Goal: Task Accomplishment & Management: Complete application form

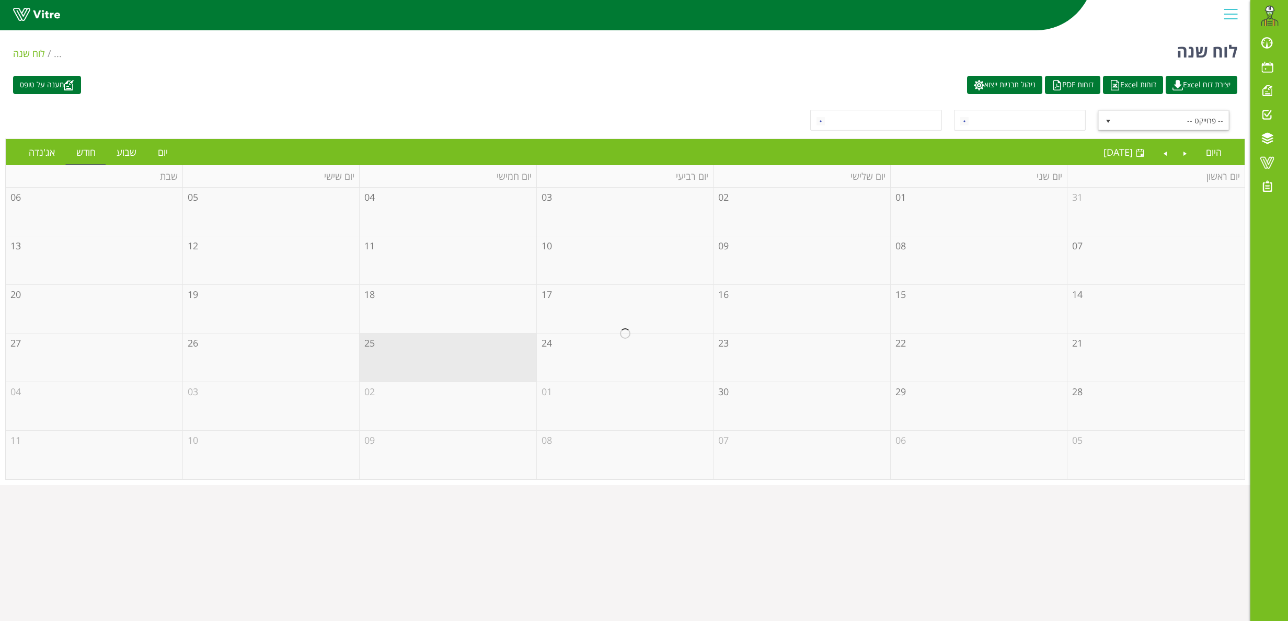
click at [1102, 118] on span "select" at bounding box center [1108, 120] width 19 height 19
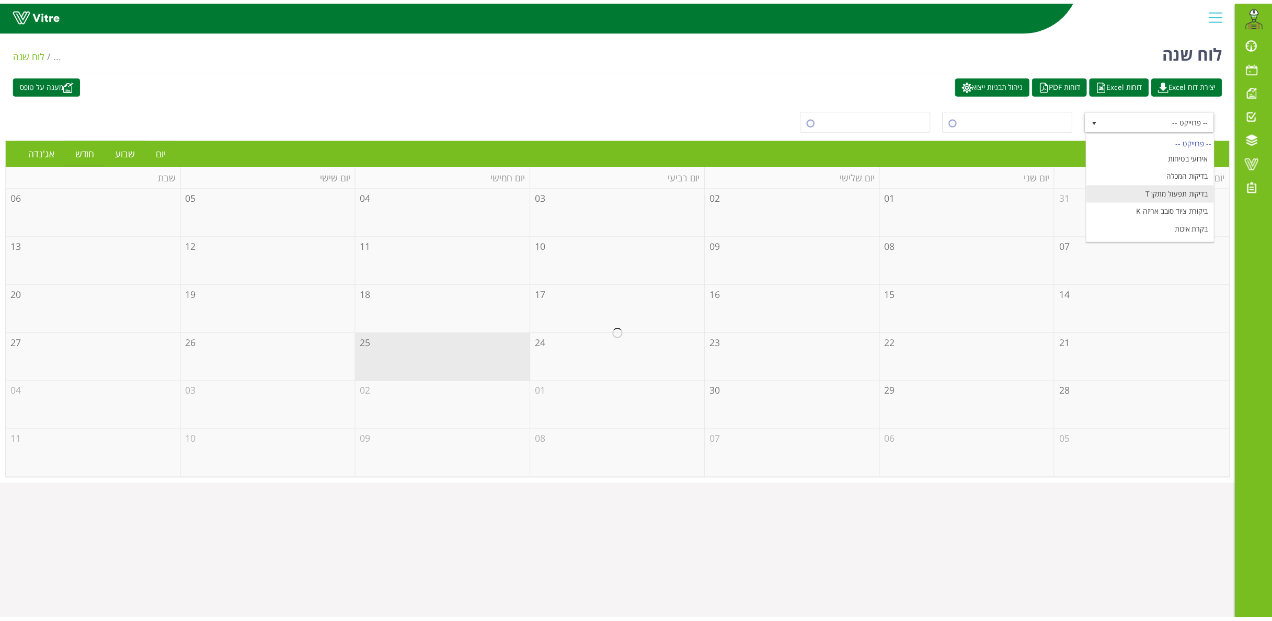
scroll to position [128, 0]
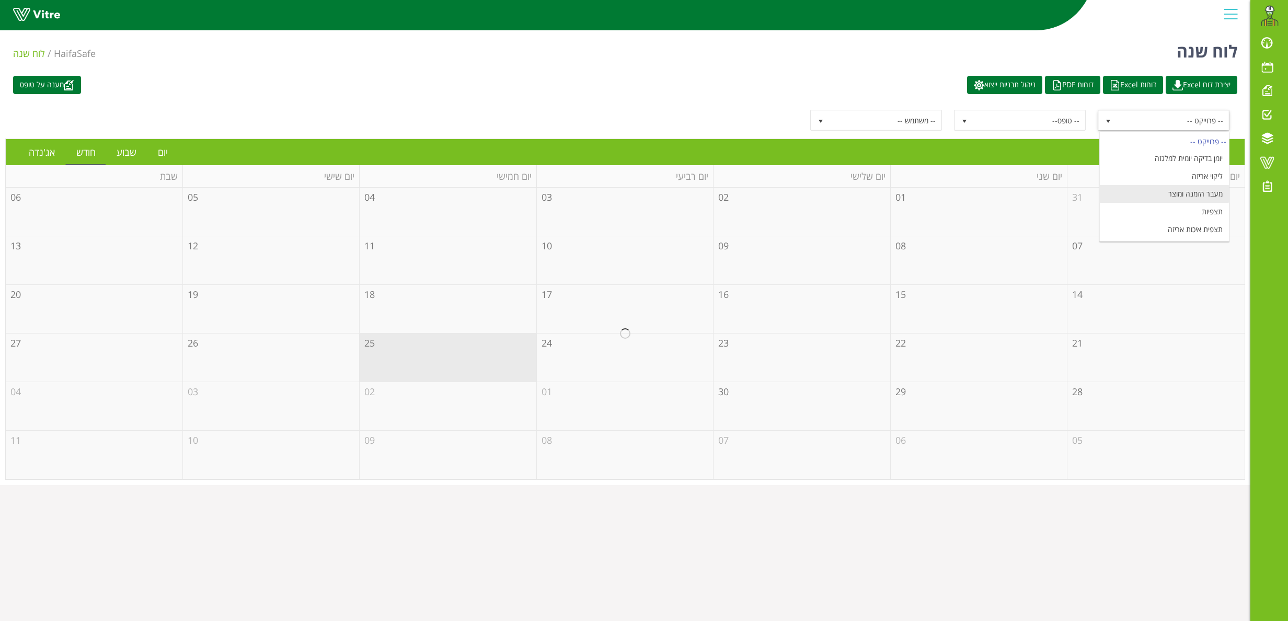
click at [1150, 189] on li "מעבר הזמנה ומוצר" at bounding box center [1164, 194] width 129 height 18
click at [157, 147] on link "יום" at bounding box center [162, 152] width 31 height 24
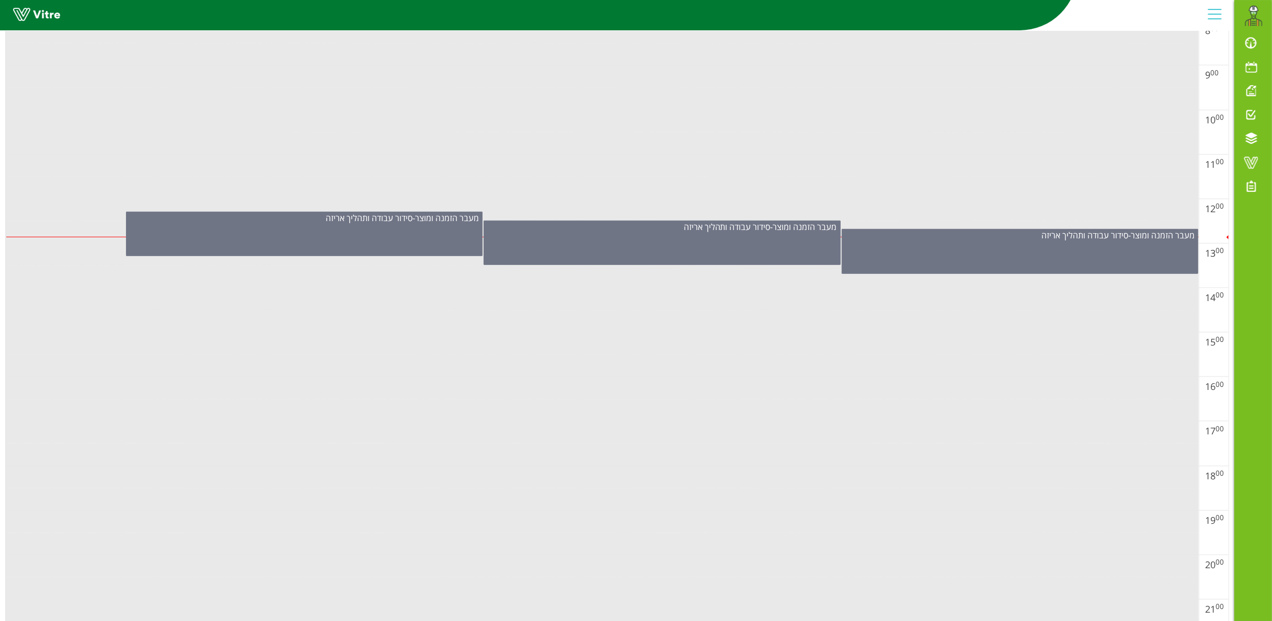
scroll to position [627, 0]
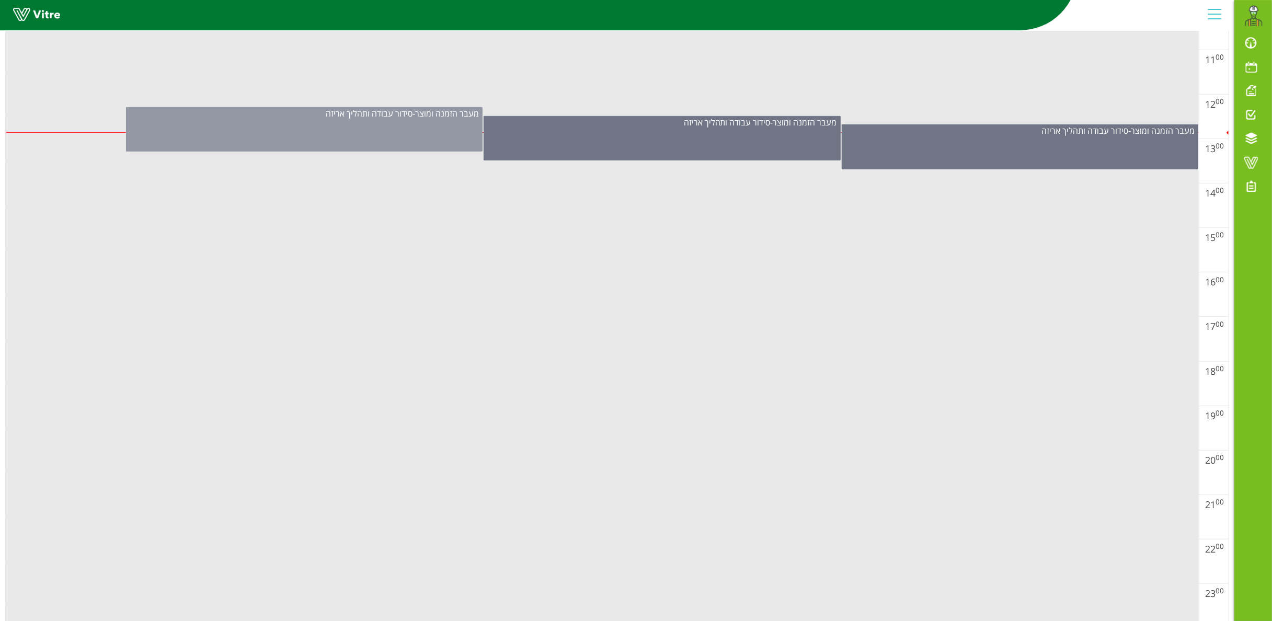
click at [389, 141] on div "מעבר הזמנה ומוצר - סידור עבודה ותהליך אריזה" at bounding box center [304, 129] width 356 height 44
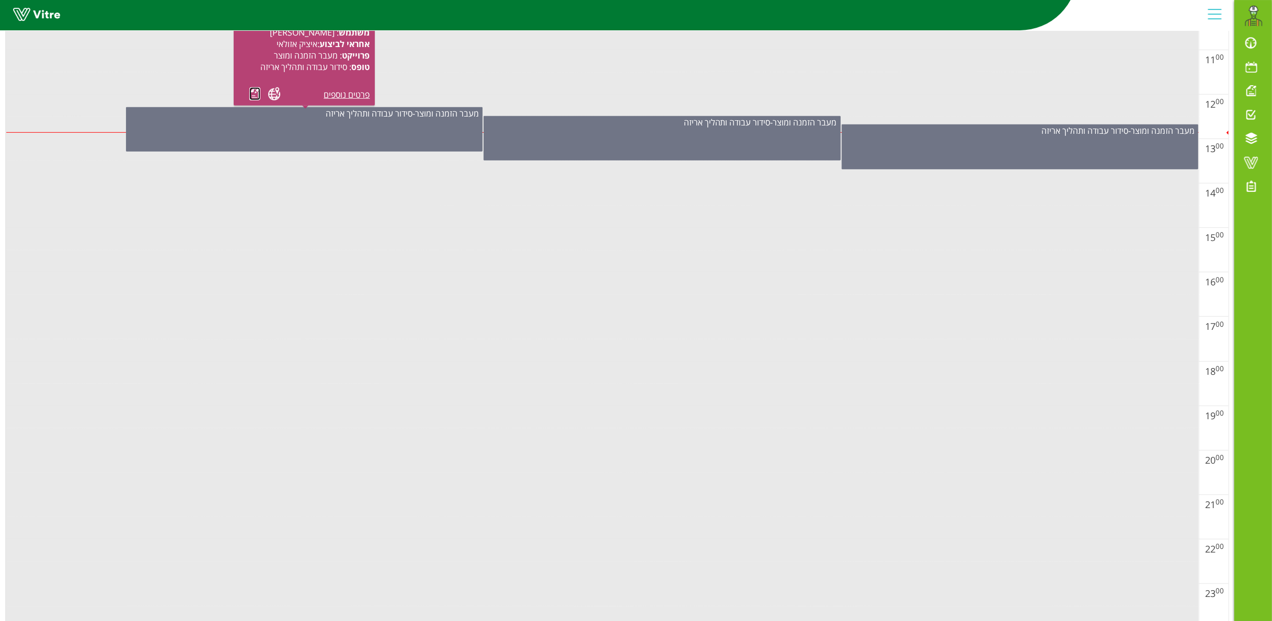
click at [254, 96] on link at bounding box center [254, 93] width 11 height 13
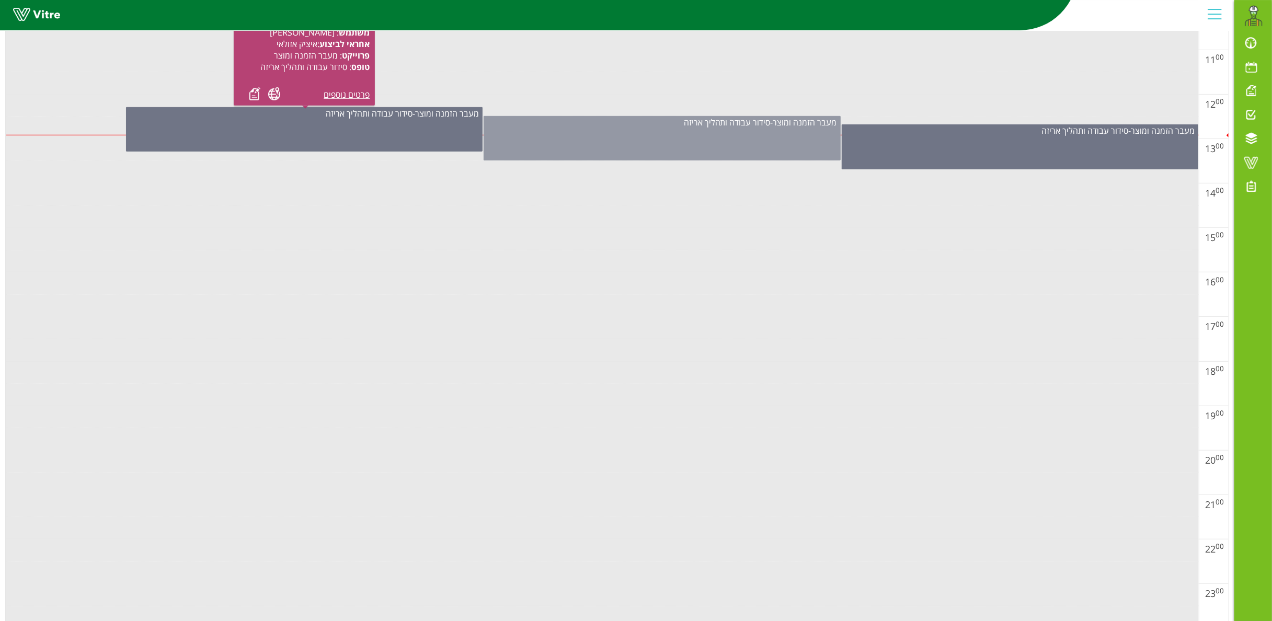
click at [626, 128] on div "מעבר הזמנה ומוצר - סידור עבודה ותהליך אריזה" at bounding box center [661, 123] width 355 height 12
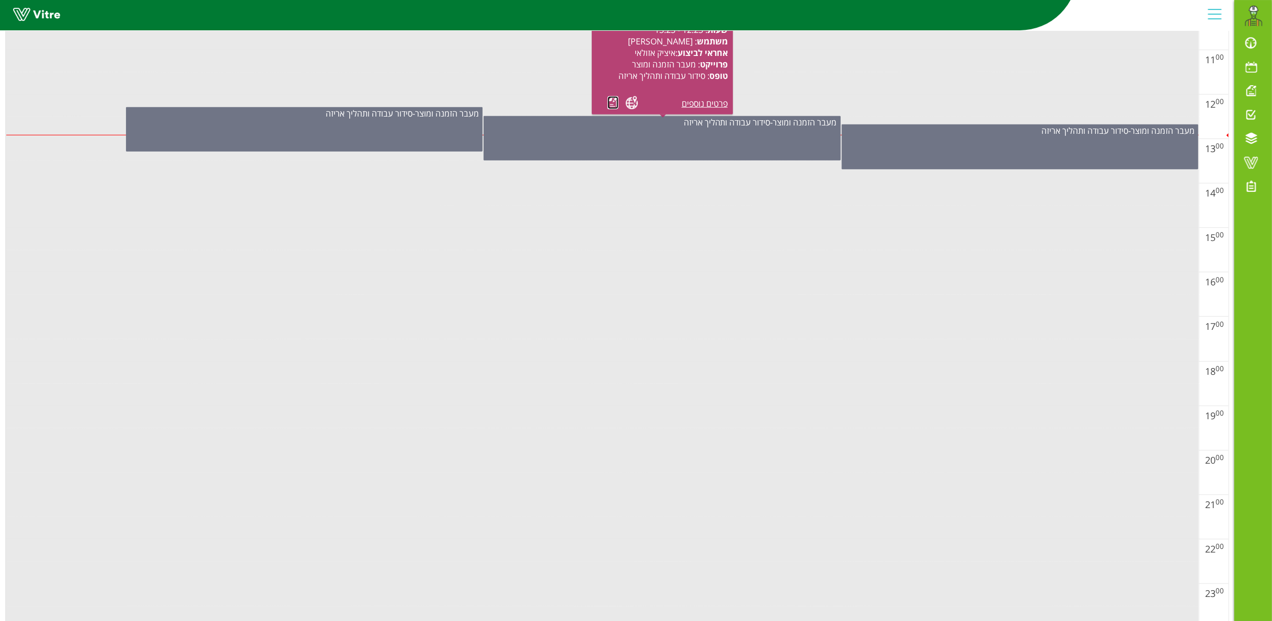
click at [613, 100] on link at bounding box center [612, 102] width 11 height 13
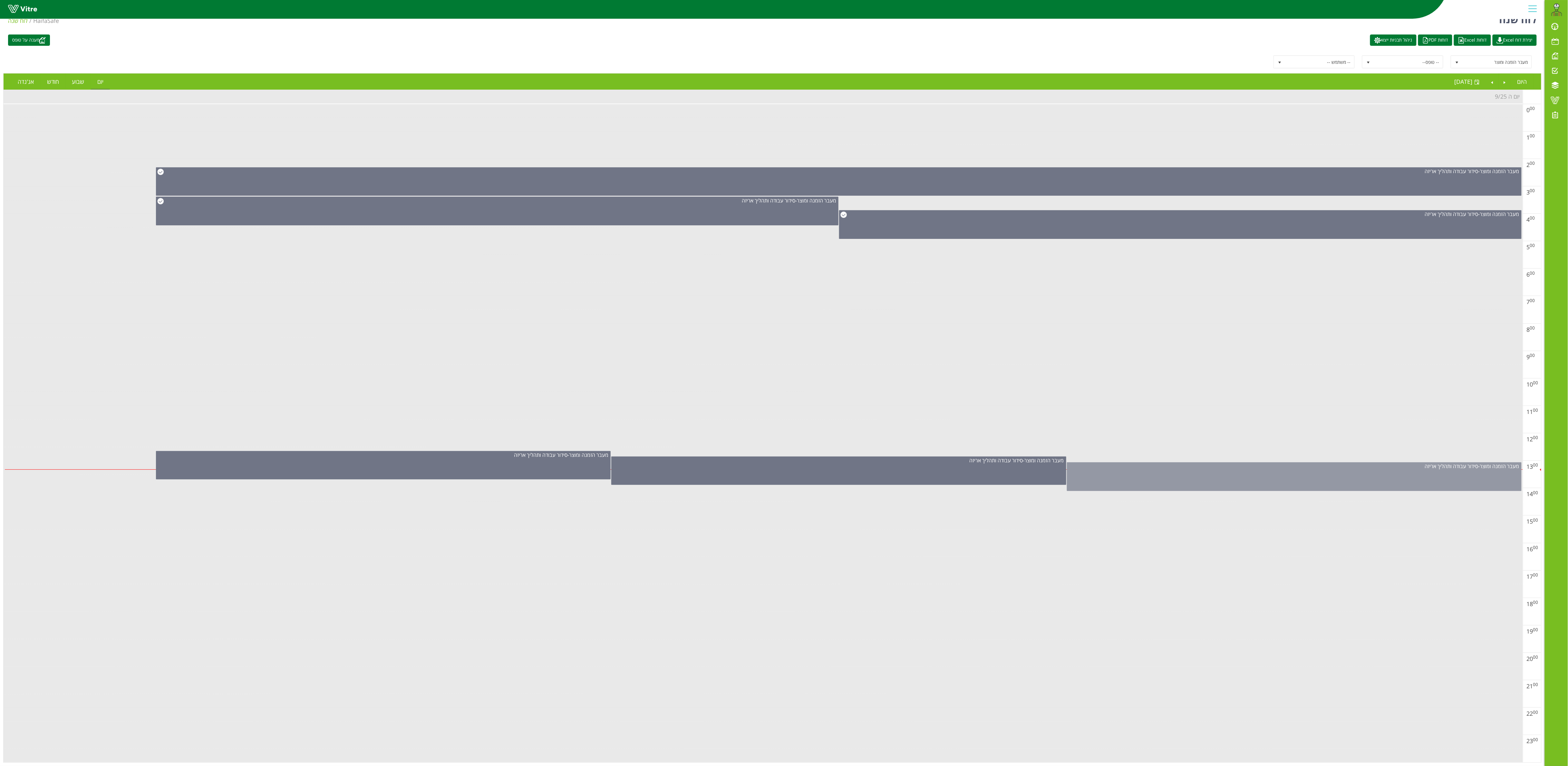
click at [793, 382] on div "מעבר הזמנה ומוצר - סידור עבודה ותהליך אריזה" at bounding box center [1294, 477] width 455 height 29
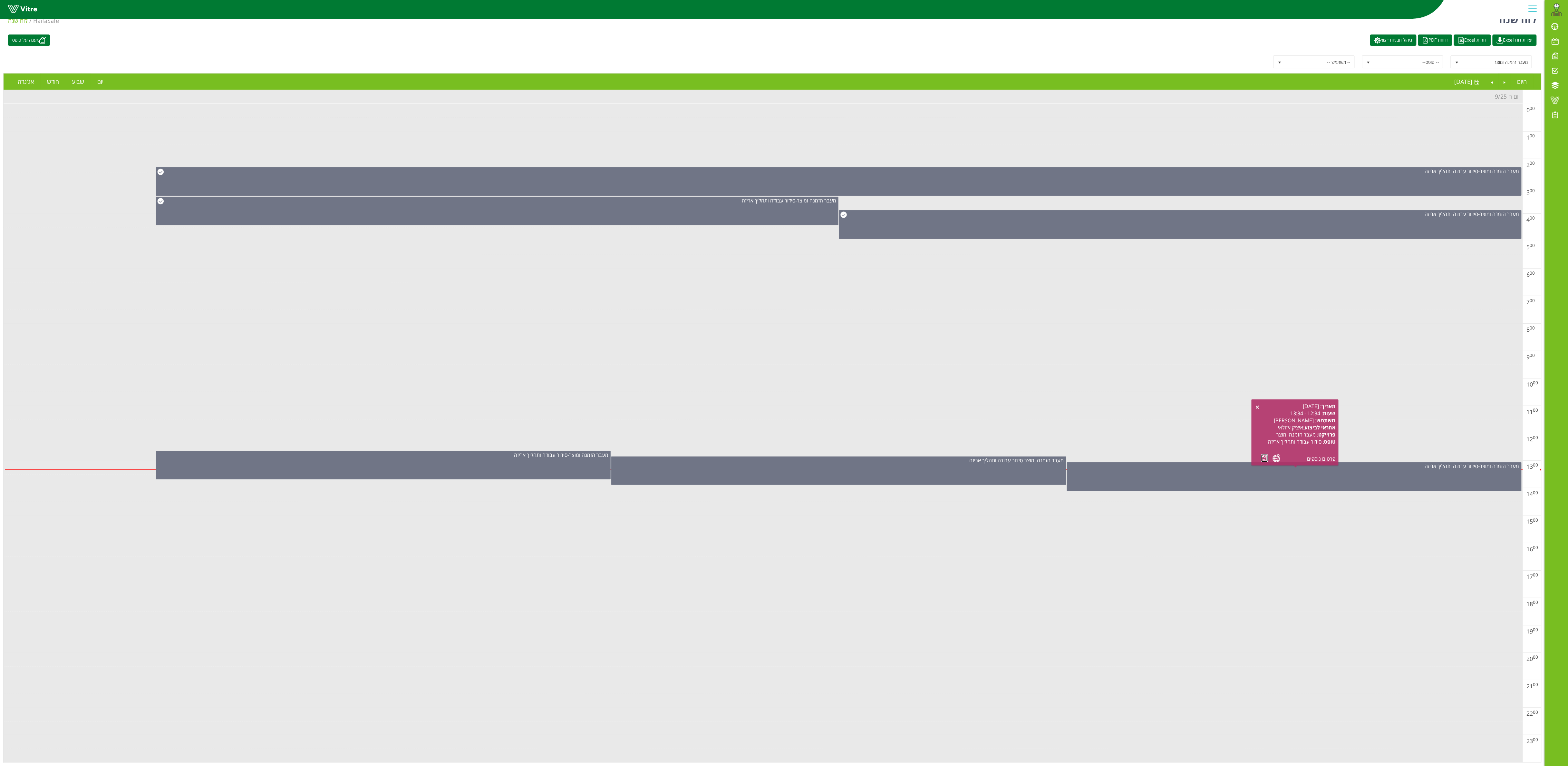
click at [793, 382] on link at bounding box center [1264, 458] width 7 height 8
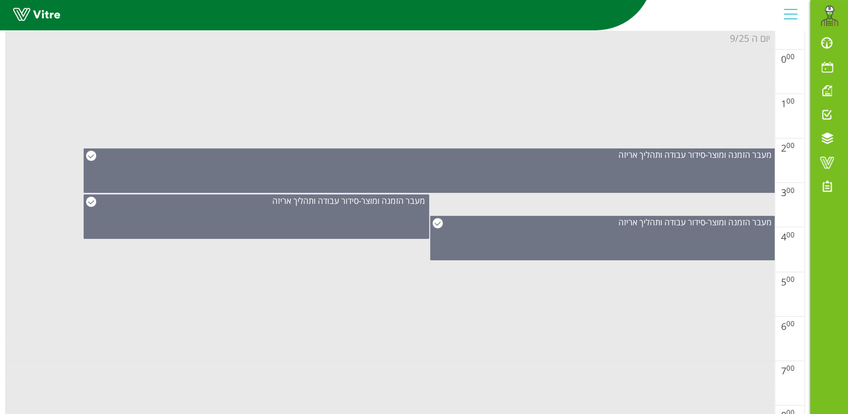
scroll to position [0, 0]
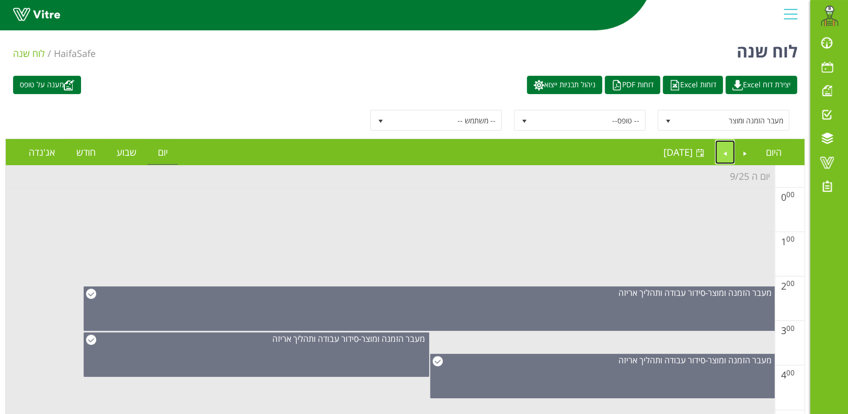
click at [726, 145] on link "Next" at bounding box center [725, 152] width 20 height 24
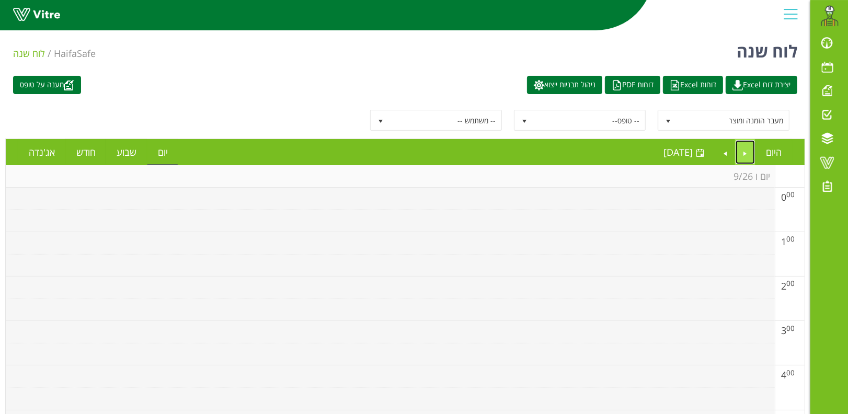
click at [744, 150] on link "Previous" at bounding box center [745, 152] width 20 height 24
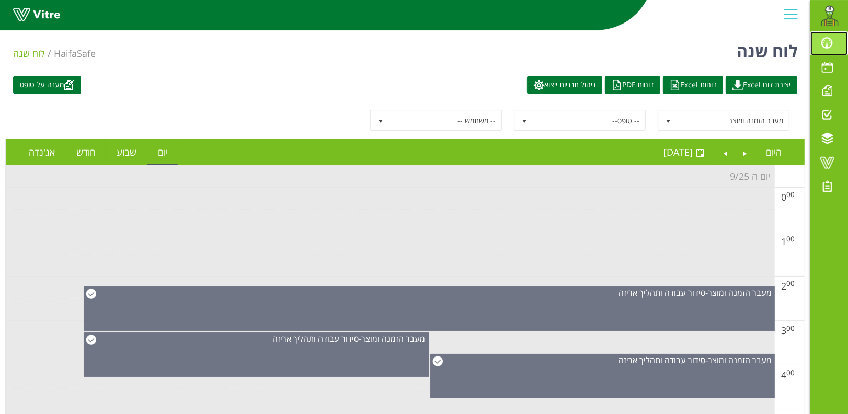
click at [829, 39] on span at bounding box center [827, 43] width 26 height 13
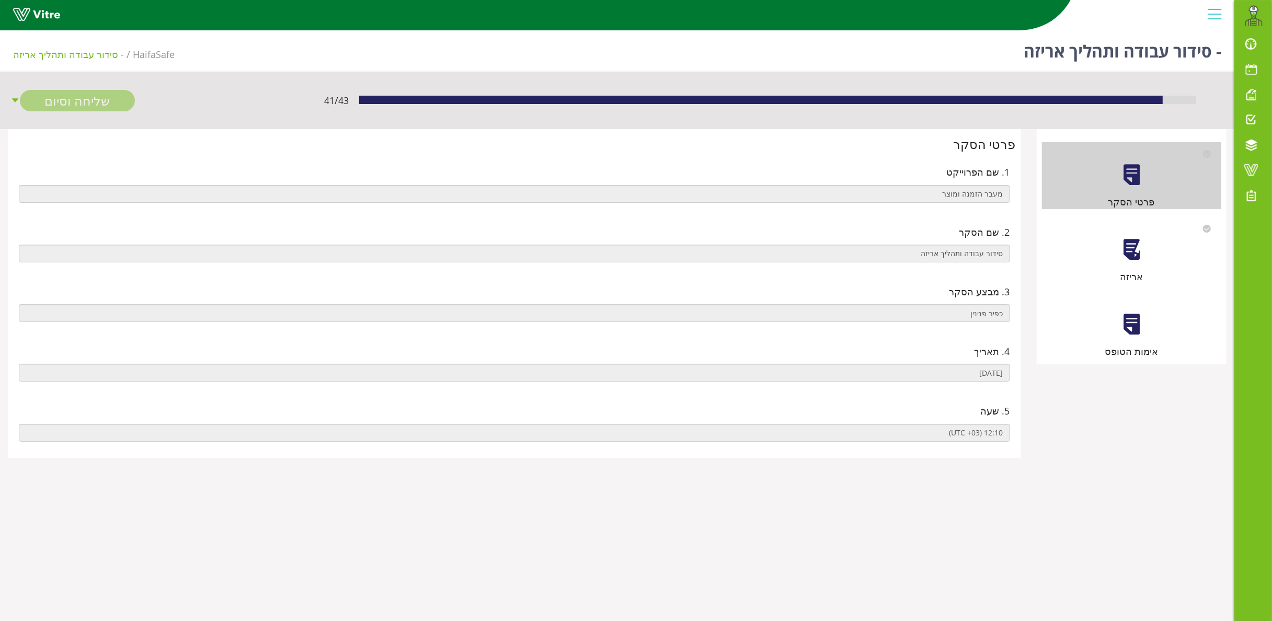
click at [1136, 245] on div at bounding box center [1132, 250] width 24 height 24
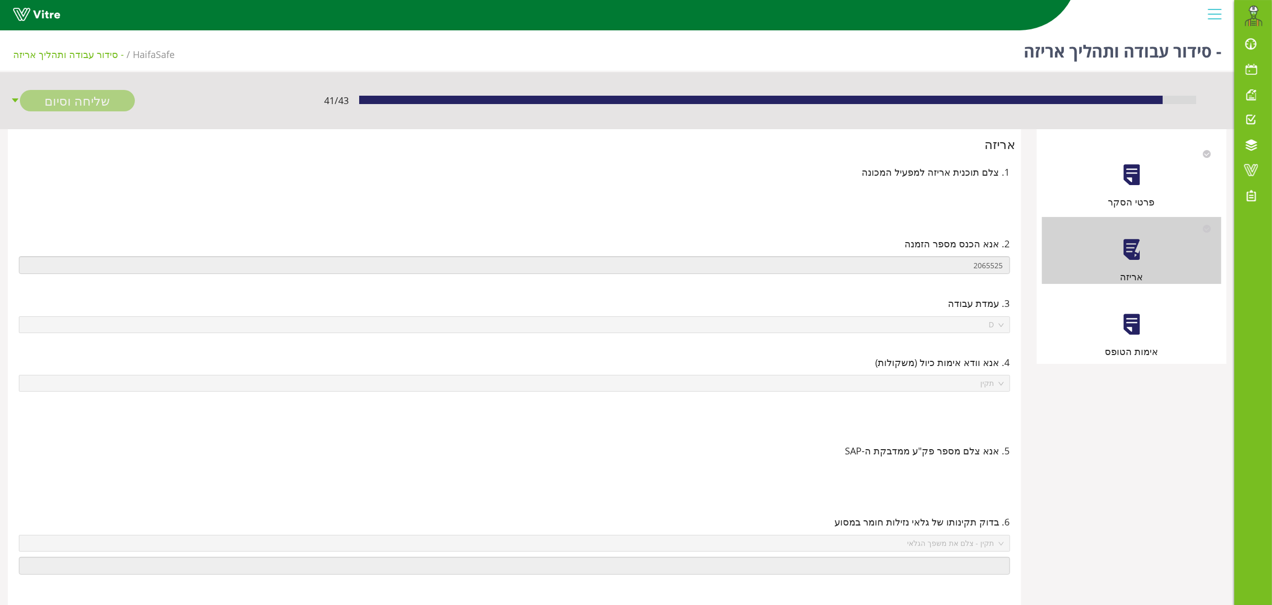
click at [1129, 329] on div at bounding box center [1132, 325] width 24 height 24
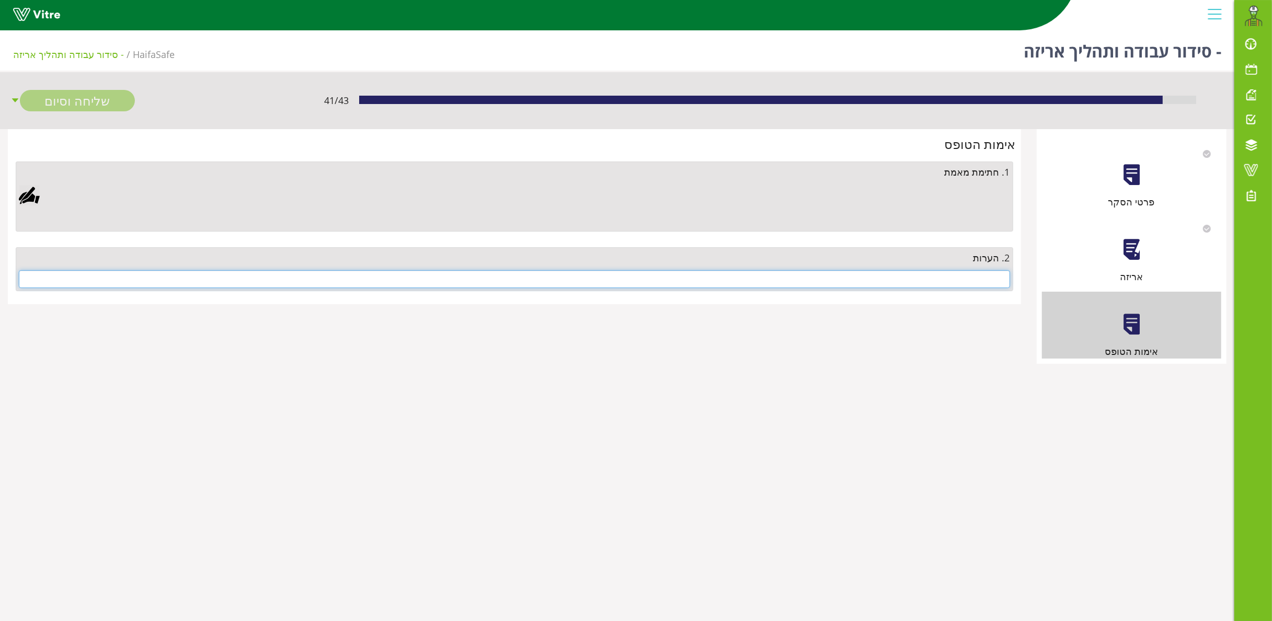
click at [921, 281] on input "text" at bounding box center [514, 279] width 991 height 18
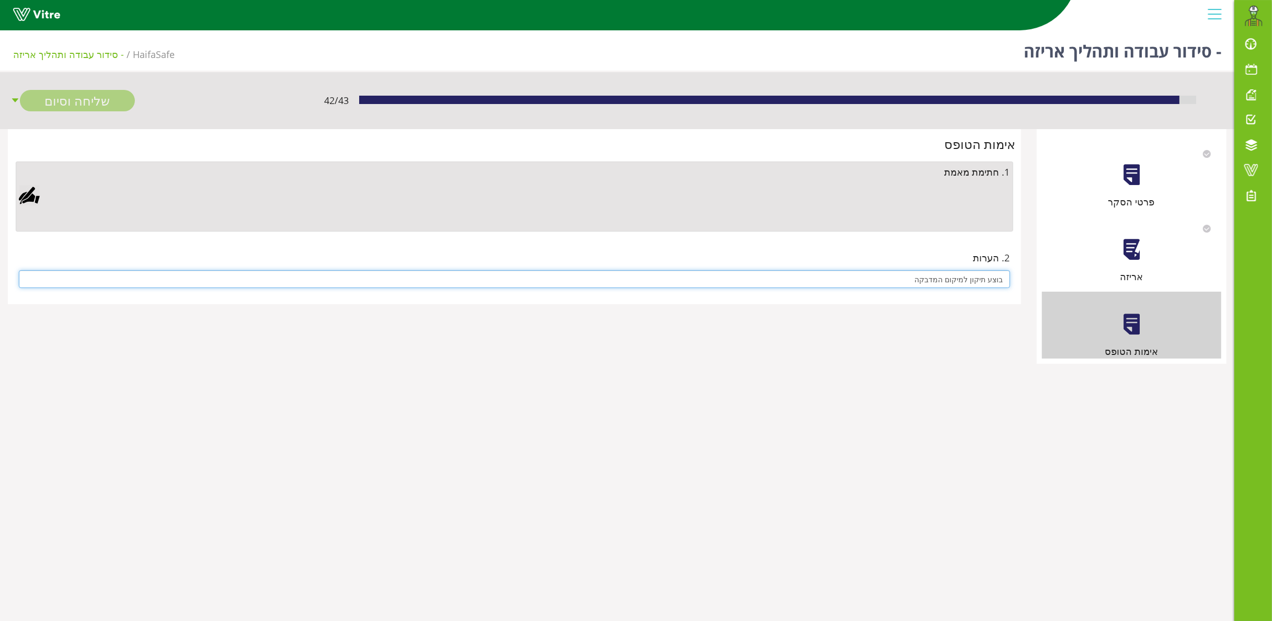
type input "בוצע תיקון למיקום המדבקה"
click at [32, 187] on div at bounding box center [29, 195] width 21 height 21
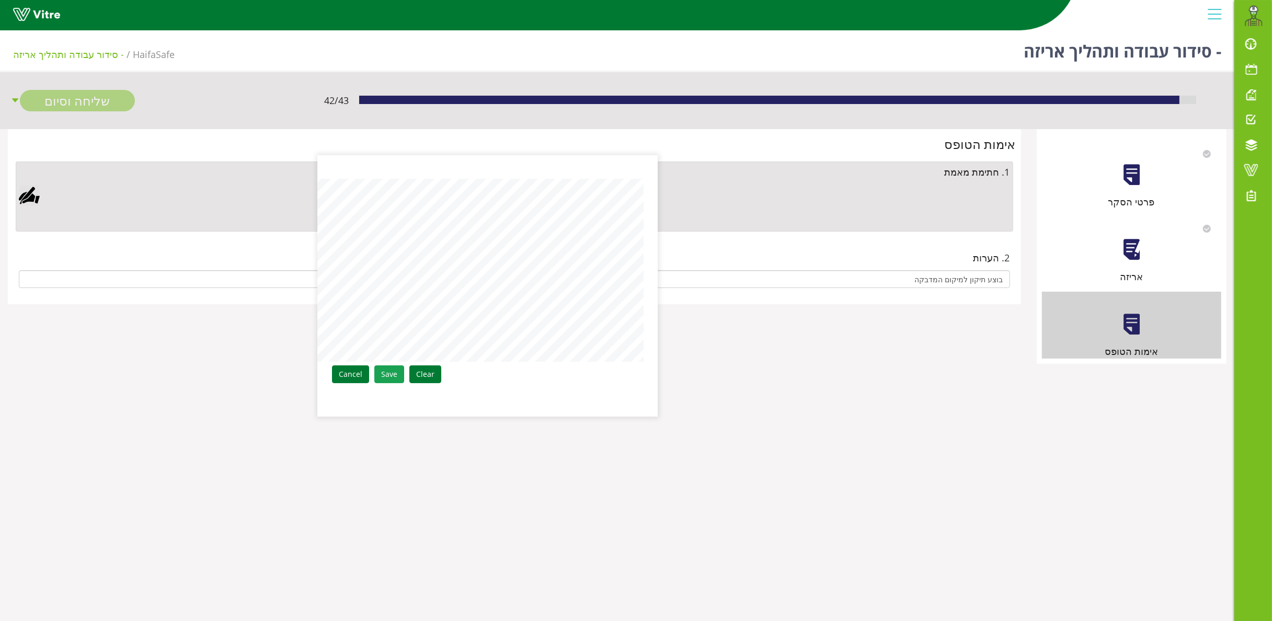
click at [383, 373] on link "Save" at bounding box center [389, 374] width 30 height 18
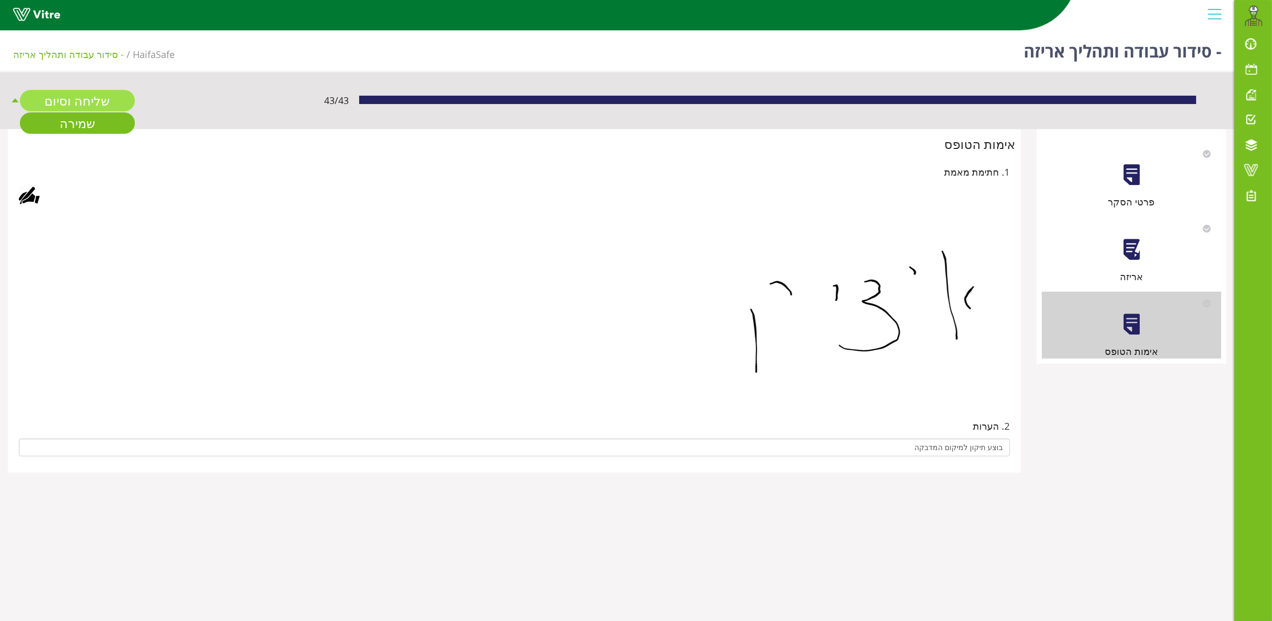
click at [88, 95] on link "שליחה וסיום" at bounding box center [77, 100] width 115 height 21
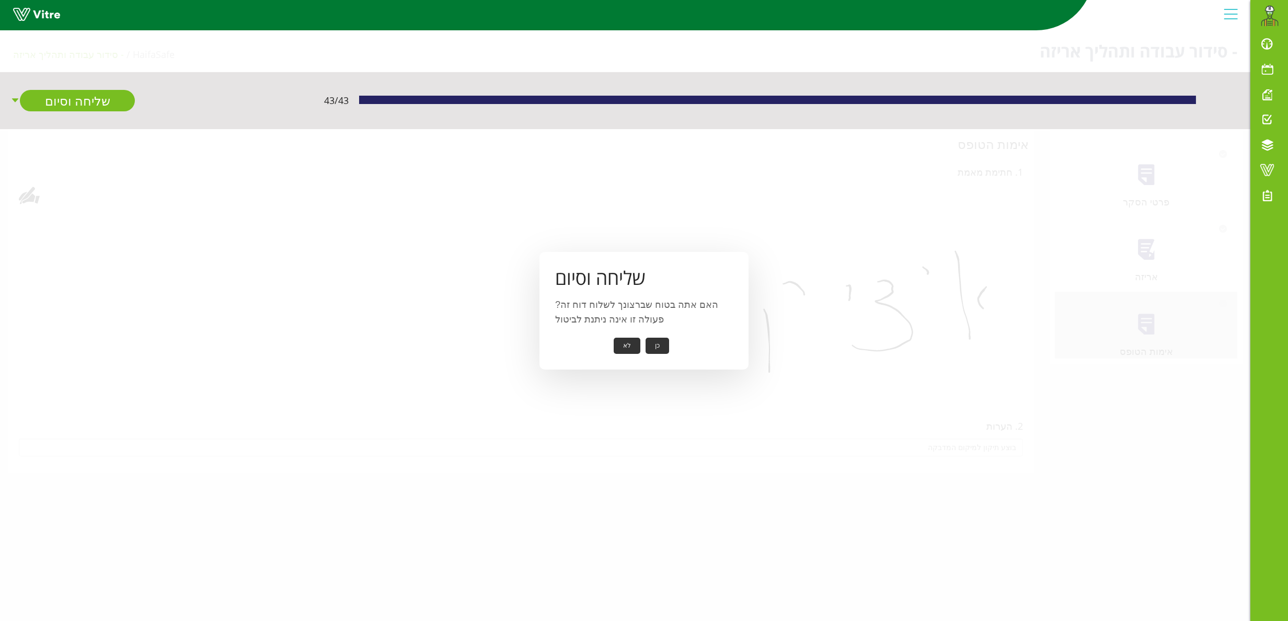
click at [661, 338] on button "כן" at bounding box center [658, 346] width 24 height 16
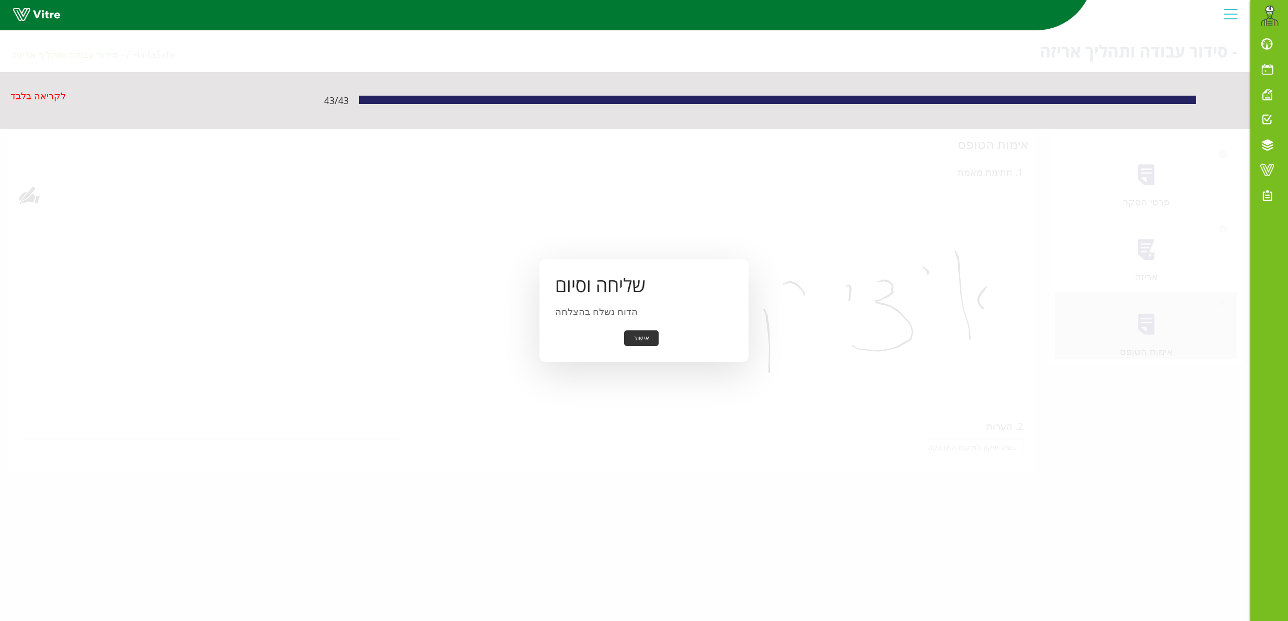
click at [642, 339] on button "אישור" at bounding box center [641, 338] width 34 height 16
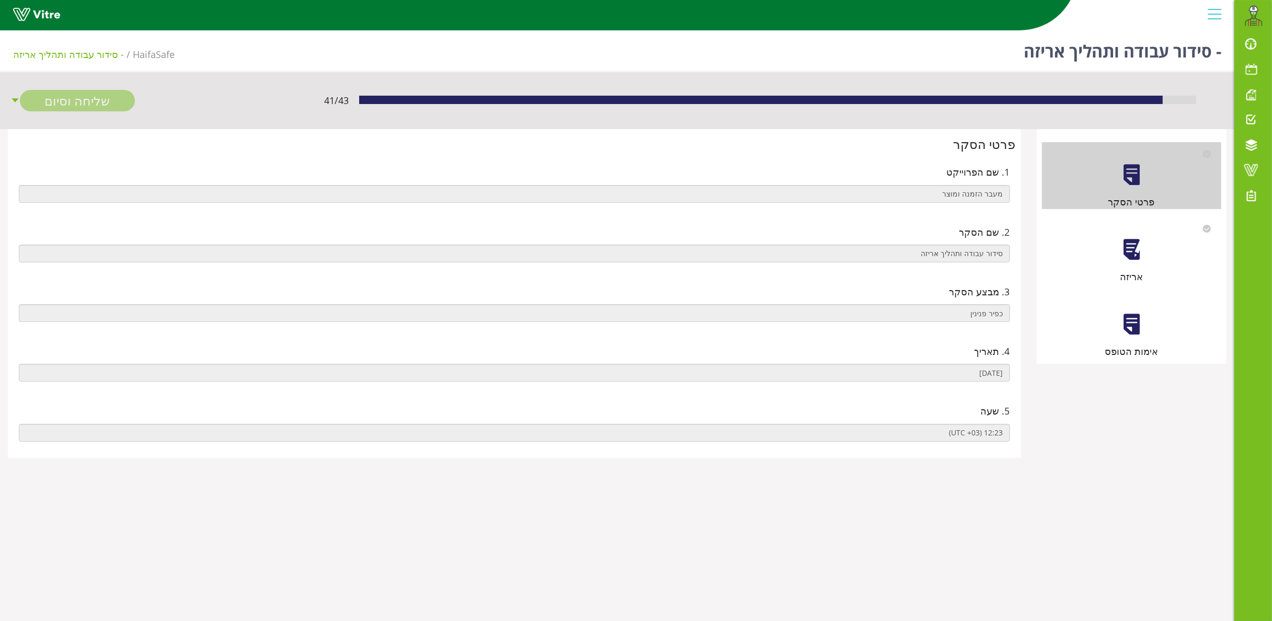
click at [1130, 247] on div at bounding box center [1132, 250] width 24 height 24
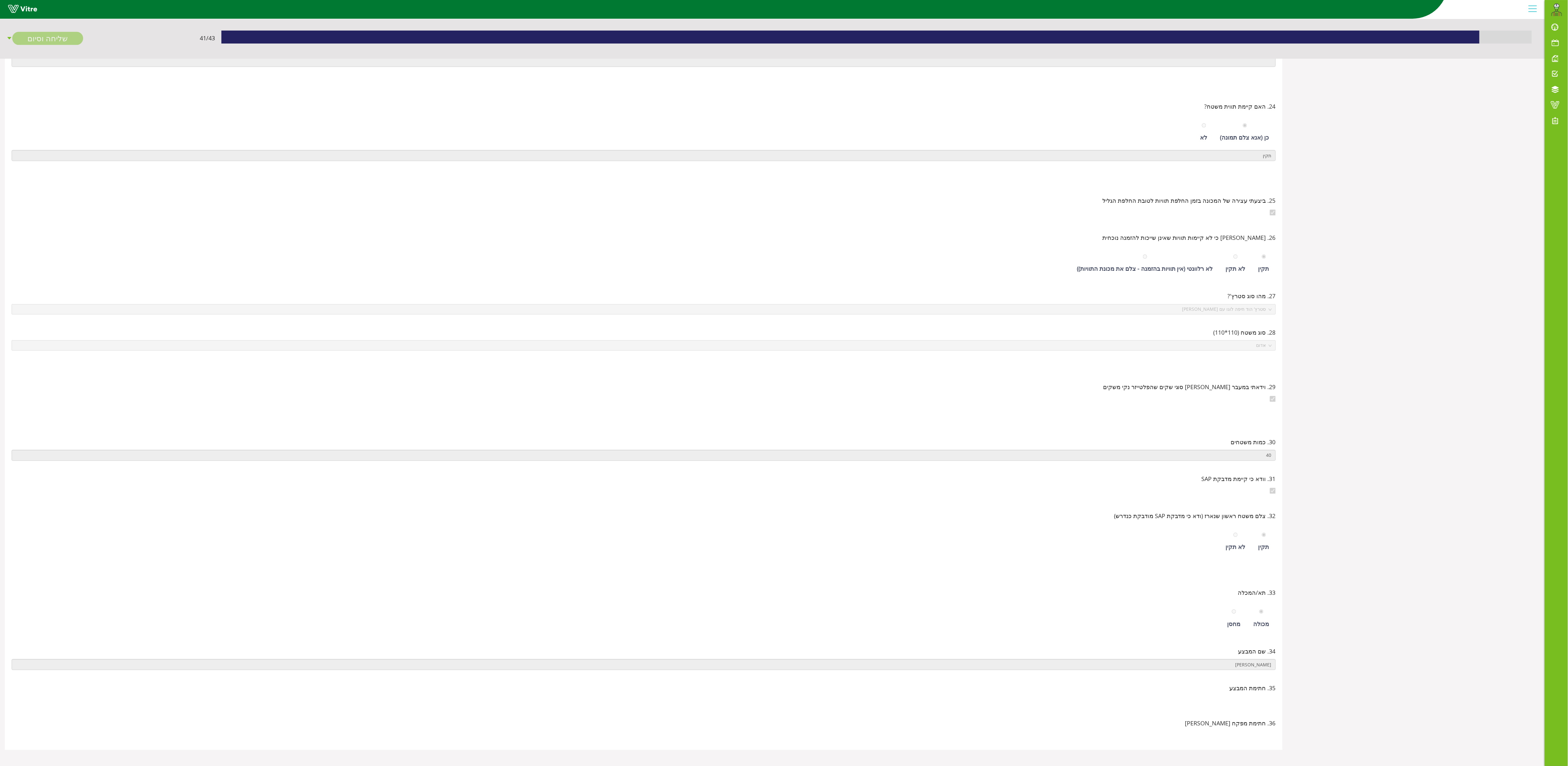
scroll to position [85, 0]
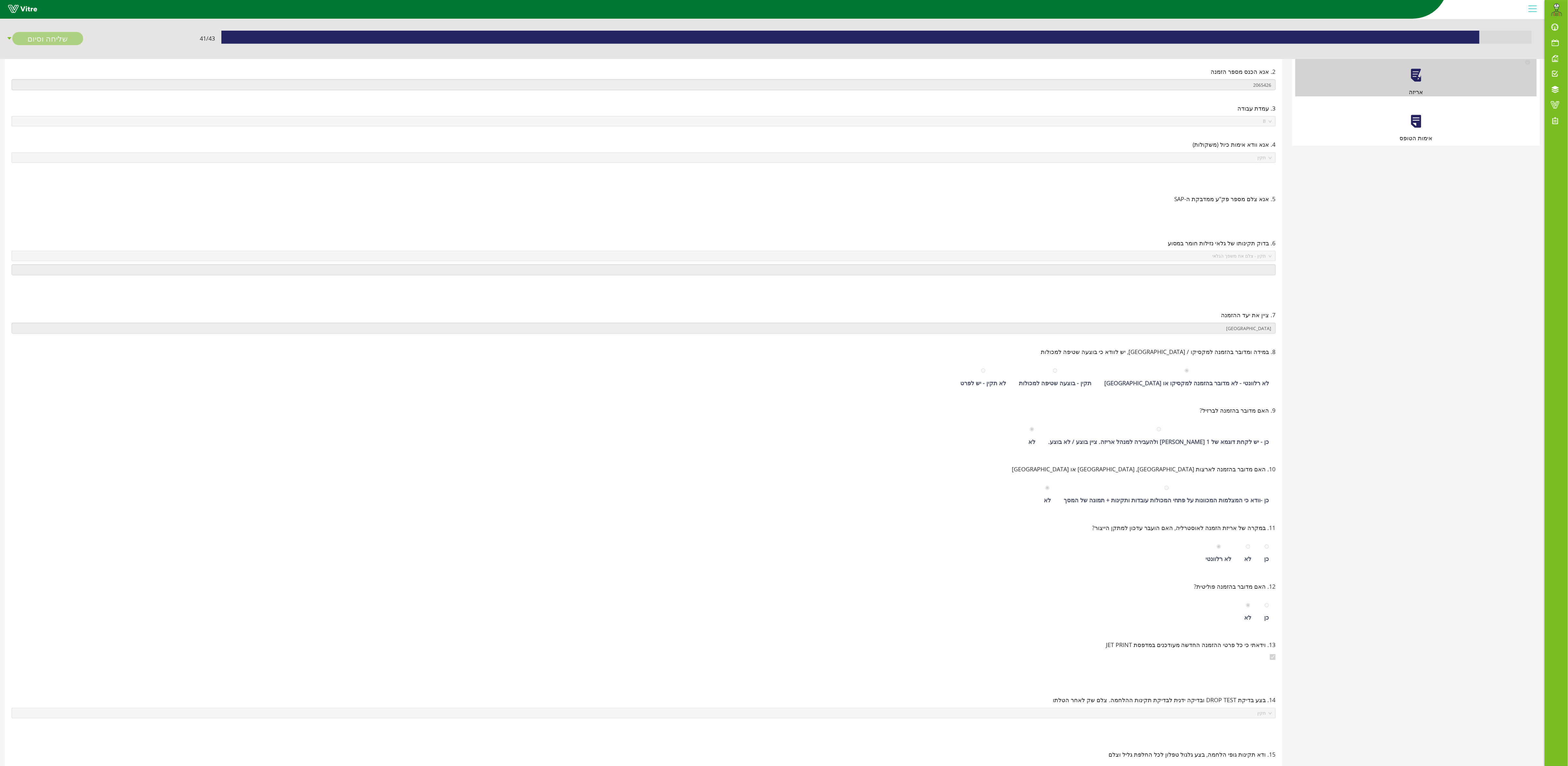
click at [783, 125] on div "אימות הטופס" at bounding box center [1416, 121] width 242 height 41
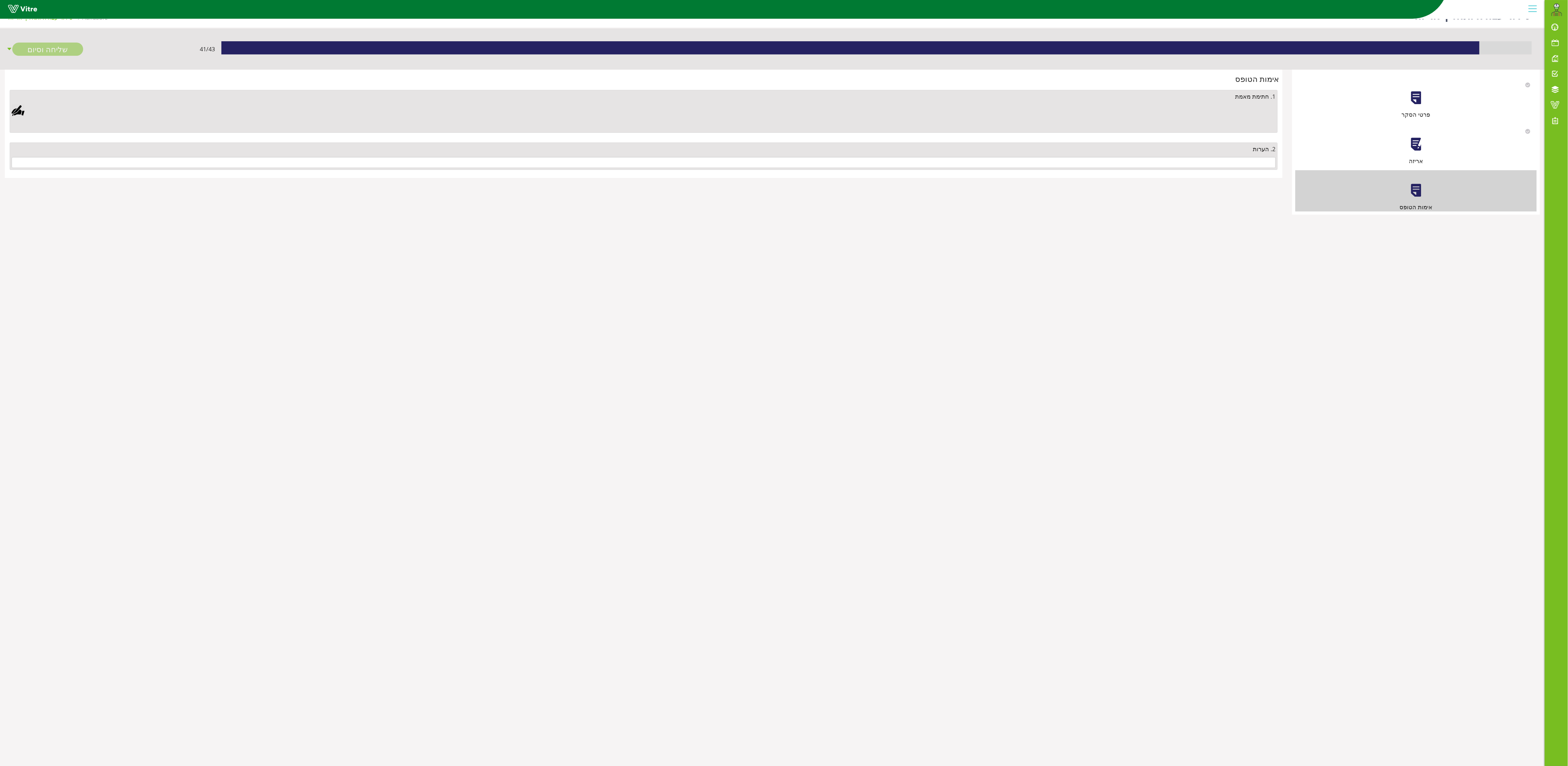
scroll to position [0, 0]
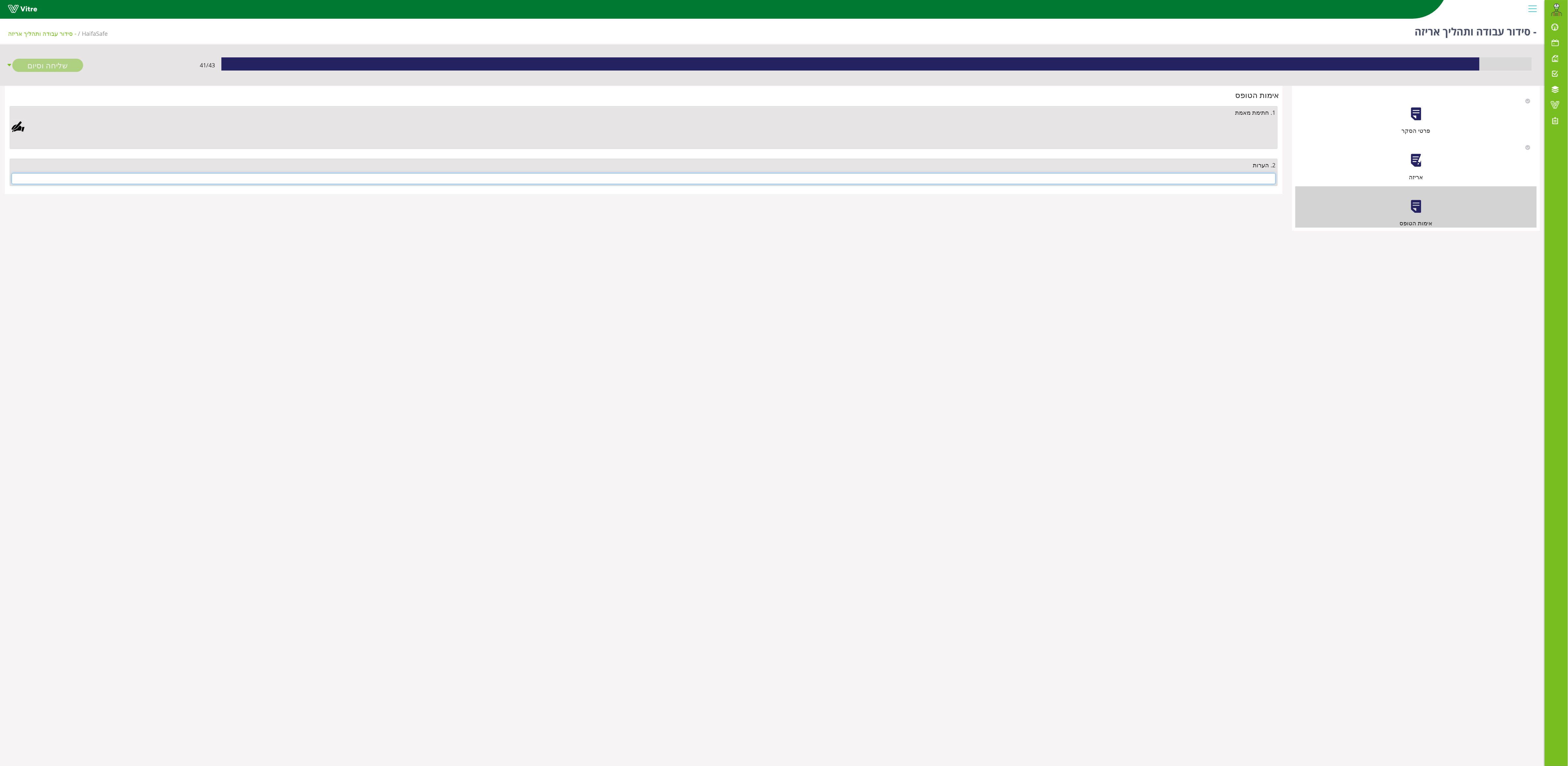
click at [783, 186] on div "2. הערות" at bounding box center [643, 172] width 1268 height 27
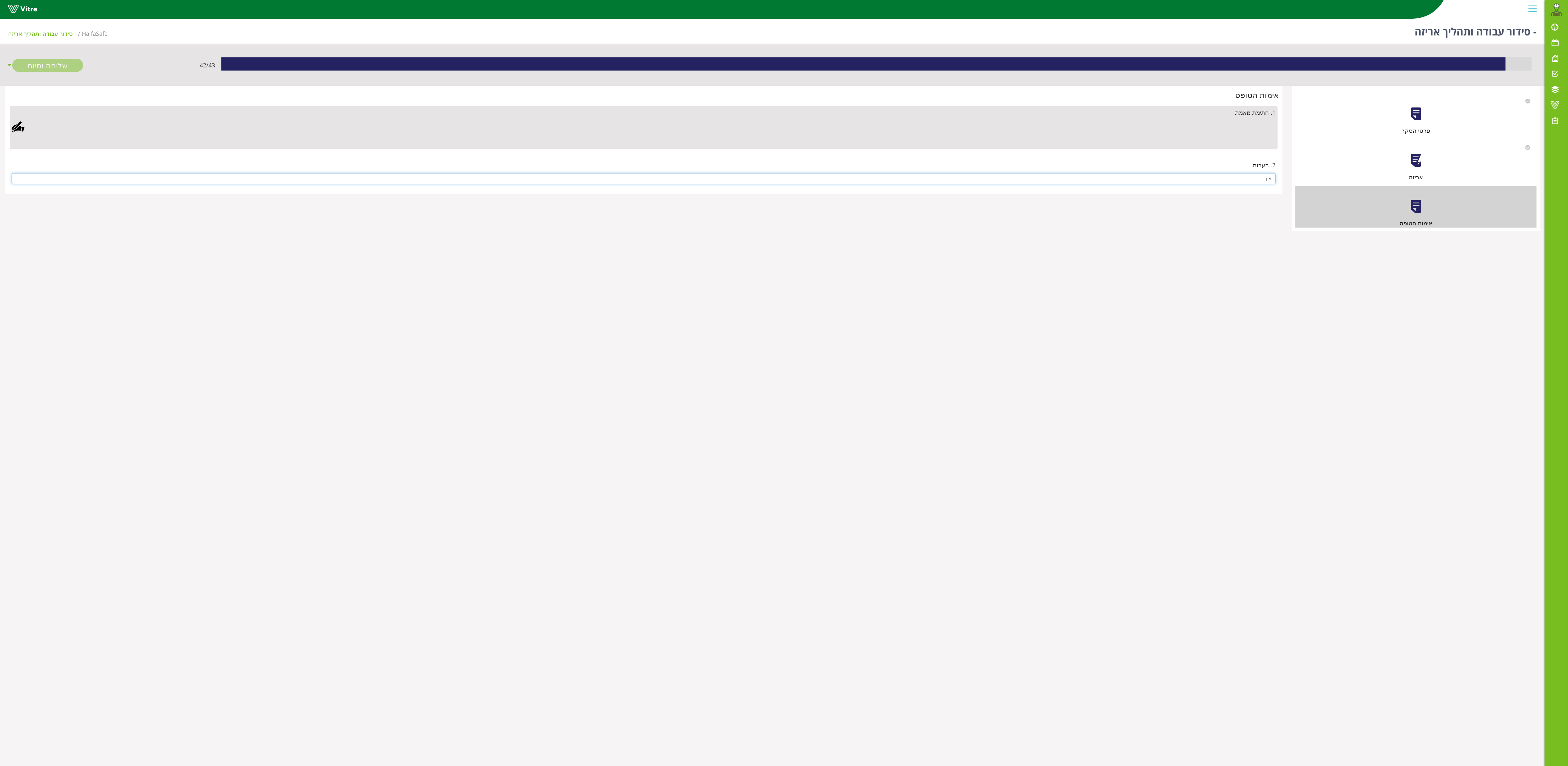
type input "אין"
click at [23, 125] on div at bounding box center [18, 126] width 13 height 13
click at [445, 330] on link "Save" at bounding box center [436, 327] width 18 height 11
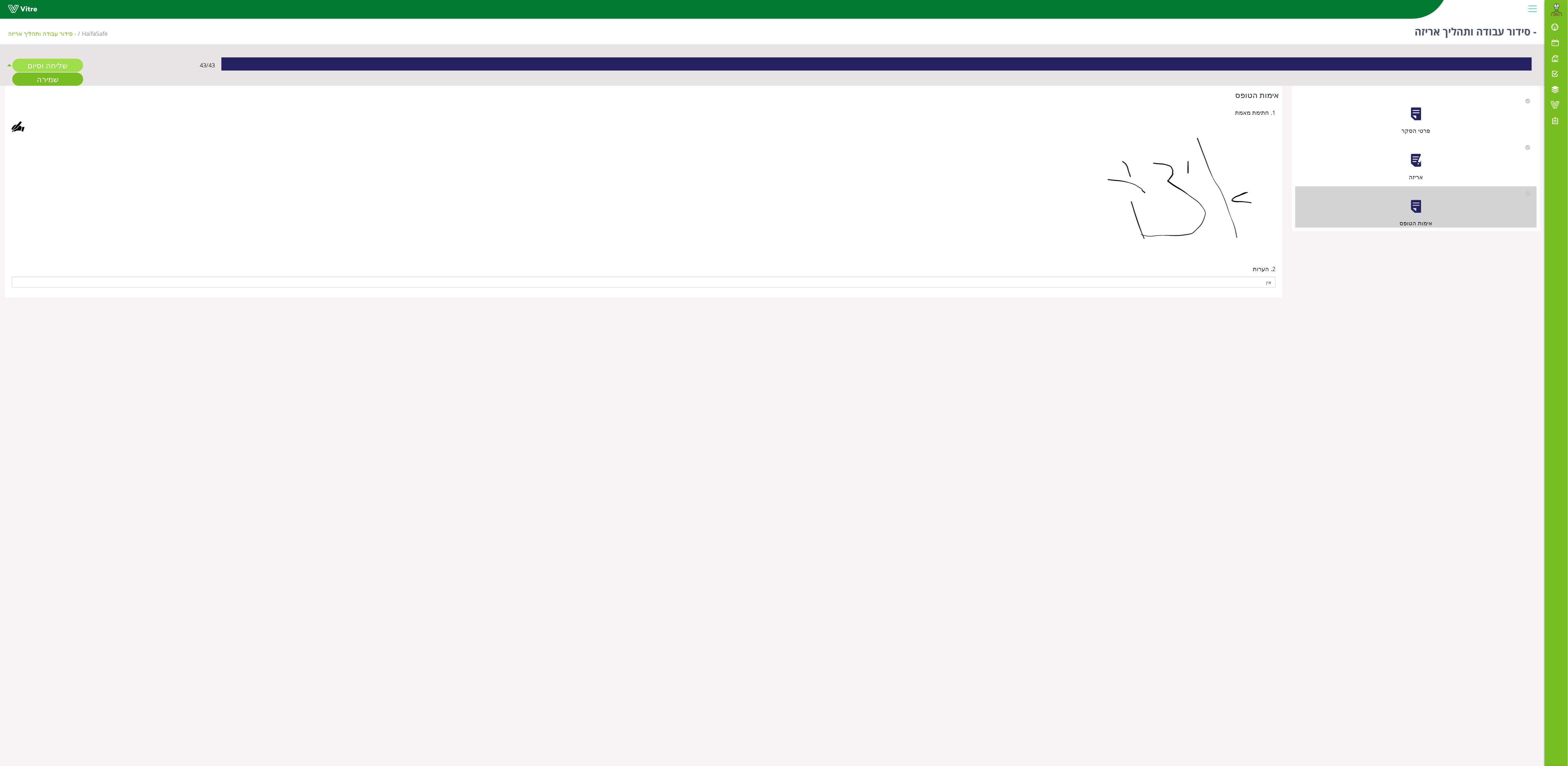
click at [44, 66] on link "שליחה וסיום" at bounding box center [47, 65] width 71 height 13
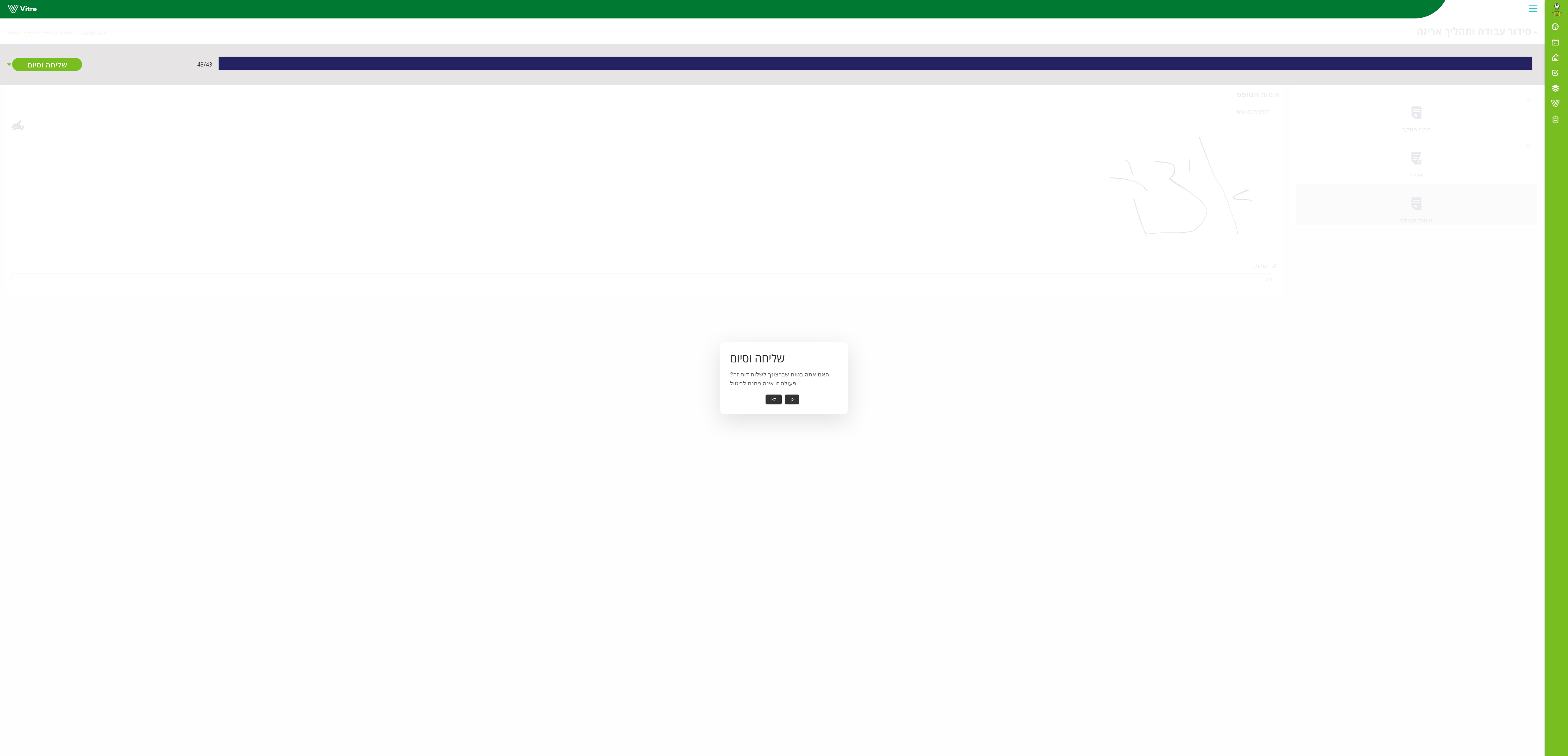
click at [774, 377] on button "כן" at bounding box center [793, 399] width 15 height 10
click at [774, 377] on button "אישור" at bounding box center [782, 395] width 21 height 10
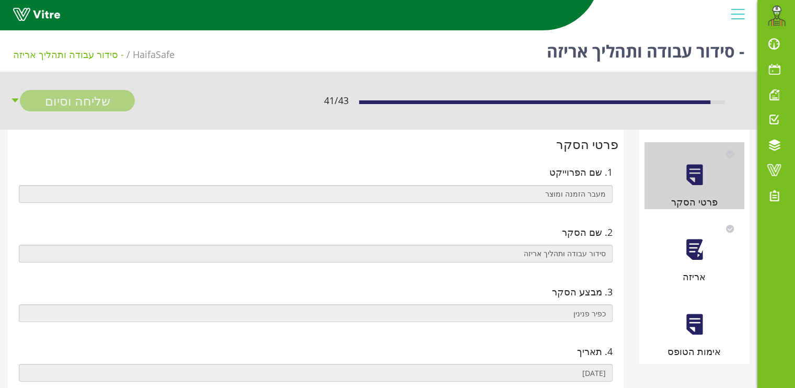
click at [700, 243] on div at bounding box center [695, 250] width 24 height 24
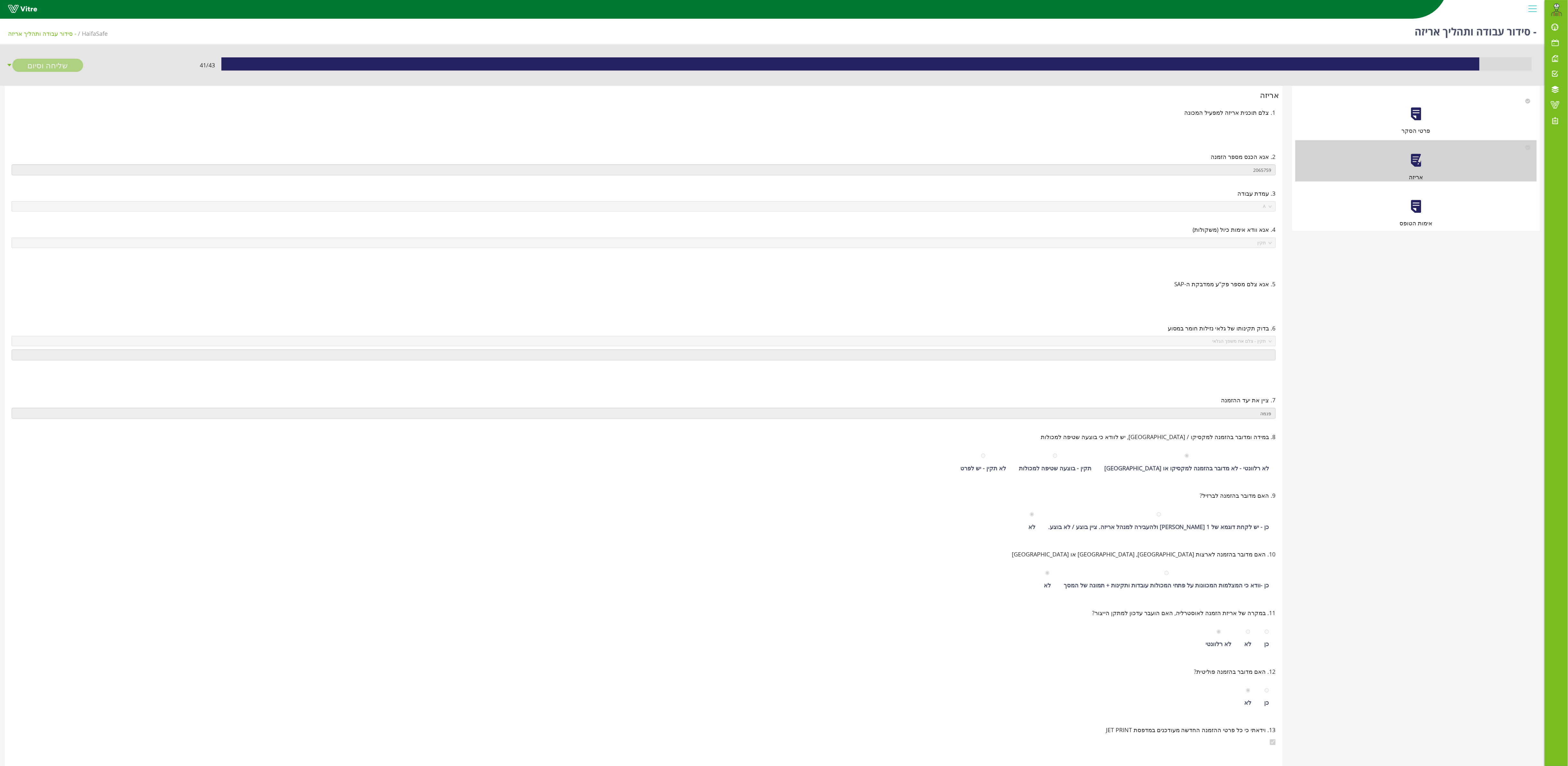
click at [1413, 208] on div at bounding box center [1416, 207] width 15 height 15
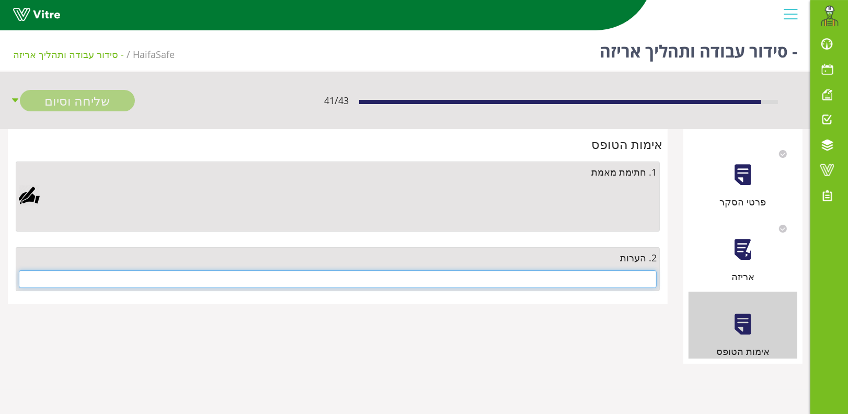
click at [602, 277] on input "text" at bounding box center [338, 279] width 638 height 18
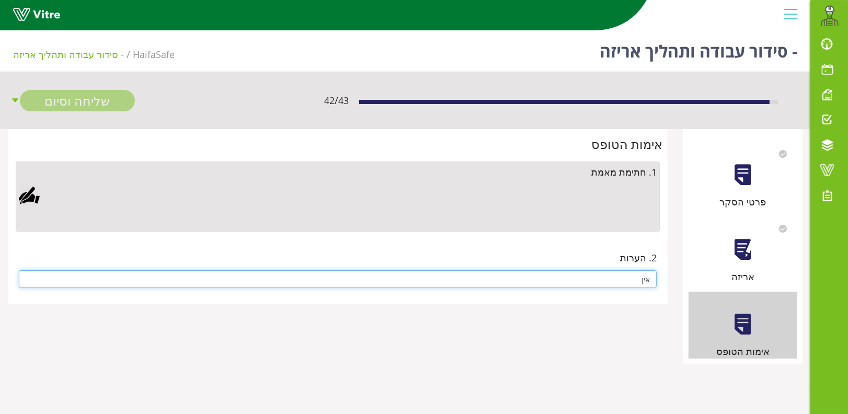
type input "אין"
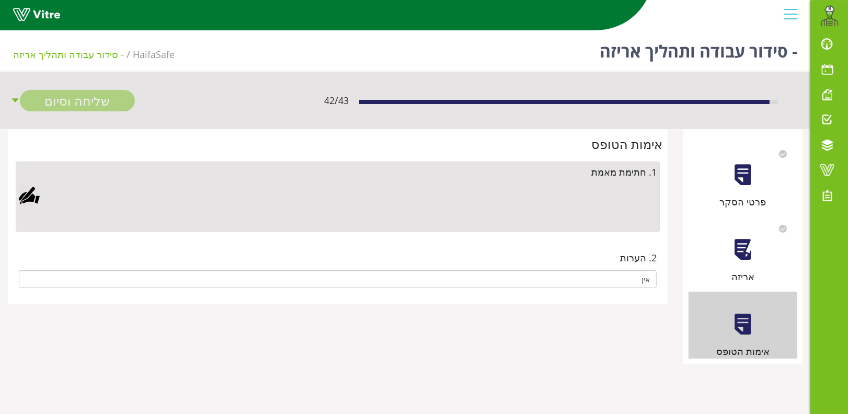
click at [34, 196] on div at bounding box center [29, 195] width 21 height 21
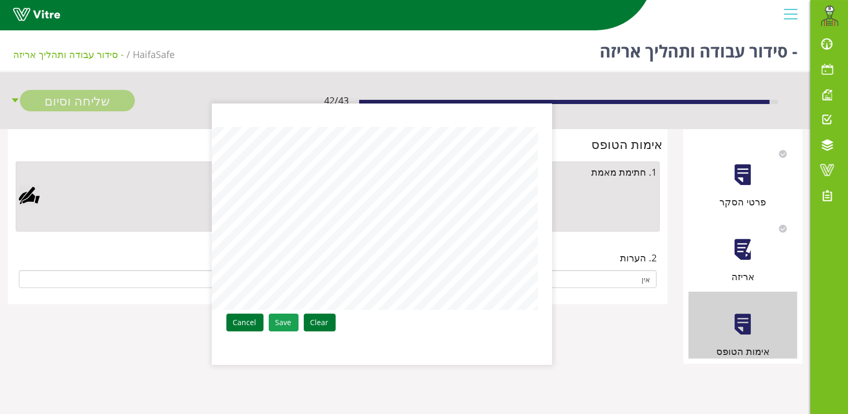
click at [278, 317] on link "Save" at bounding box center [284, 323] width 30 height 18
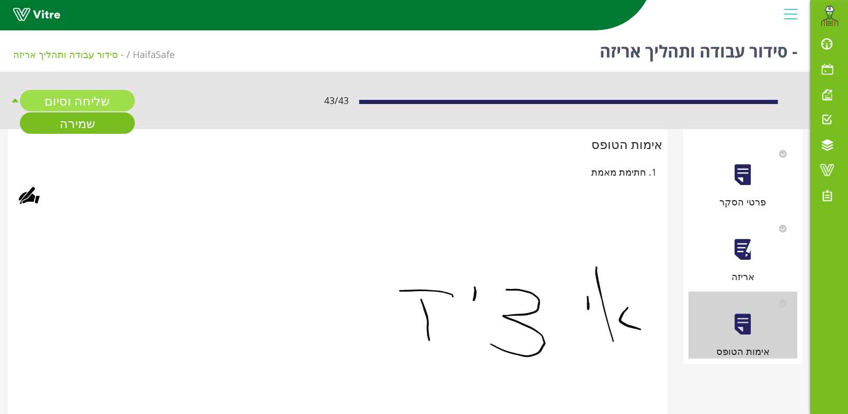
click at [84, 99] on link "שליחה וסיום" at bounding box center [77, 100] width 115 height 21
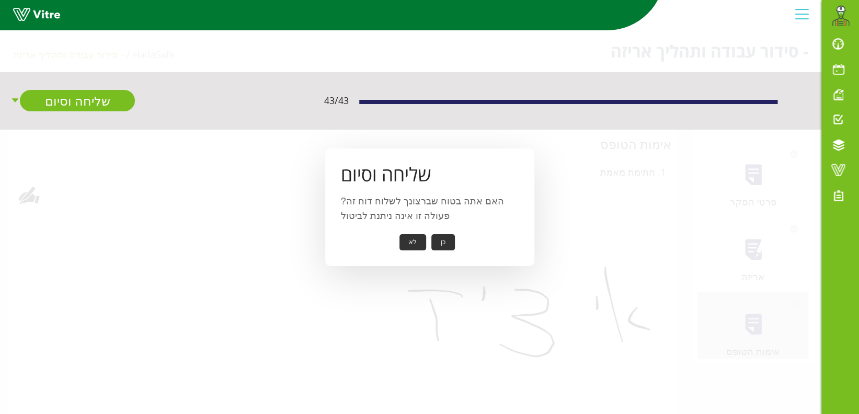
click at [439, 237] on button "כן" at bounding box center [443, 242] width 24 height 16
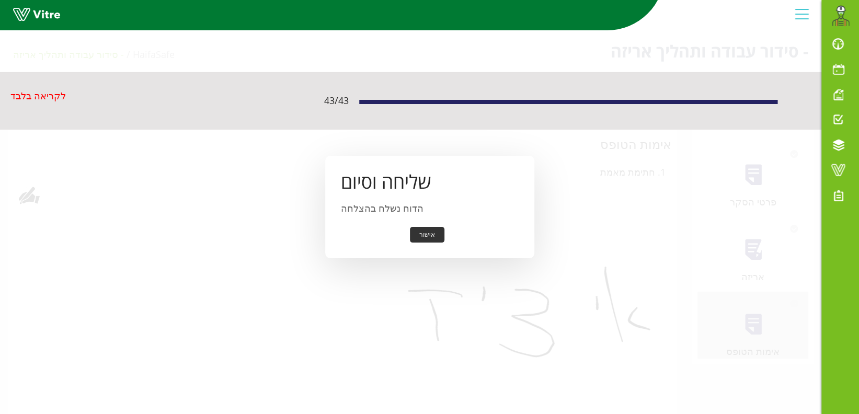
click at [427, 229] on button "אישור" at bounding box center [427, 235] width 34 height 16
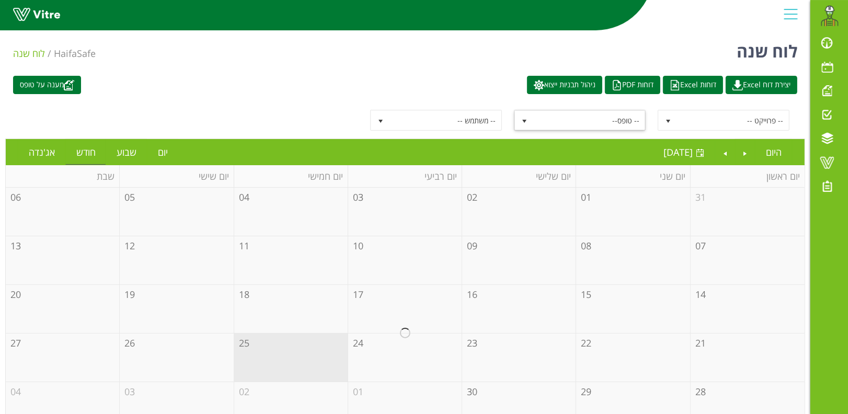
click at [523, 121] on span "select" at bounding box center [524, 121] width 8 height 8
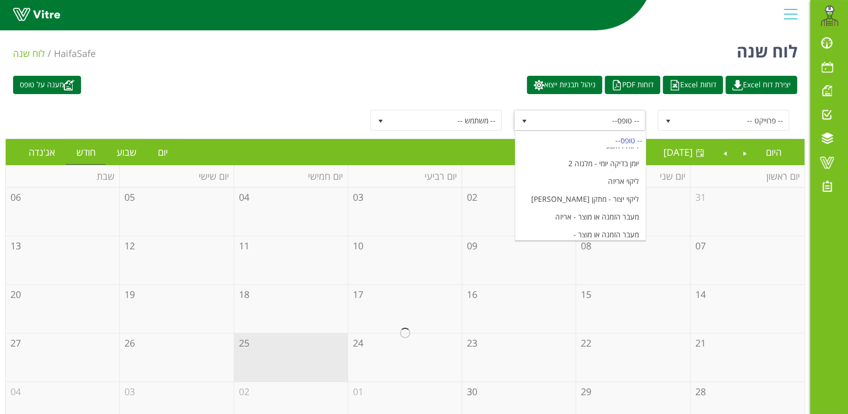
scroll to position [1045, 0]
click at [606, 240] on li "מעבר הזמנה ומוצר עמדת BB" at bounding box center [580, 249] width 130 height 18
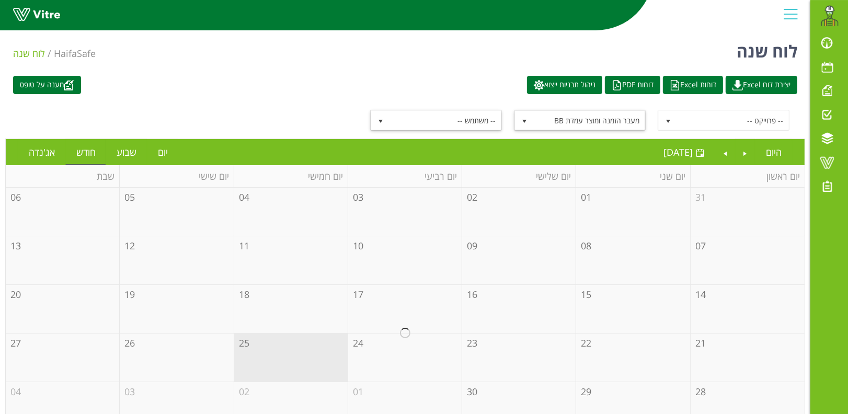
click at [439, 122] on span "-- משתמש --" at bounding box center [445, 120] width 112 height 19
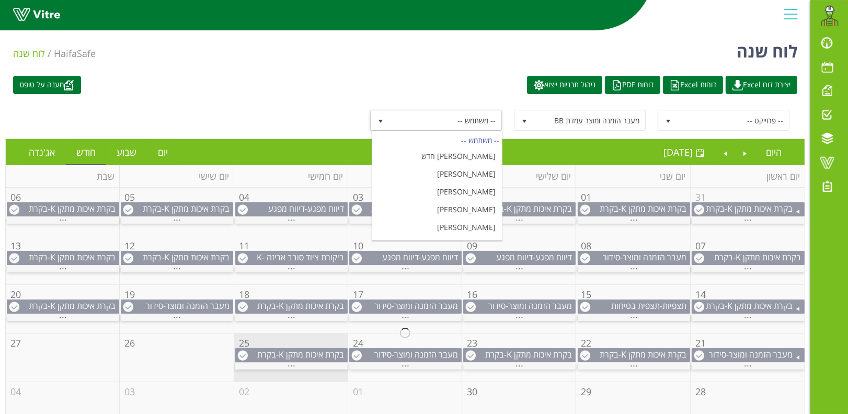
click at [439, 121] on span "-- משתמש --" at bounding box center [445, 120] width 112 height 19
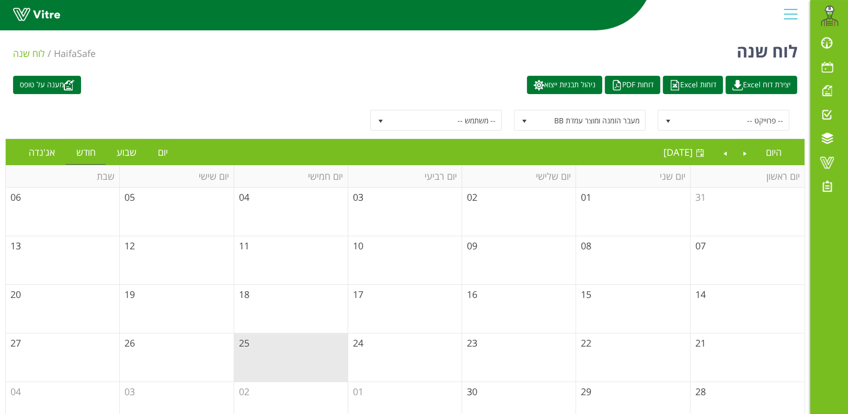
click at [436, 90] on div "מענה על טופס יצירת דוח Excel דוחות Excel דוחות PDF ניהול תבניות ייצוא" at bounding box center [405, 85] width 800 height 18
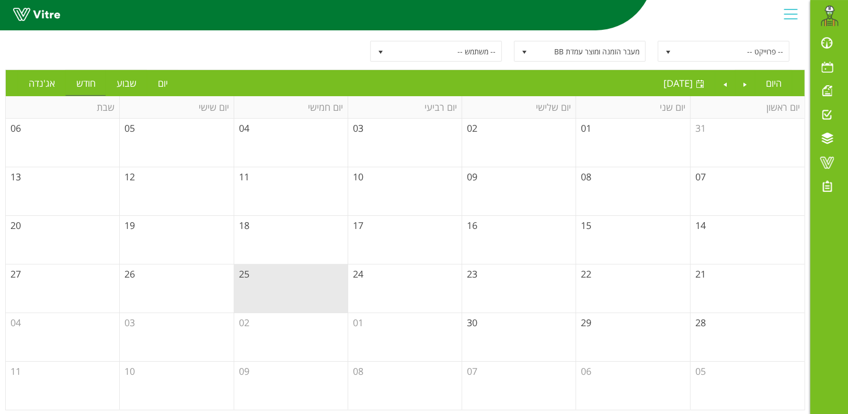
scroll to position [0, 0]
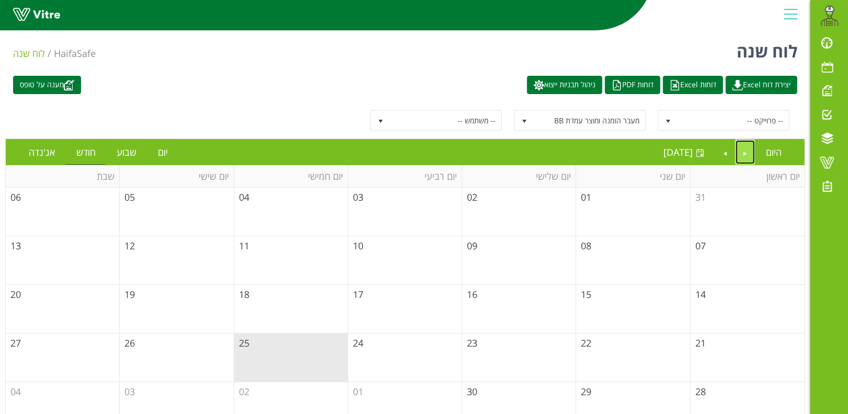
click at [749, 149] on link "Previous" at bounding box center [745, 152] width 20 height 24
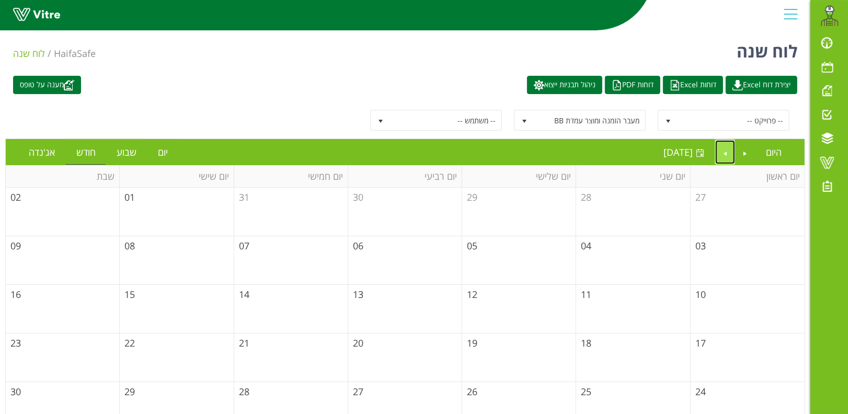
click at [723, 148] on link "Next" at bounding box center [725, 152] width 20 height 24
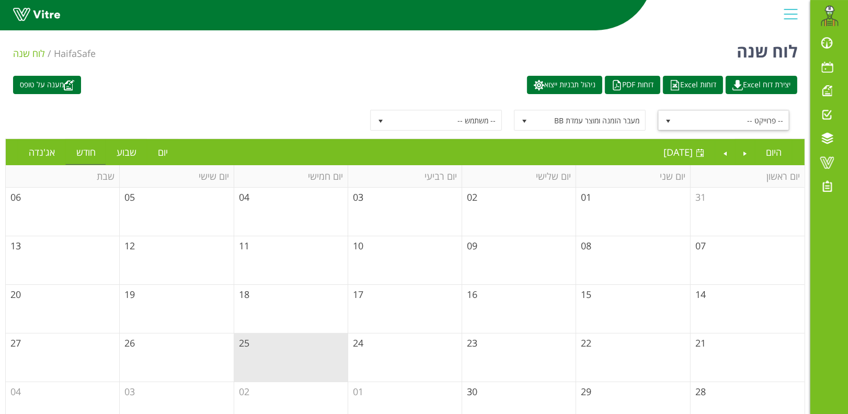
click at [669, 119] on span "select" at bounding box center [668, 121] width 8 height 8
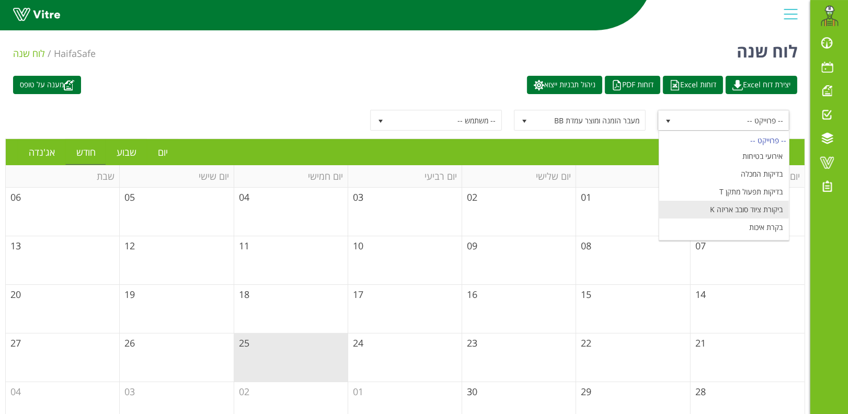
scroll to position [121, 0]
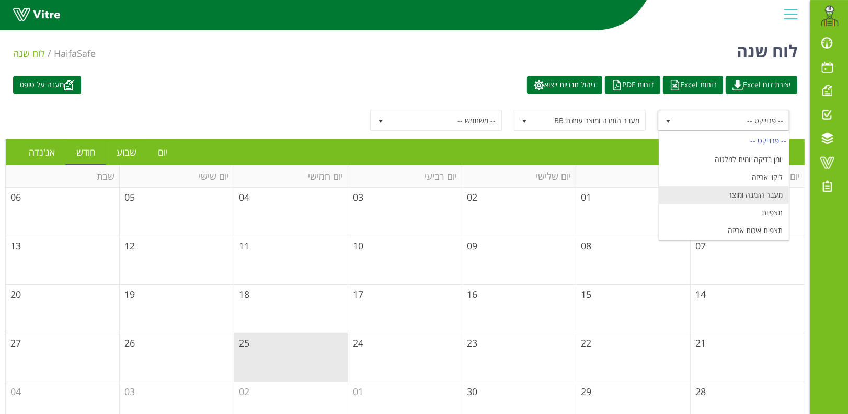
click at [759, 196] on li "מעבר הזמנה ומוצר" at bounding box center [724, 195] width 130 height 18
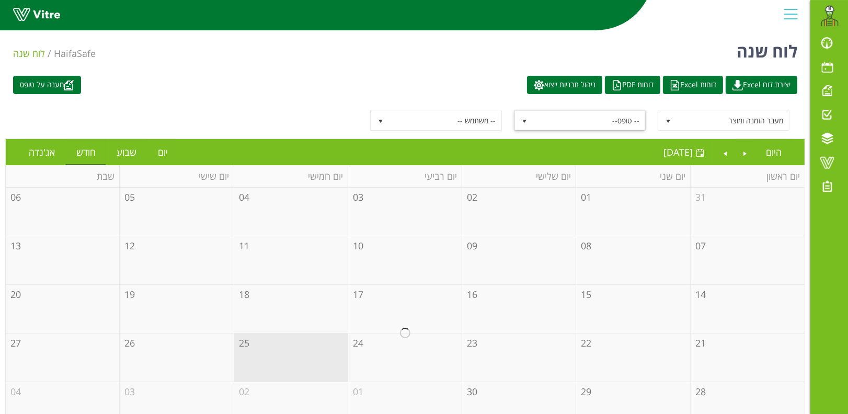
click at [583, 116] on span "-- טופס--" at bounding box center [589, 120] width 112 height 19
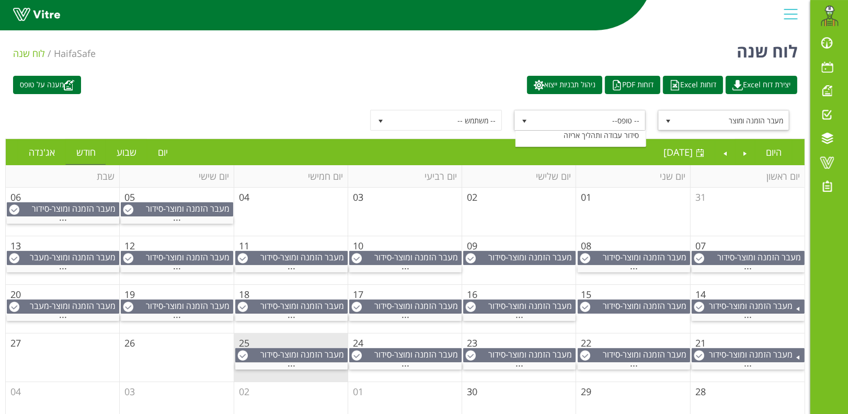
click at [668, 121] on span "select" at bounding box center [668, 121] width 8 height 8
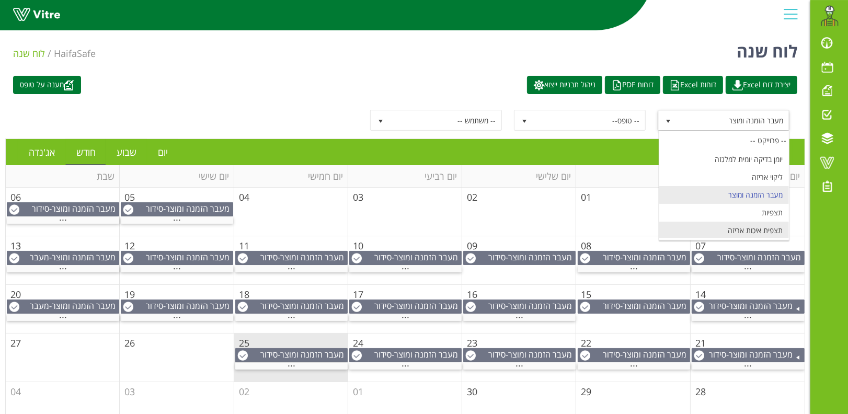
click at [773, 226] on li "תצפית איכות אריזה" at bounding box center [724, 231] width 130 height 18
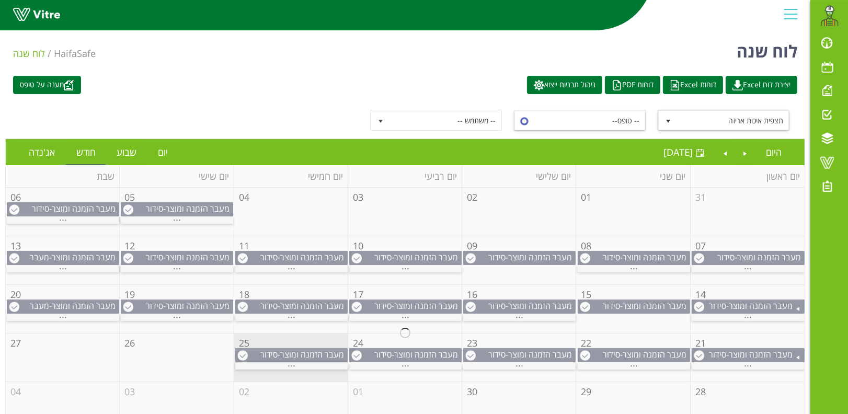
click at [598, 117] on span "-- טופס--" at bounding box center [589, 120] width 112 height 19
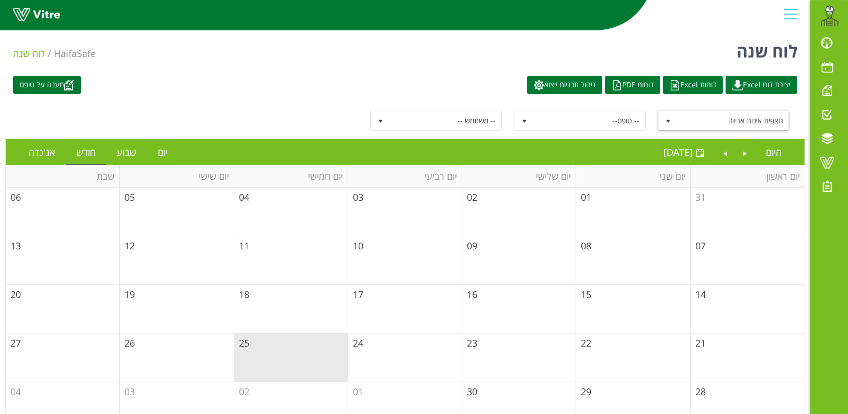
click at [726, 116] on span "תצפית איכות אריזה" at bounding box center [733, 120] width 112 height 19
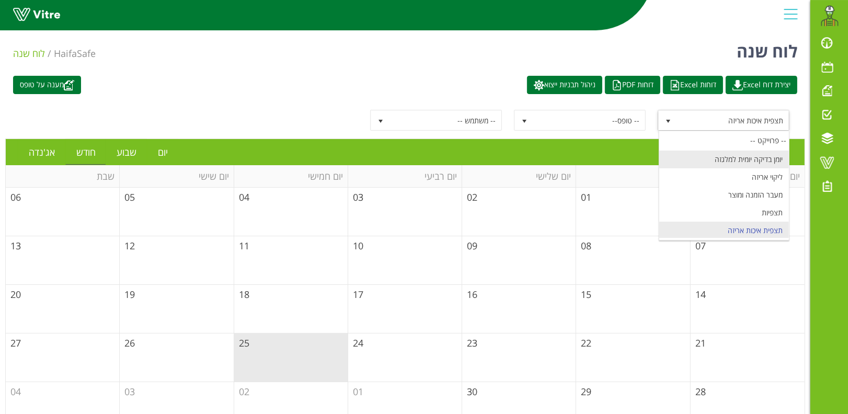
scroll to position [51, 0]
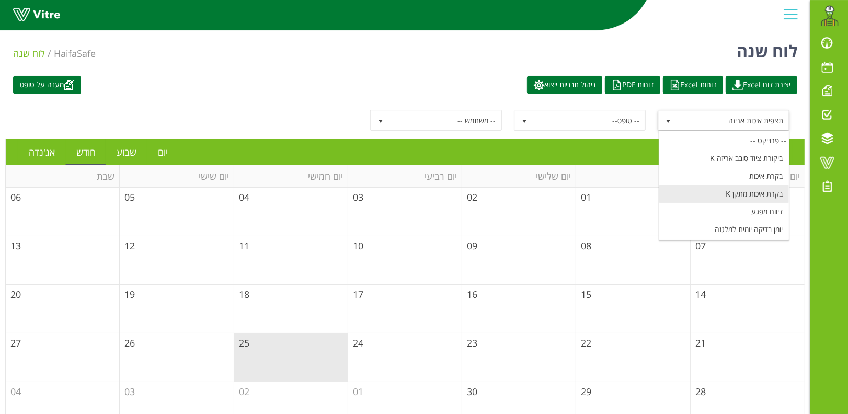
click at [771, 192] on li "בקרת איכות מתקן K" at bounding box center [724, 194] width 130 height 18
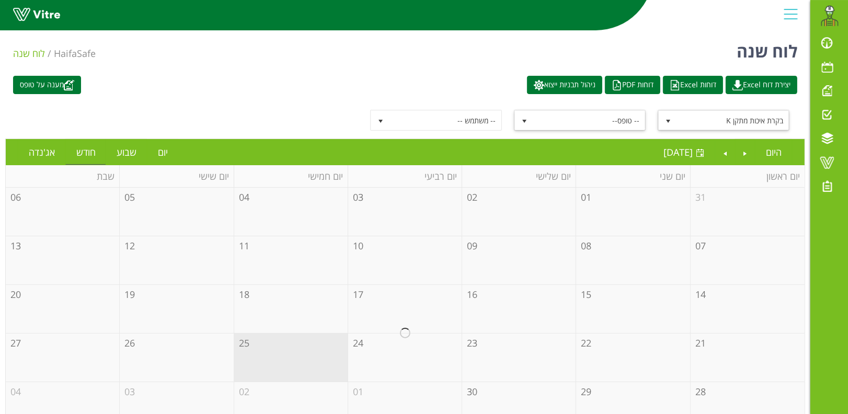
click at [601, 114] on span "-- טופס--" at bounding box center [589, 120] width 112 height 19
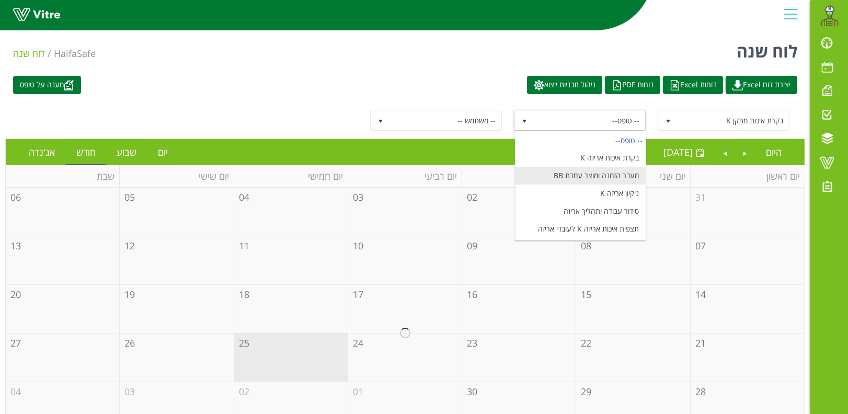
click at [616, 185] on li "מעבר הזמנה ומוצר עמדת BB" at bounding box center [580, 176] width 130 height 18
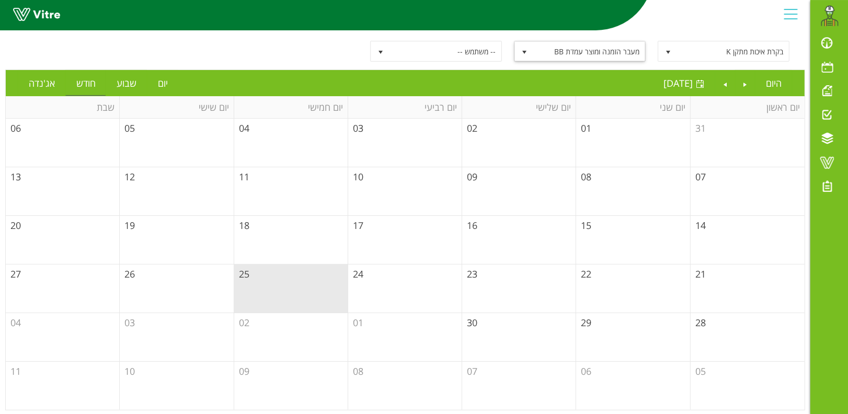
scroll to position [0, 0]
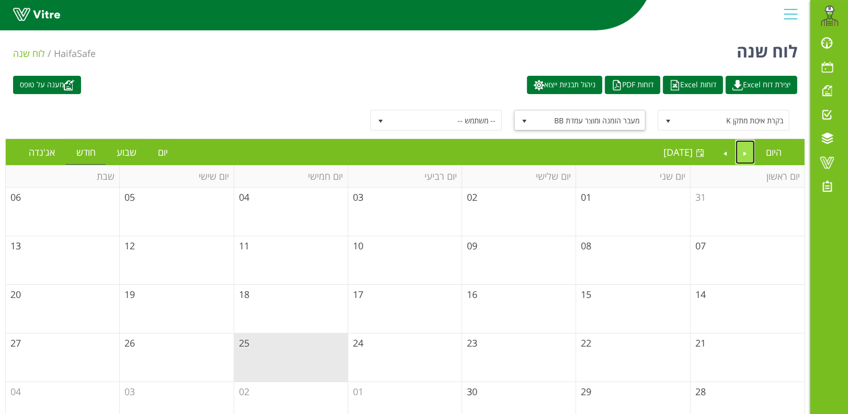
click at [745, 151] on link "Previous" at bounding box center [745, 152] width 20 height 24
click at [666, 121] on span "select" at bounding box center [668, 121] width 8 height 8
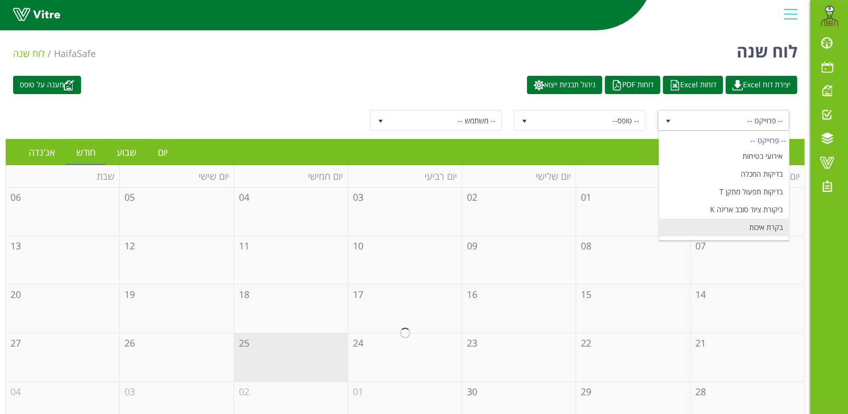
scroll to position [70, 0]
click at [772, 176] on li "בקרת איכות מתקן K" at bounding box center [724, 176] width 130 height 18
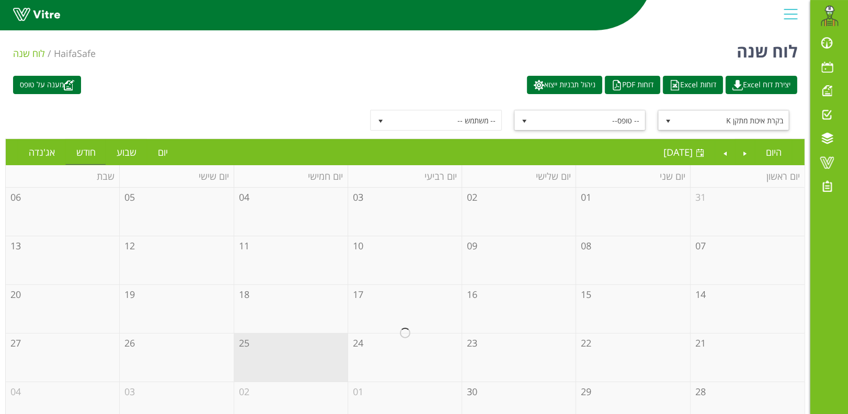
click at [585, 119] on span "-- טופס--" at bounding box center [589, 120] width 112 height 19
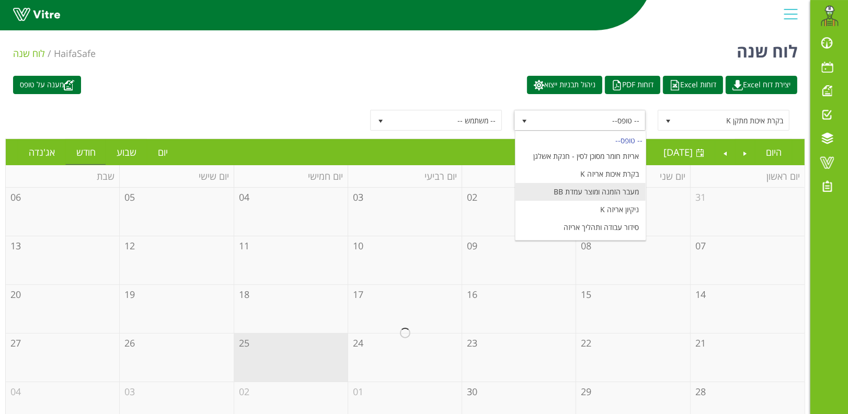
click at [628, 191] on li "מעבר הזמנה ומוצר עמדת BB" at bounding box center [580, 192] width 130 height 18
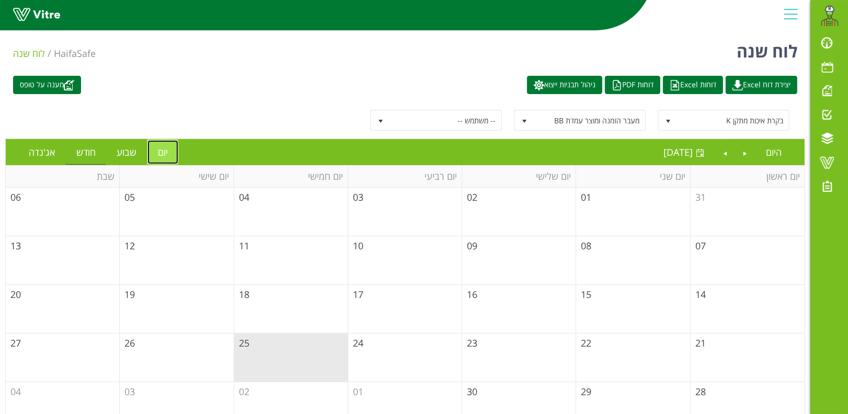
click at [159, 150] on link "יום" at bounding box center [162, 152] width 31 height 24
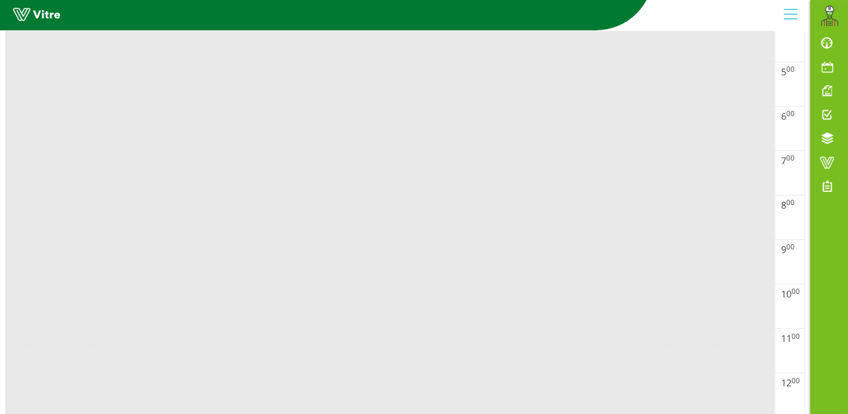
scroll to position [0, 0]
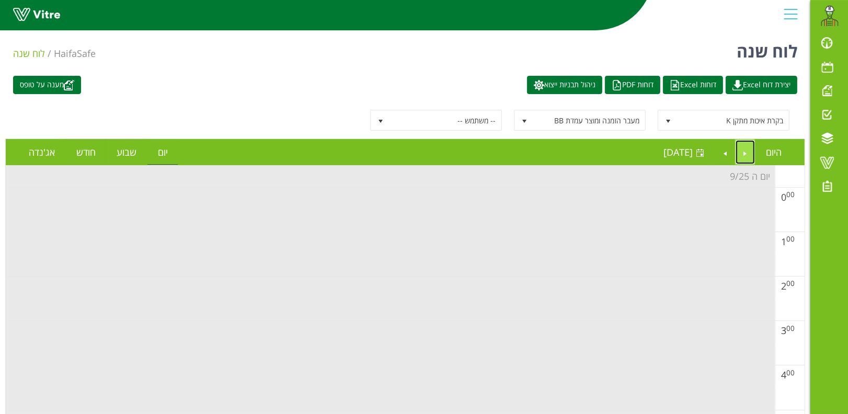
click at [744, 150] on link "Previous" at bounding box center [745, 152] width 20 height 24
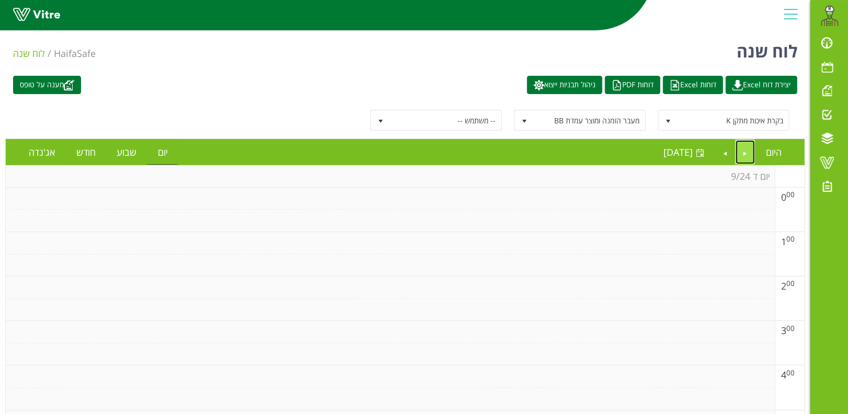
click at [743, 155] on link "Previous" at bounding box center [745, 152] width 20 height 24
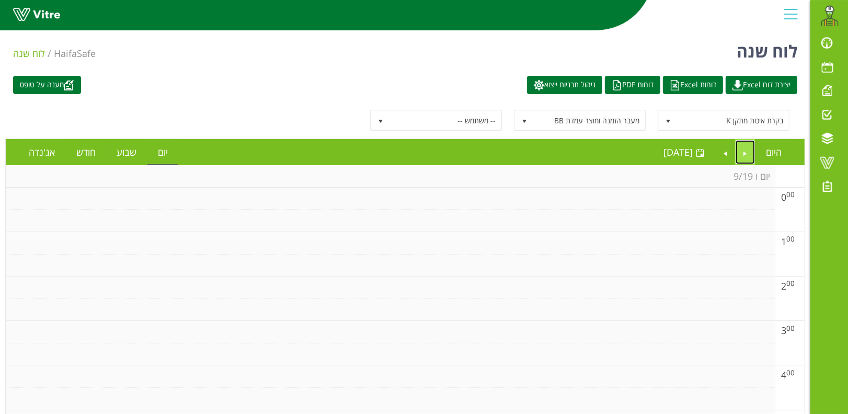
click at [743, 155] on link "Previous" at bounding box center [745, 152] width 20 height 24
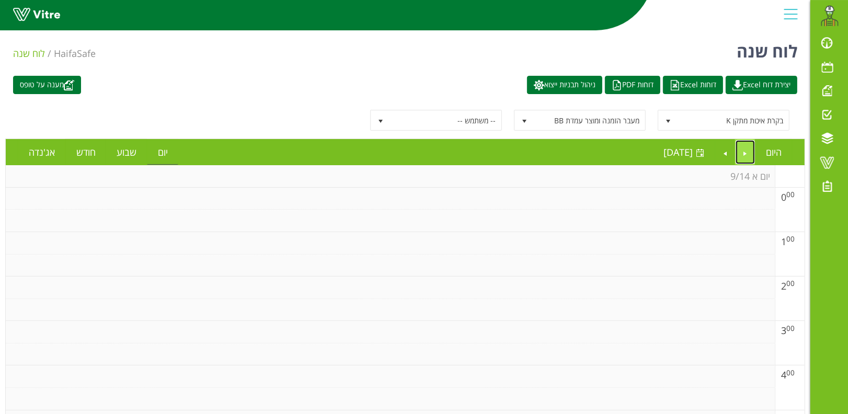
click at [743, 155] on link "Previous" at bounding box center [745, 152] width 20 height 24
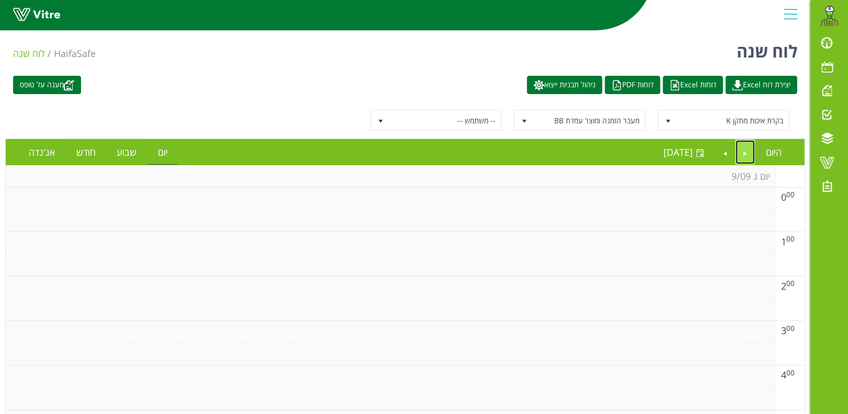
click at [743, 155] on link "Previous" at bounding box center [745, 152] width 20 height 24
click at [669, 121] on span "select" at bounding box center [668, 121] width 8 height 8
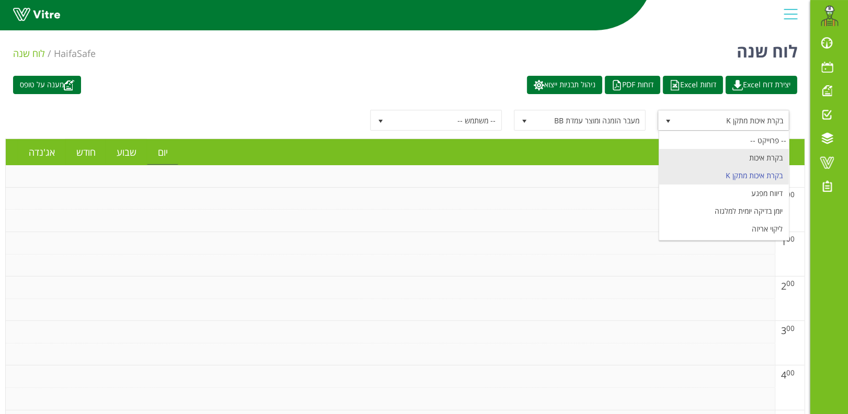
click at [757, 154] on li "בקרת איכות" at bounding box center [724, 158] width 130 height 18
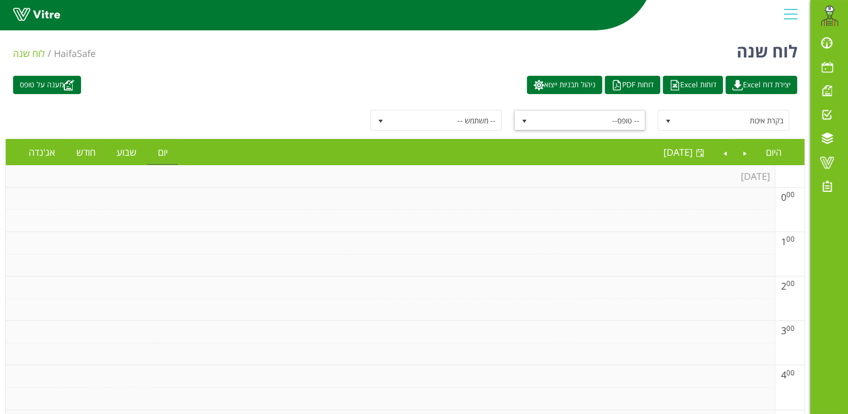
click at [576, 117] on span "-- טופס--" at bounding box center [589, 120] width 112 height 19
click at [669, 119] on span "select" at bounding box center [668, 121] width 8 height 8
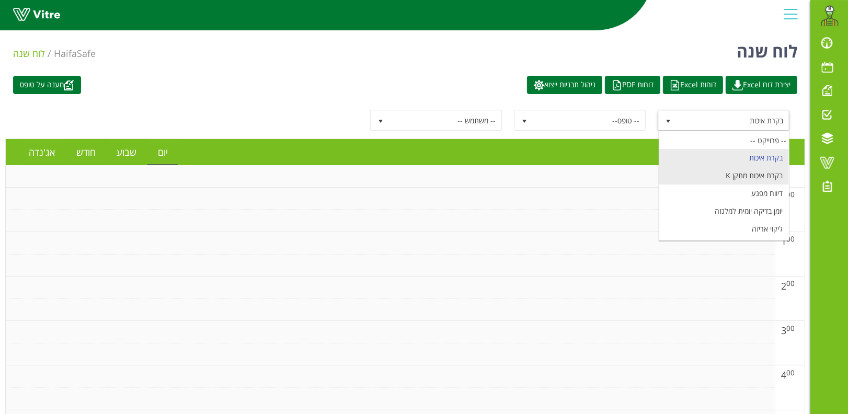
click at [736, 174] on li "בקרת איכות מתקן K" at bounding box center [724, 176] width 130 height 18
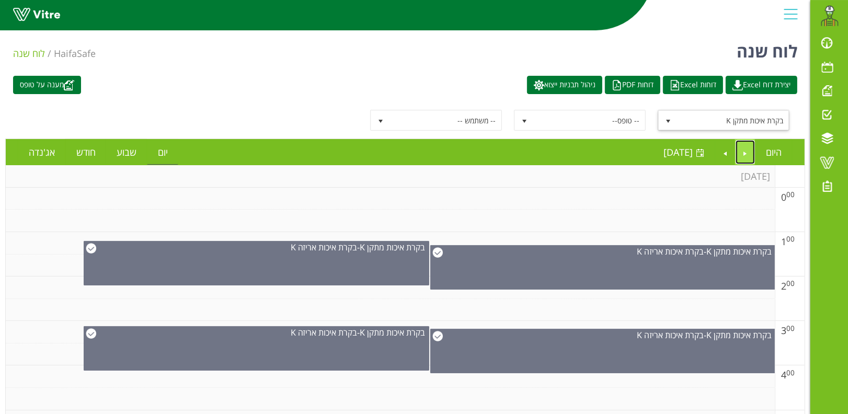
click at [744, 148] on link "Previous" at bounding box center [745, 152] width 20 height 24
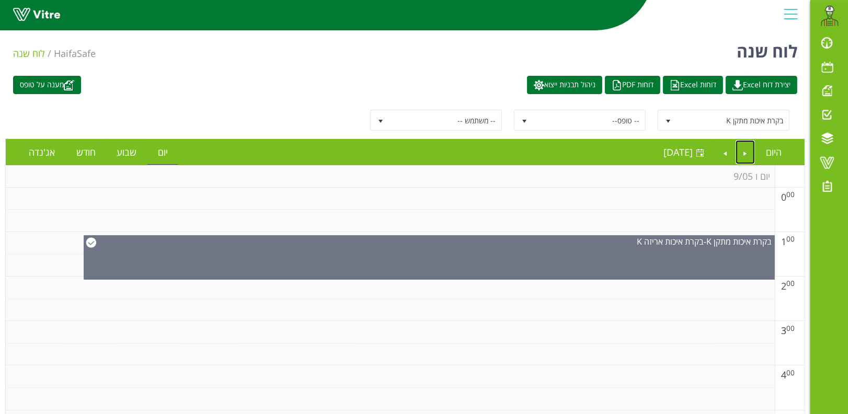
scroll to position [418, 0]
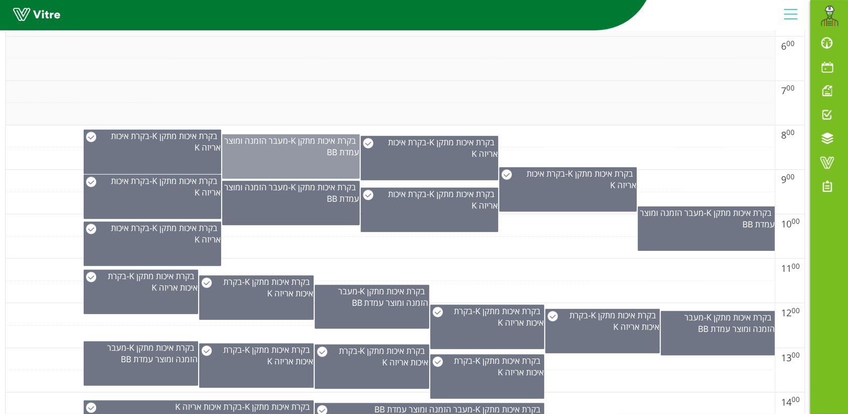
click at [282, 153] on div "בקרת איכות מתקן K - מעבר הזמנה ומוצר עמדת BB" at bounding box center [291, 146] width 136 height 23
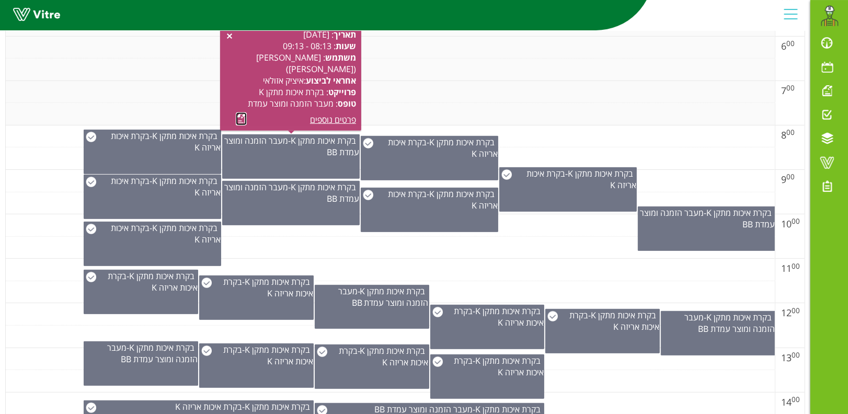
click at [242, 118] on link at bounding box center [241, 118] width 11 height 13
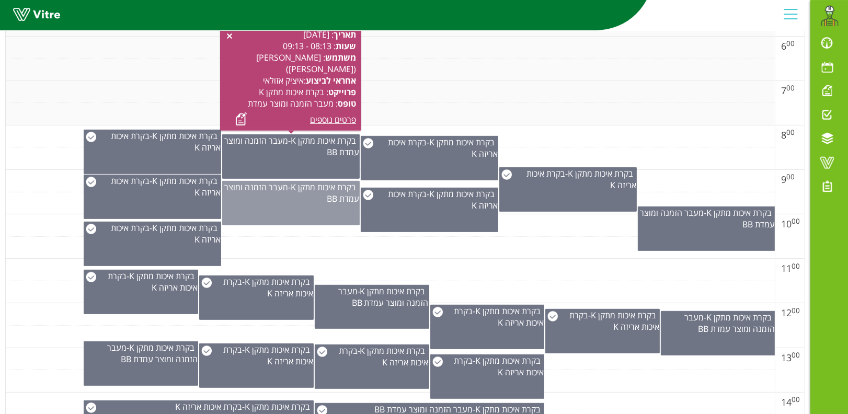
click at [297, 194] on div "בקרת איכות מתקן K - מעבר הזמנה ומוצר עמדת BB" at bounding box center [291, 192] width 136 height 23
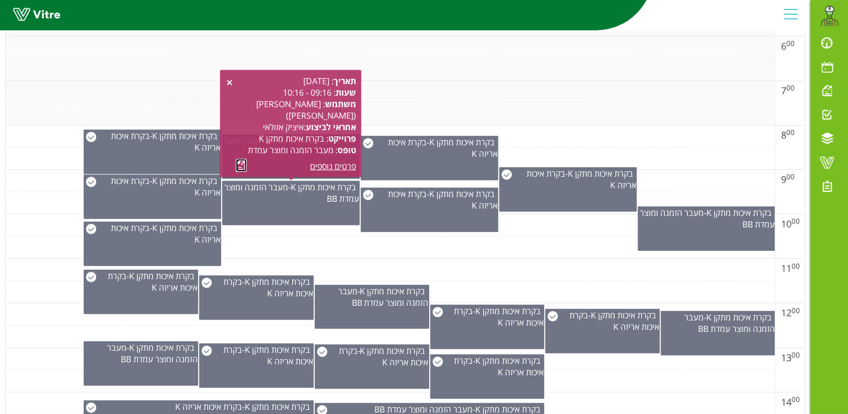
click at [238, 163] on link at bounding box center [241, 165] width 11 height 13
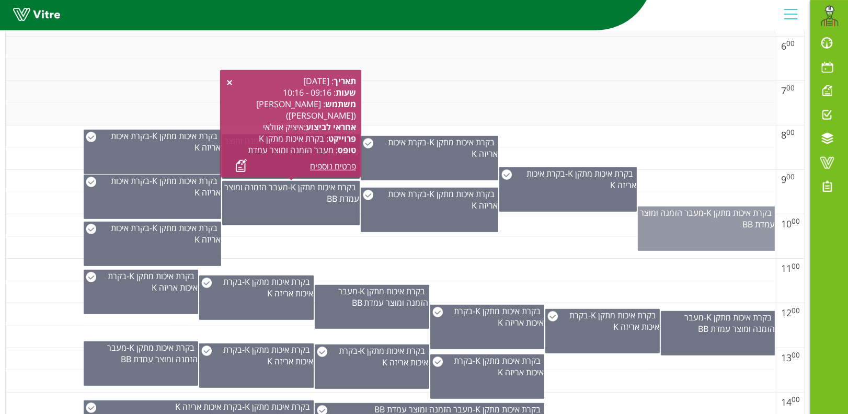
click at [706, 224] on div "בקרת איכות מתקן K - מעבר הזמנה ומוצר עמדת BB" at bounding box center [706, 218] width 136 height 23
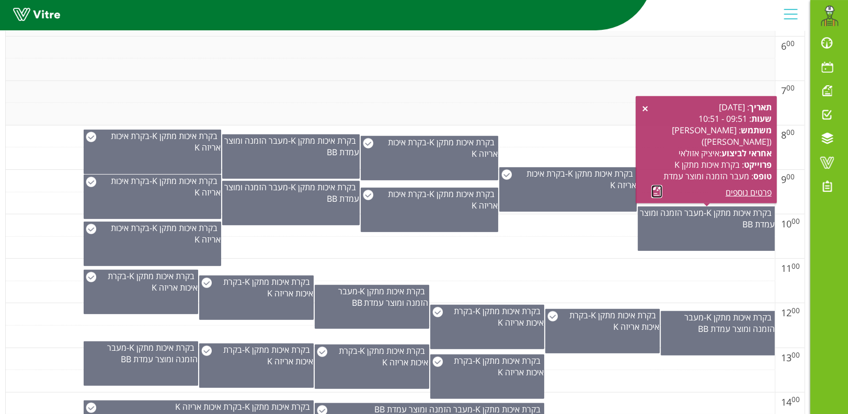
click at [656, 191] on link at bounding box center [656, 191] width 11 height 13
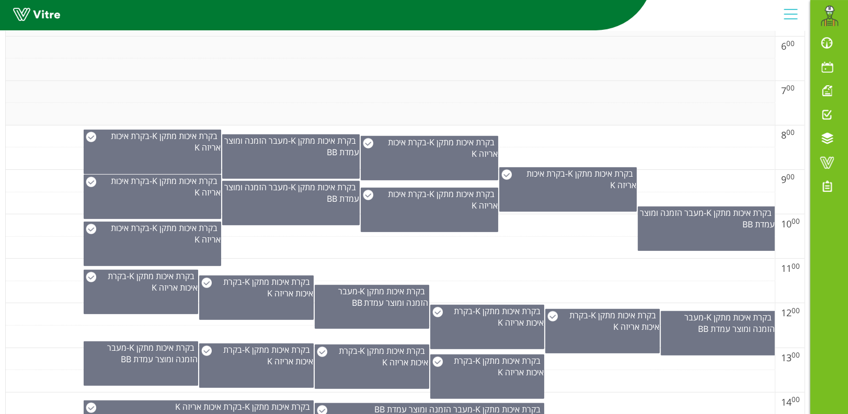
click at [291, 244] on td at bounding box center [390, 248] width 769 height 22
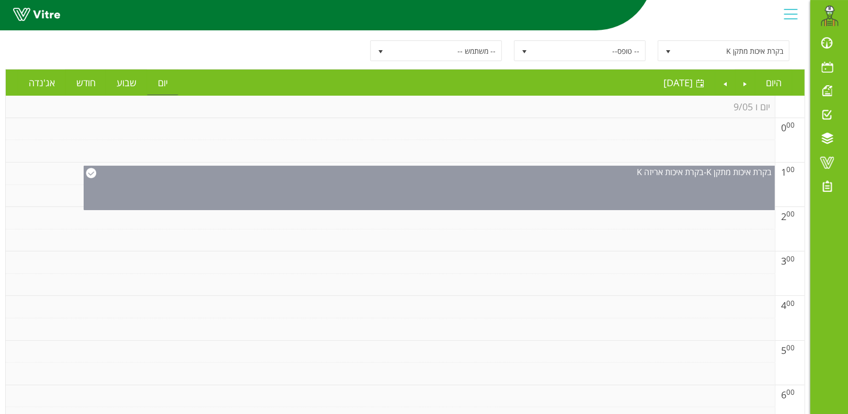
scroll to position [0, 0]
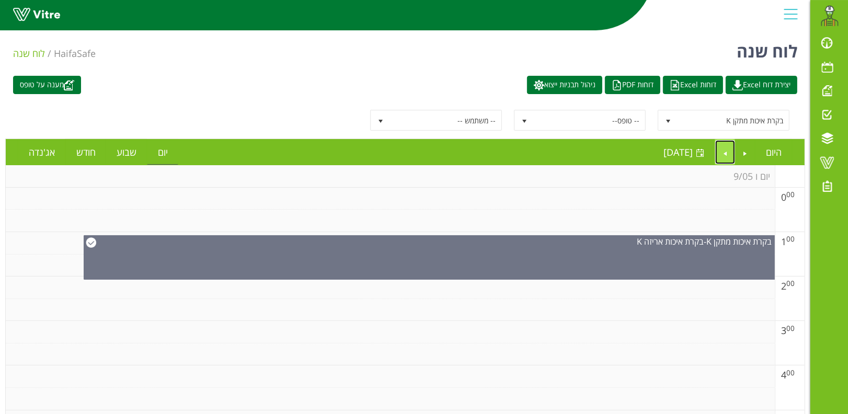
click at [728, 146] on link "Next" at bounding box center [725, 152] width 20 height 24
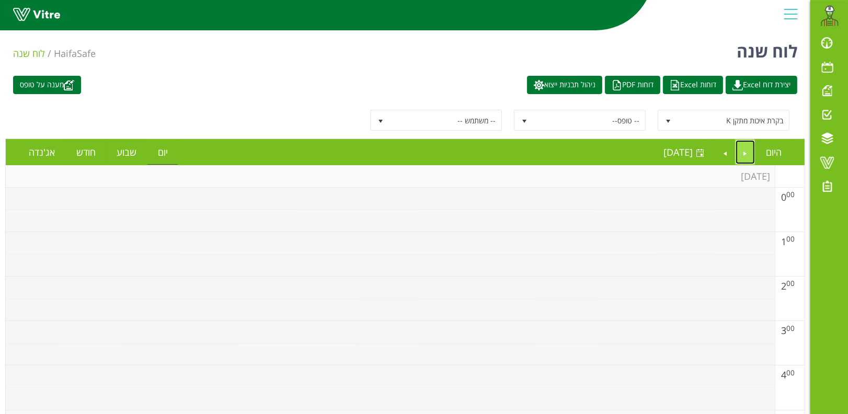
click at [749, 153] on link "Previous" at bounding box center [745, 152] width 20 height 24
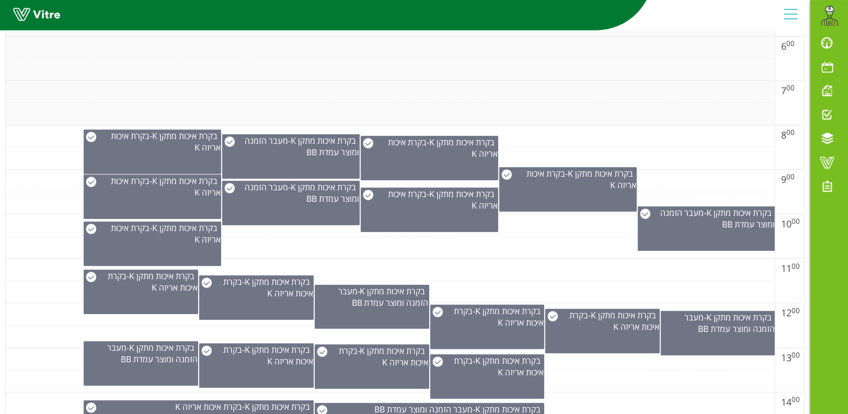
scroll to position [488, 0]
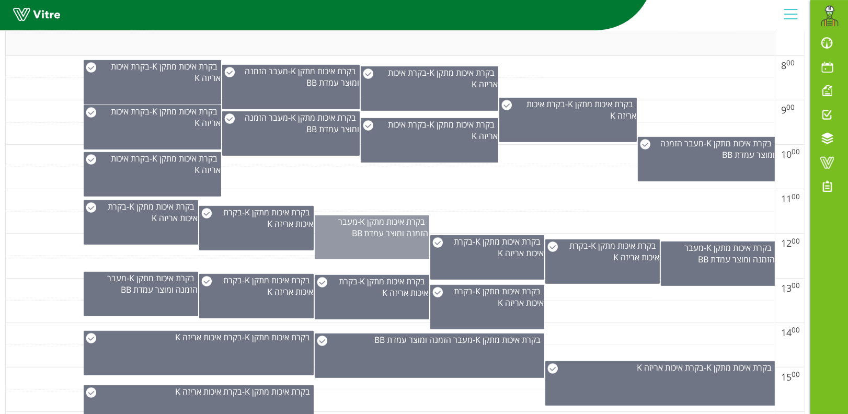
click at [370, 243] on div "בקרת איכות מתקן K - מעבר הזמנה ומוצר עמדת BB" at bounding box center [372, 237] width 114 height 44
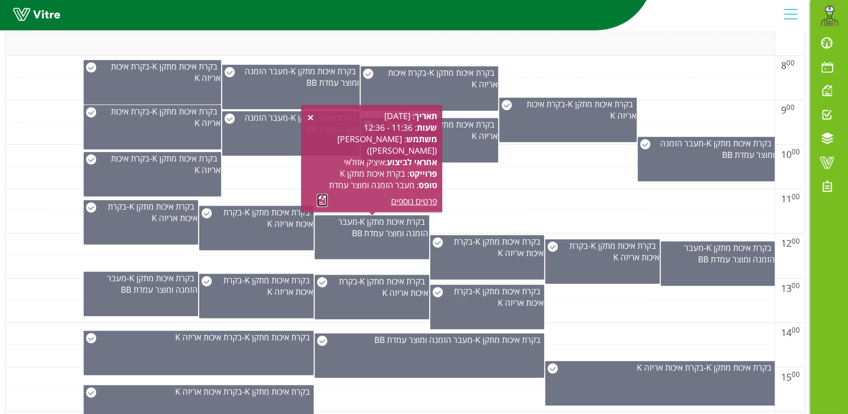
click at [320, 199] on link at bounding box center [322, 200] width 11 height 13
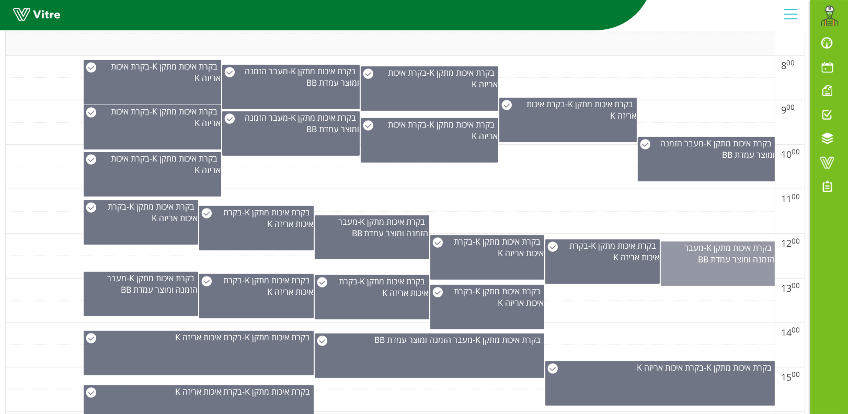
click at [723, 265] on div "בקרת איכות מתקן K - מעבר הזמנה ומוצר עמדת BB" at bounding box center [718, 264] width 114 height 44
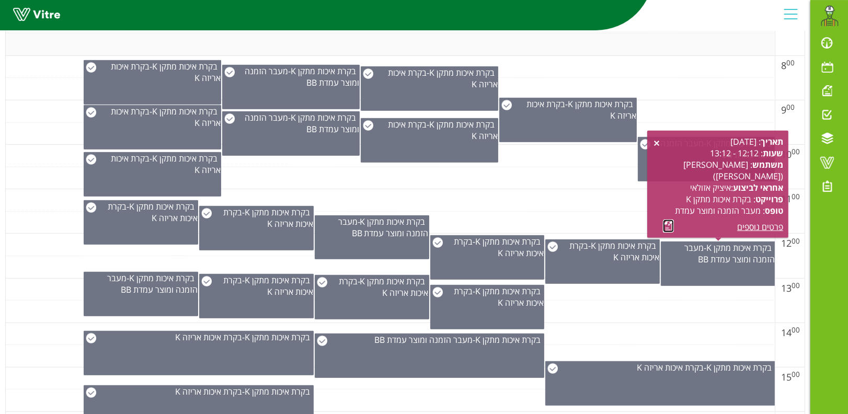
click at [665, 227] on link at bounding box center [668, 226] width 11 height 13
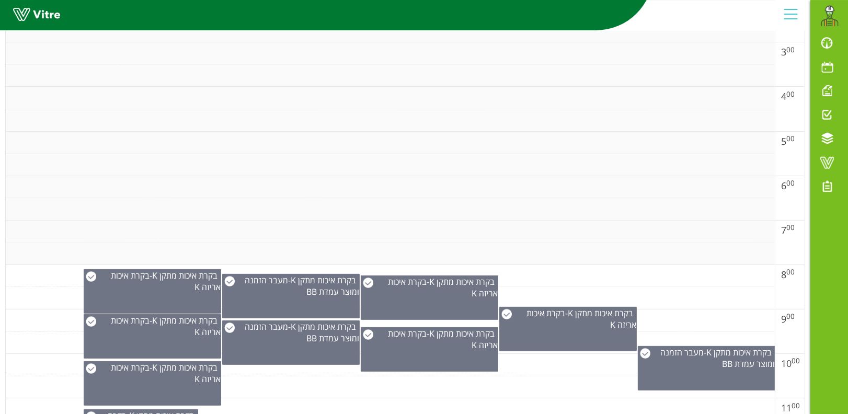
scroll to position [0, 0]
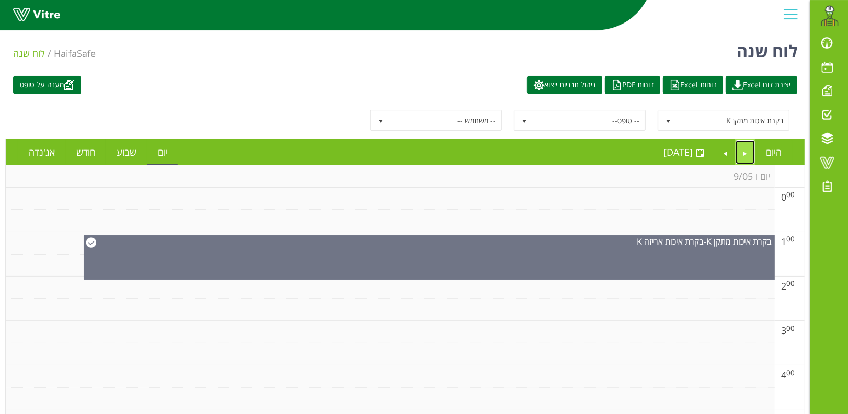
click at [748, 149] on link "Previous" at bounding box center [745, 152] width 20 height 24
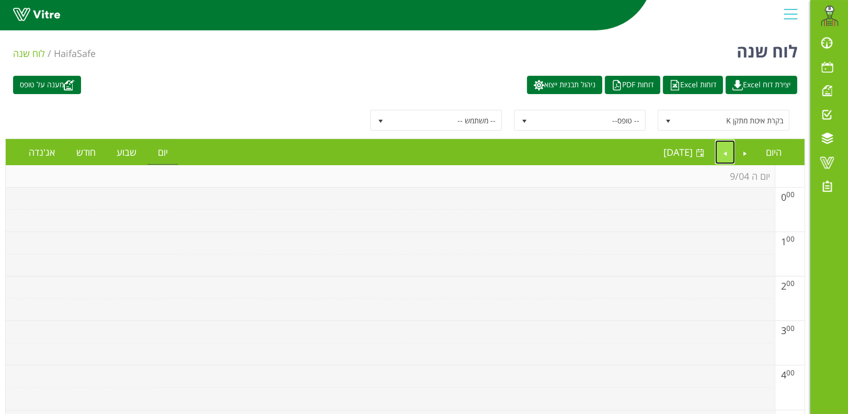
click at [723, 154] on link "Next" at bounding box center [725, 152] width 20 height 24
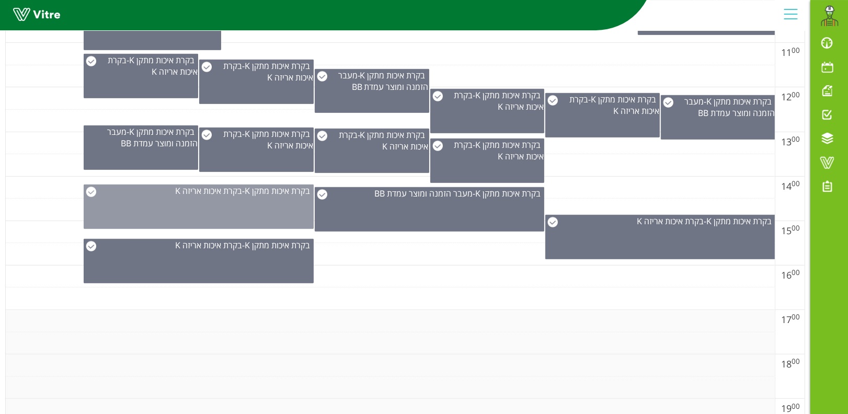
scroll to position [565, 0]
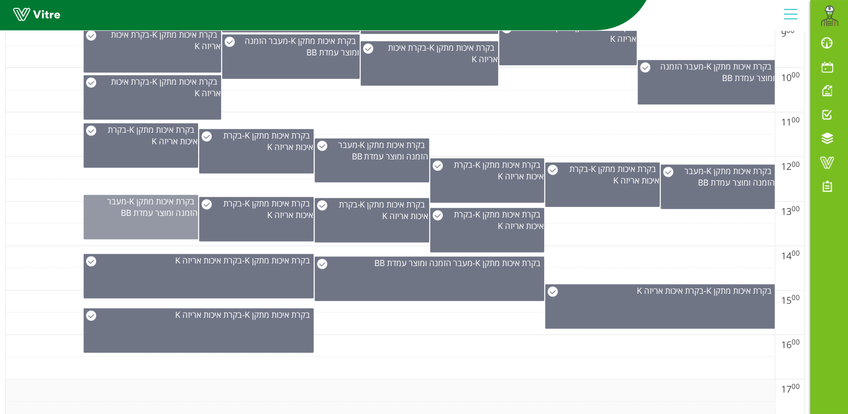
click at [136, 209] on span "מעבר הזמנה ומוצר עמדת BB" at bounding box center [152, 207] width 90 height 23
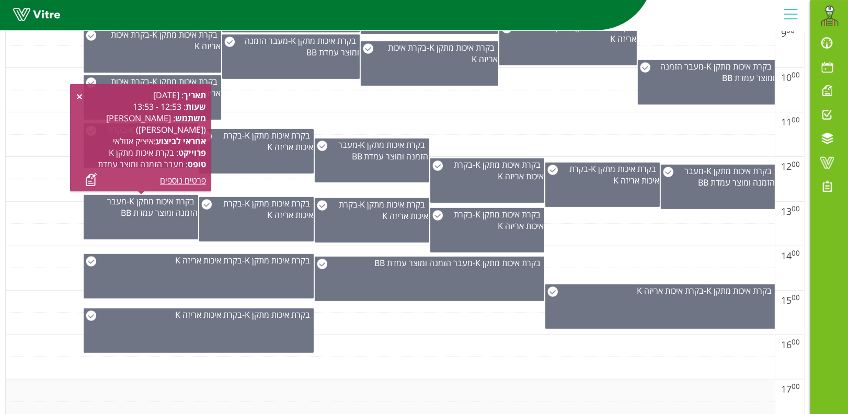
click at [78, 91] on div "תאריך : 05.09.2025 שעות : 12:53 - 13:53 משתמש : אריזה K (איציק) אחראי לביצוע : …" at bounding box center [140, 137] width 131 height 97
click at [78, 94] on link at bounding box center [79, 97] width 8 height 8
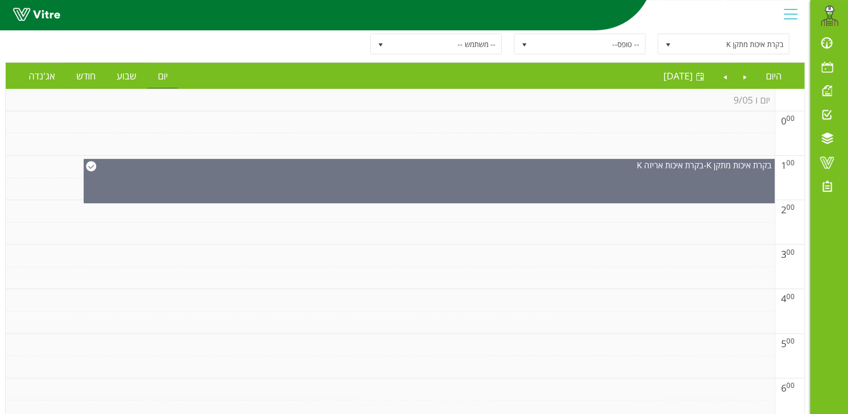
scroll to position [0, 0]
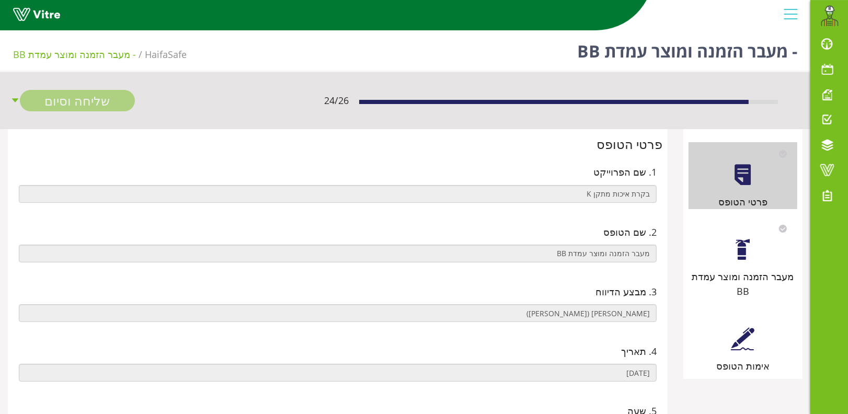
click at [735, 254] on div at bounding box center [743, 250] width 24 height 24
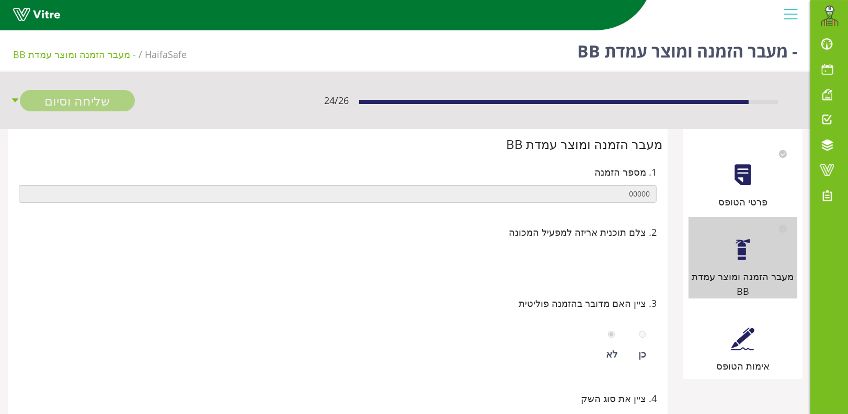
click at [753, 327] on div at bounding box center [743, 339] width 24 height 24
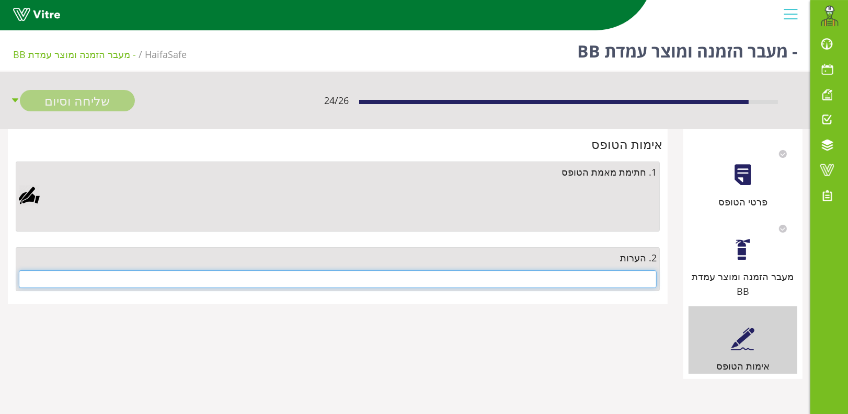
click at [555, 279] on input "text" at bounding box center [338, 279] width 638 height 18
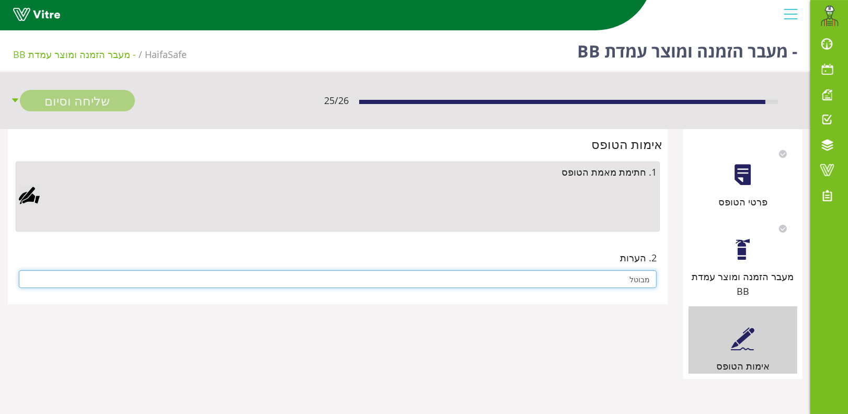
type input "מבוטל"
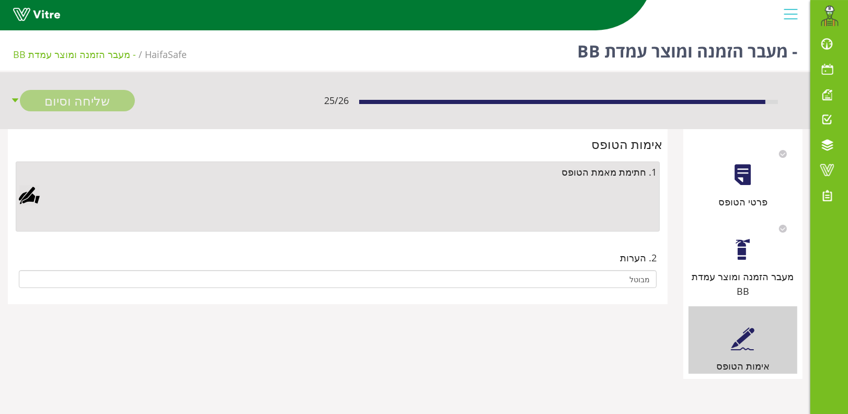
click at [22, 193] on div at bounding box center [29, 195] width 21 height 21
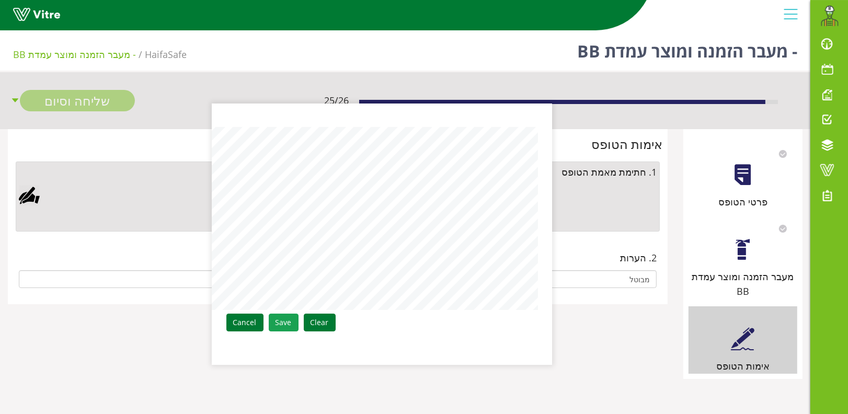
click at [272, 327] on link "Save" at bounding box center [284, 323] width 30 height 18
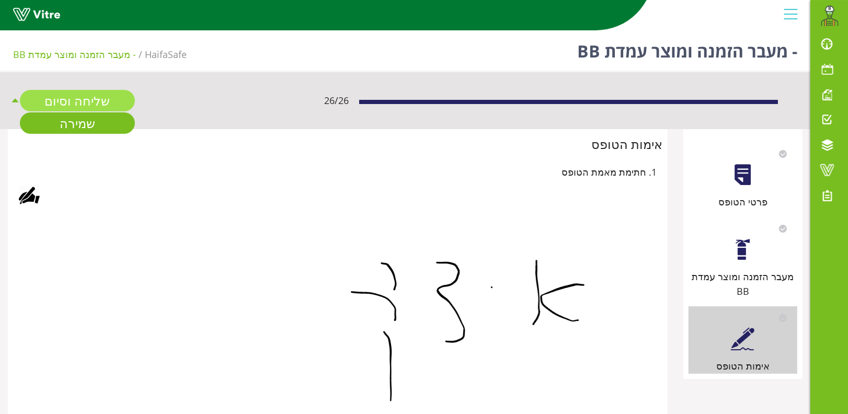
click at [63, 98] on link "שליחה וסיום" at bounding box center [77, 100] width 115 height 21
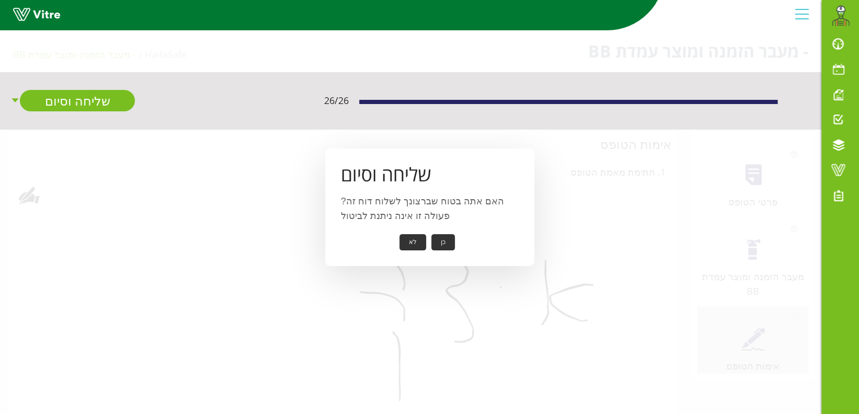
click at [445, 244] on button "כן" at bounding box center [443, 242] width 24 height 16
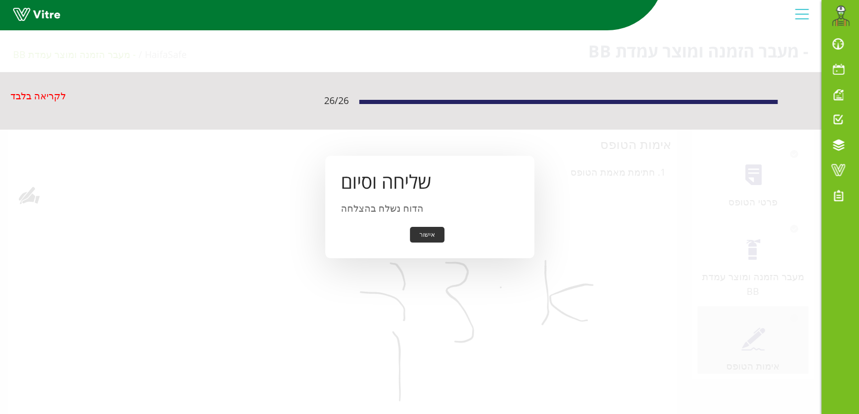
click at [429, 235] on button "אישור" at bounding box center [427, 235] width 34 height 16
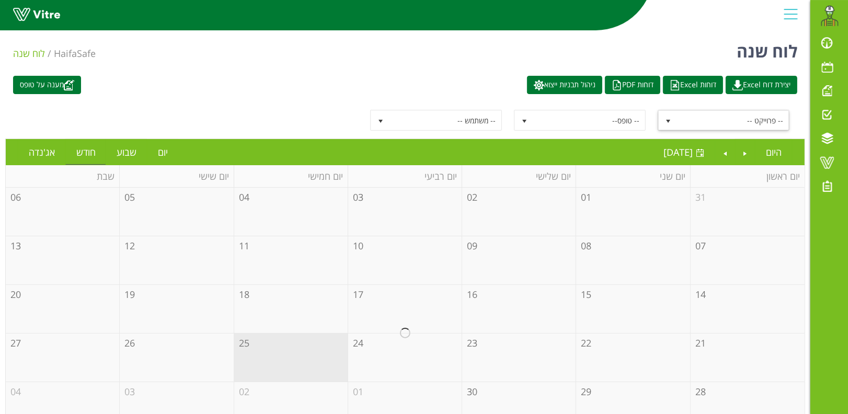
click at [665, 119] on span "select" at bounding box center [668, 121] width 8 height 8
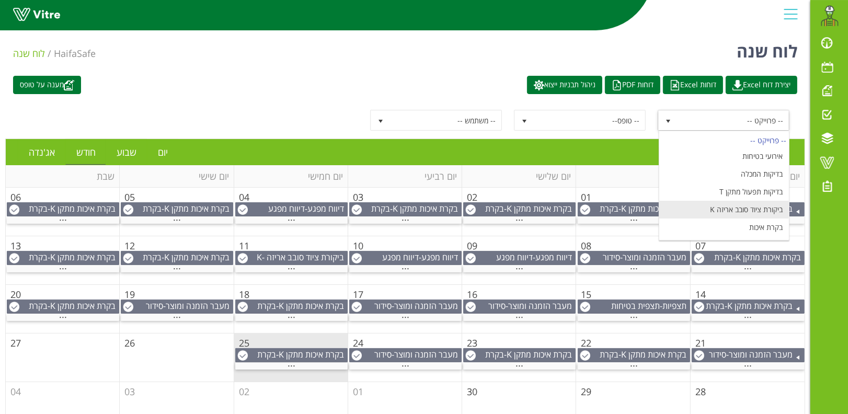
click at [761, 209] on li "ביקורת ציוד סובב אריזה K" at bounding box center [724, 210] width 130 height 18
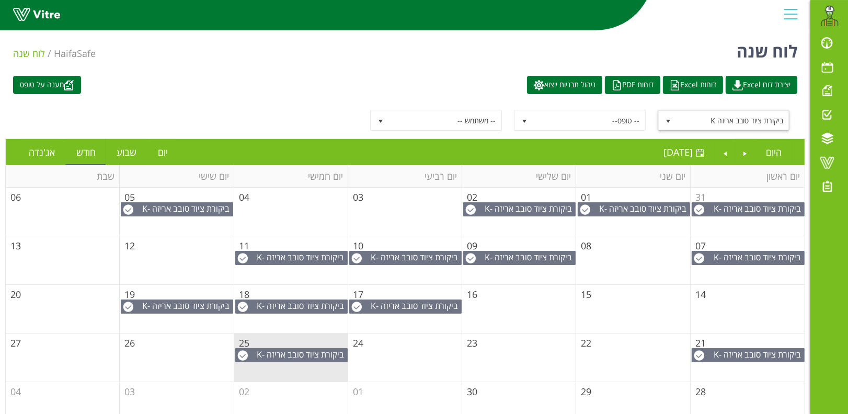
click at [688, 121] on span "ביקורת ציוד סובב אריזה K" at bounding box center [733, 120] width 112 height 19
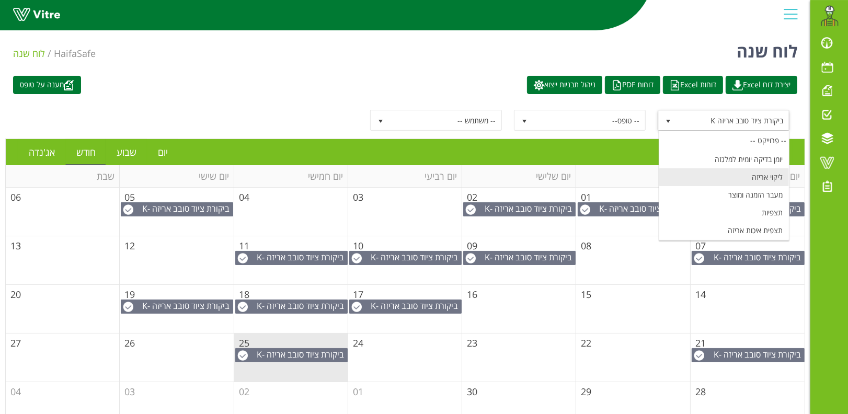
scroll to position [51, 0]
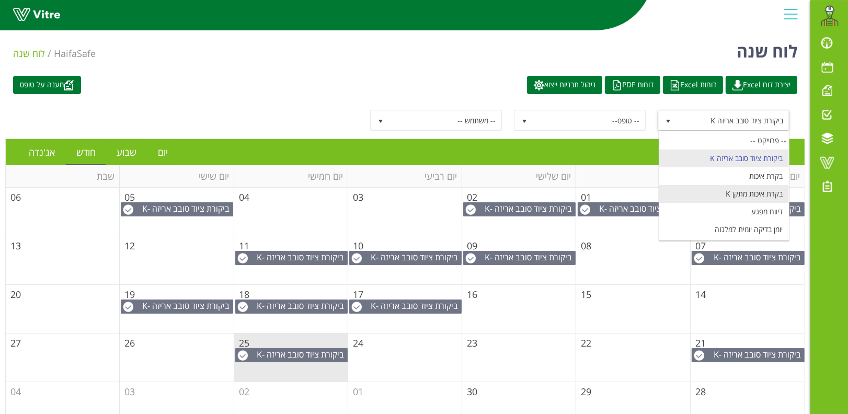
click at [765, 192] on li "בקרת איכות מתקן K" at bounding box center [724, 194] width 130 height 18
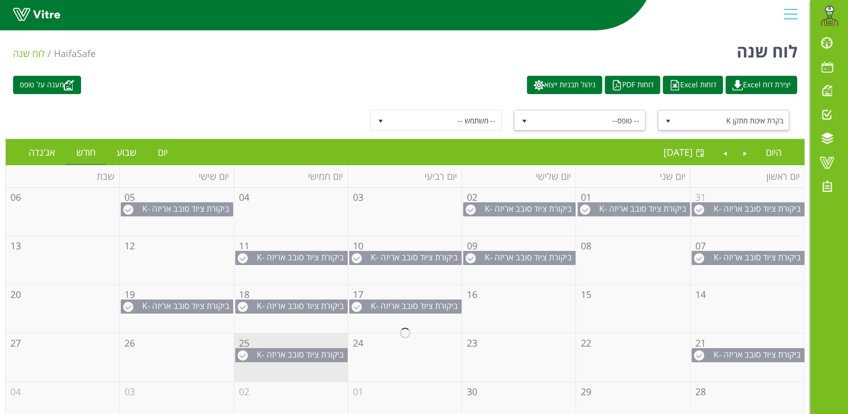
click at [569, 118] on span "-- טופס--" at bounding box center [589, 120] width 112 height 19
click at [276, 107] on div "בקרת איכות מתקן K 5816 -- טופס-- -- משתמש --" at bounding box center [405, 120] width 800 height 37
click at [741, 152] on link "Previous" at bounding box center [745, 152] width 20 height 24
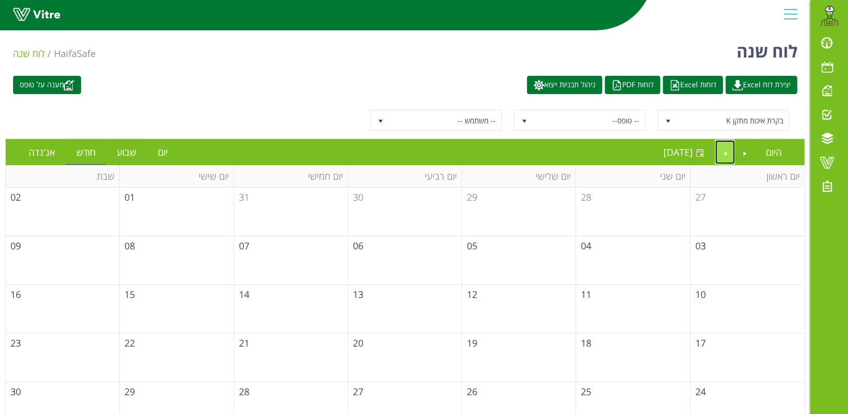
click at [727, 152] on link "Next" at bounding box center [725, 152] width 20 height 24
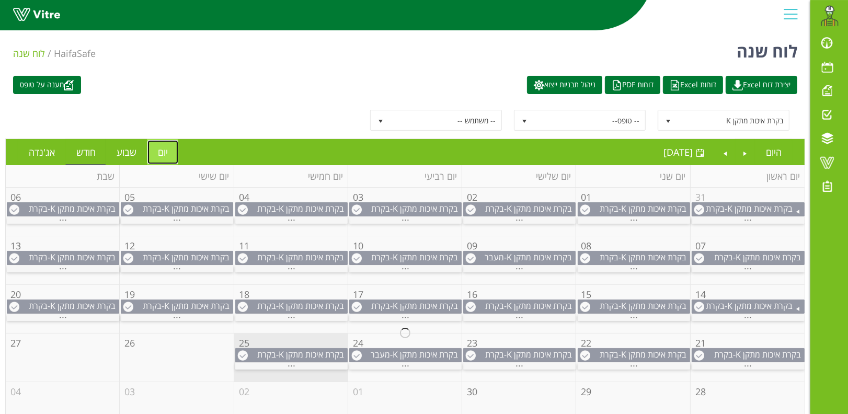
click at [164, 151] on link "יום" at bounding box center [162, 152] width 31 height 24
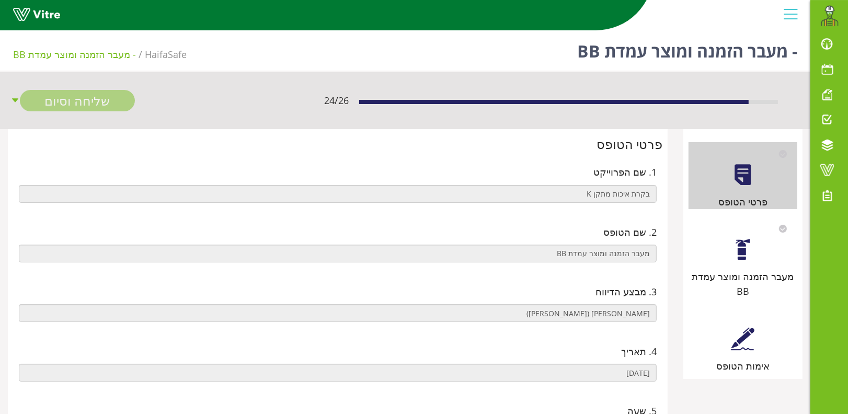
click at [749, 327] on div at bounding box center [743, 339] width 24 height 24
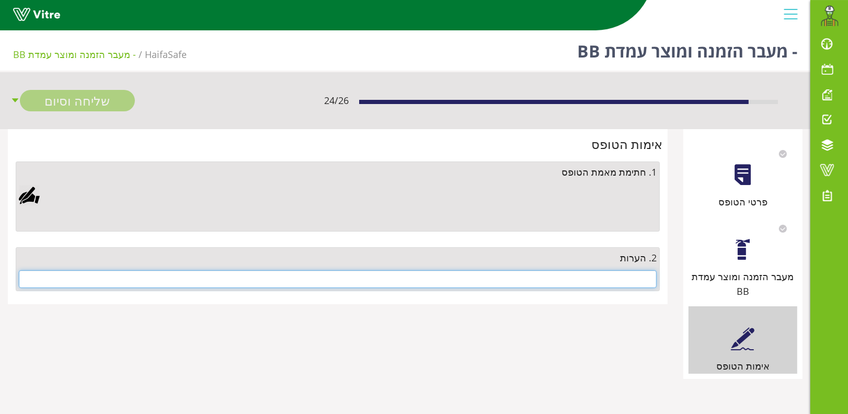
click at [635, 284] on input "text" at bounding box center [338, 279] width 638 height 18
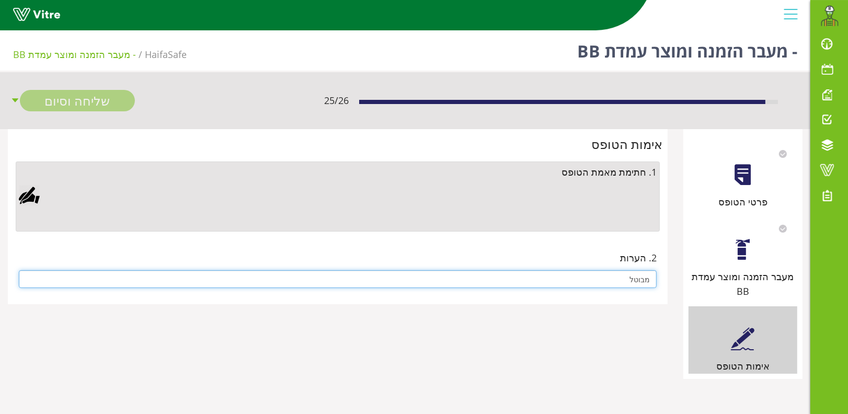
type input "מבוטל"
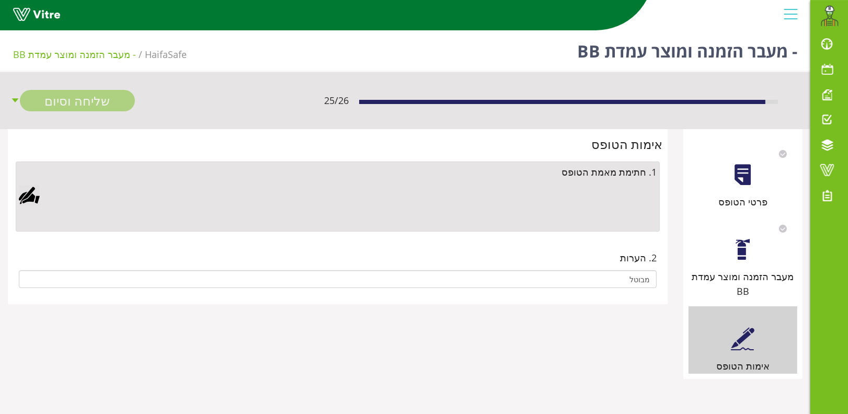
click at [32, 199] on div at bounding box center [29, 195] width 21 height 21
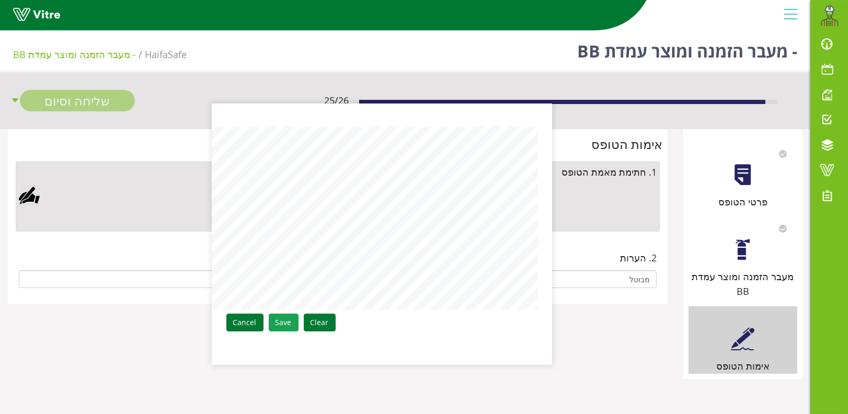
click at [285, 318] on link "Save" at bounding box center [284, 323] width 30 height 18
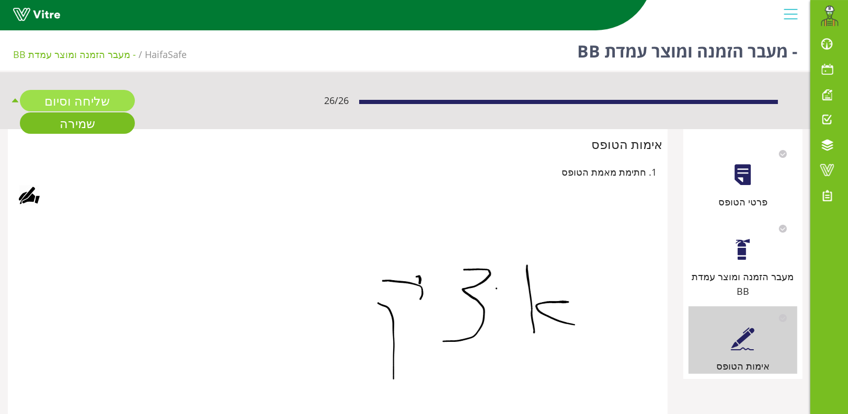
click at [67, 96] on link "שליחה וסיום" at bounding box center [77, 100] width 115 height 21
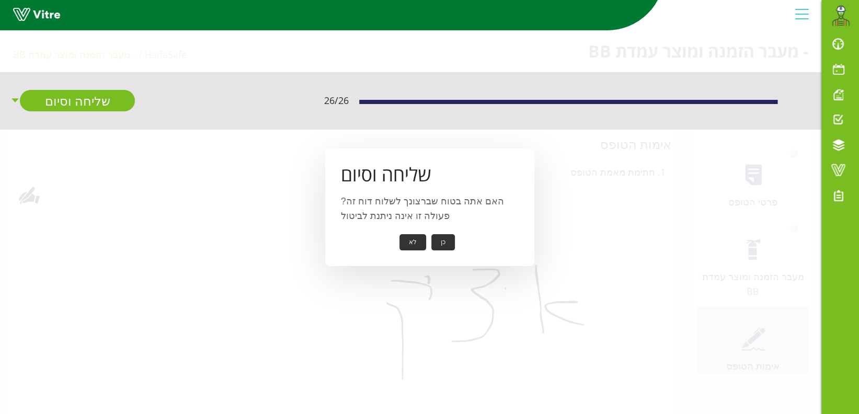
click at [440, 237] on button "כן" at bounding box center [443, 242] width 24 height 16
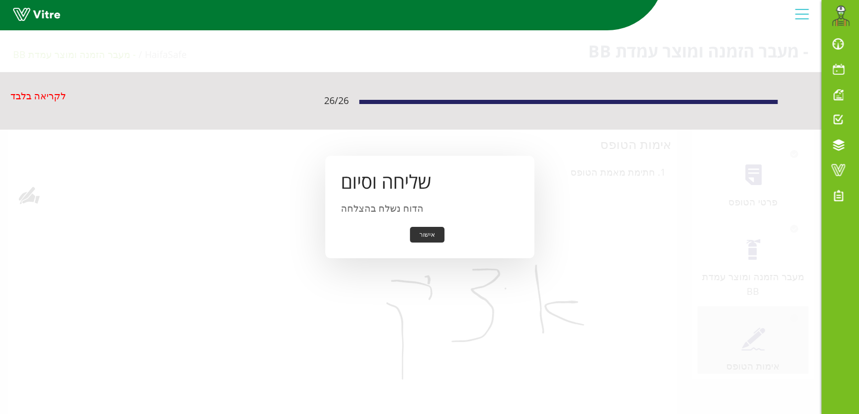
click at [431, 220] on div "שליחה וסיום הדוח נשלח בהצלחה אישור" at bounding box center [429, 207] width 209 height 103
click at [422, 239] on button "אישור" at bounding box center [427, 235] width 34 height 16
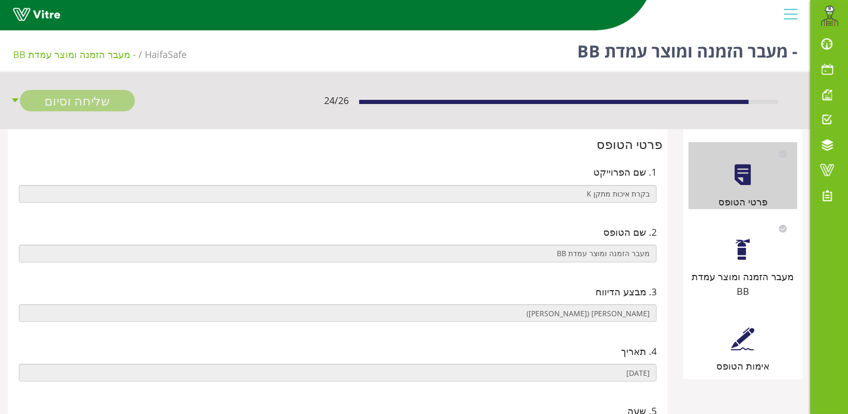
click at [739, 263] on div "מעבר הזמנה ומוצר עמדת BB" at bounding box center [742, 258] width 109 height 82
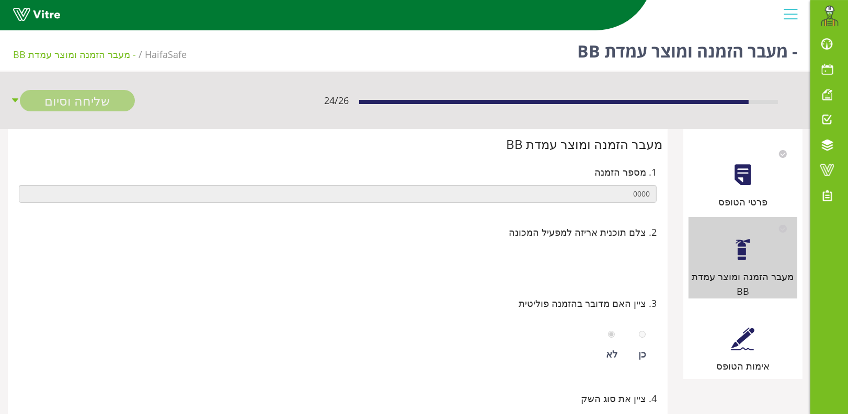
click at [752, 334] on div at bounding box center [743, 339] width 24 height 24
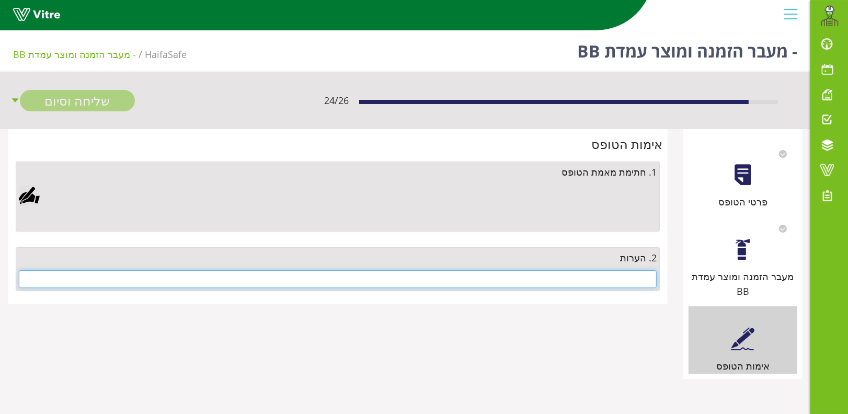
click at [637, 280] on input "text" at bounding box center [338, 279] width 638 height 18
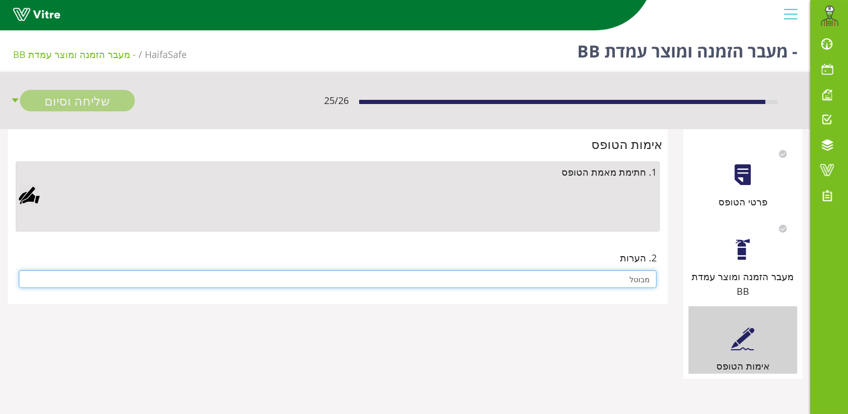
type input "מבוטל"
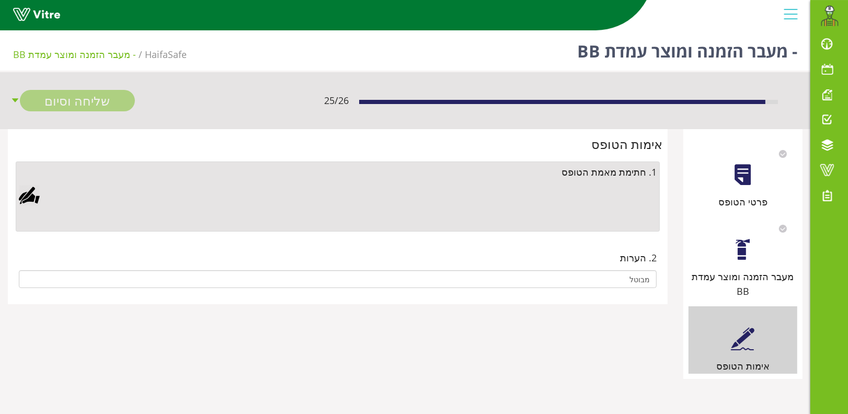
click at [34, 197] on div at bounding box center [29, 195] width 21 height 21
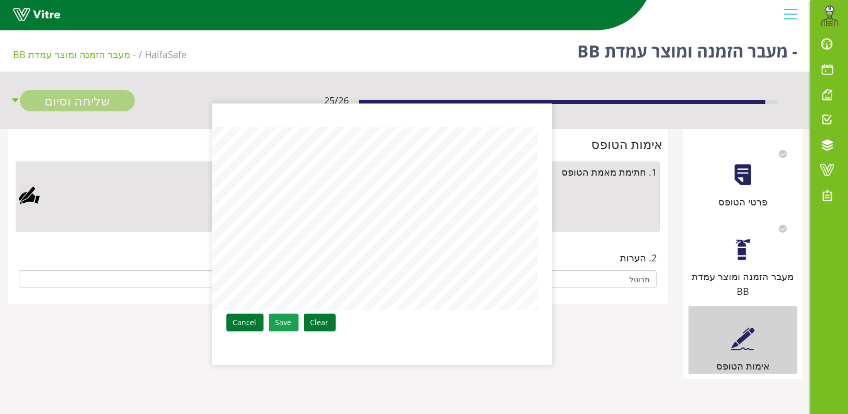
click at [289, 321] on link "Save" at bounding box center [284, 323] width 30 height 18
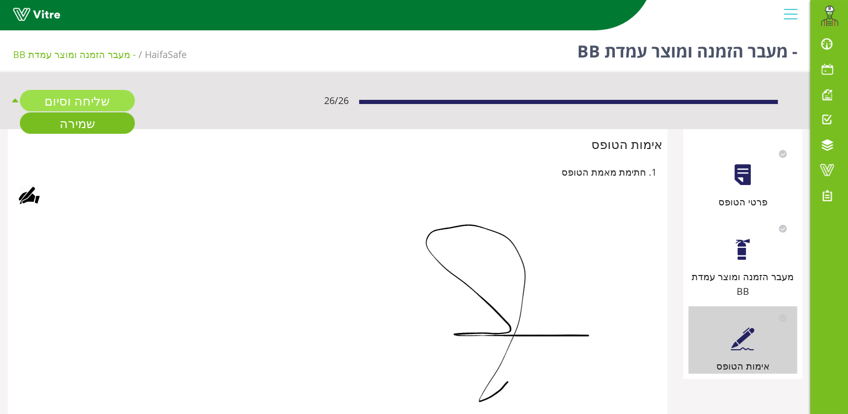
click at [93, 99] on link "שליחה וסיום" at bounding box center [77, 100] width 115 height 21
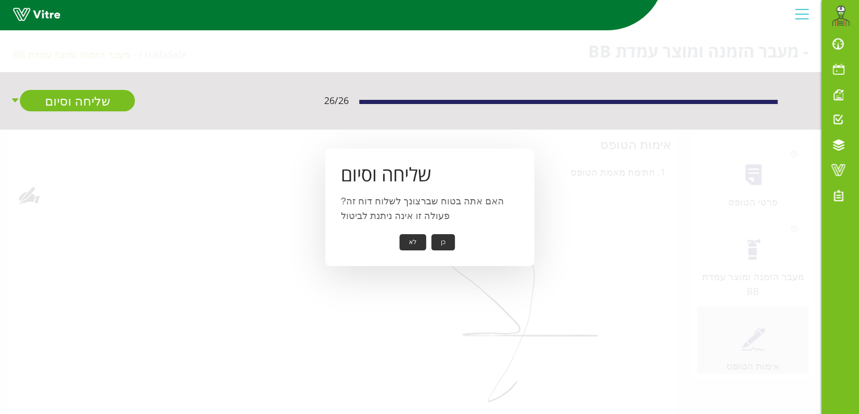
click at [433, 232] on div "שליחה וסיום האם אתה בטוח שברצונך לשלוח דוח זה? פעולה זו אינה ניתנת לביטול כן לא" at bounding box center [429, 207] width 209 height 118
click at [441, 239] on button "כן" at bounding box center [443, 242] width 24 height 16
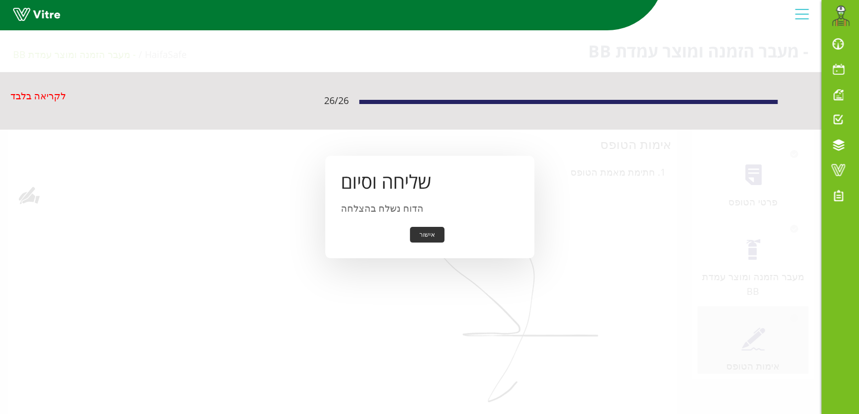
click at [427, 235] on button "אישור" at bounding box center [427, 235] width 34 height 16
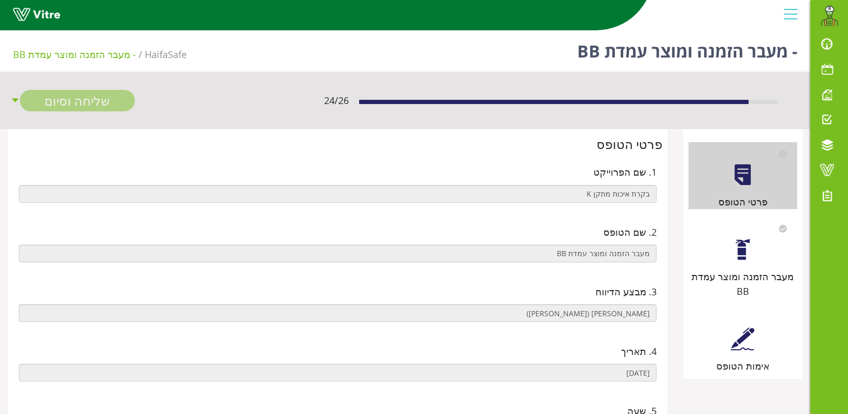
click at [769, 260] on div "מעבר הזמנה ומוצר עמדת BB" at bounding box center [742, 258] width 109 height 82
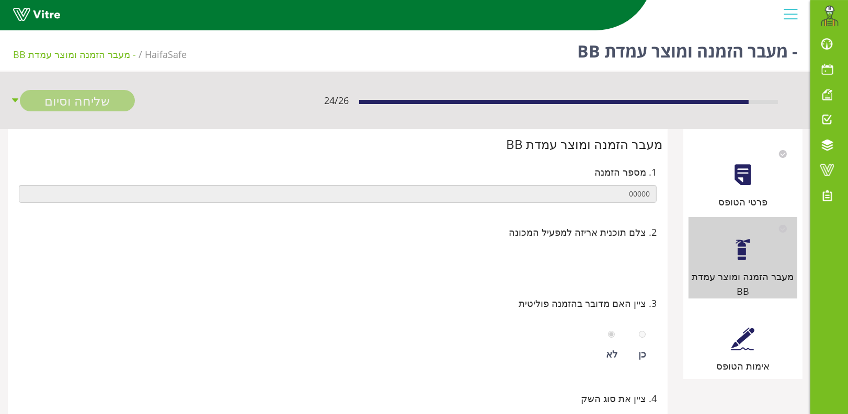
click at [751, 330] on div at bounding box center [743, 339] width 24 height 24
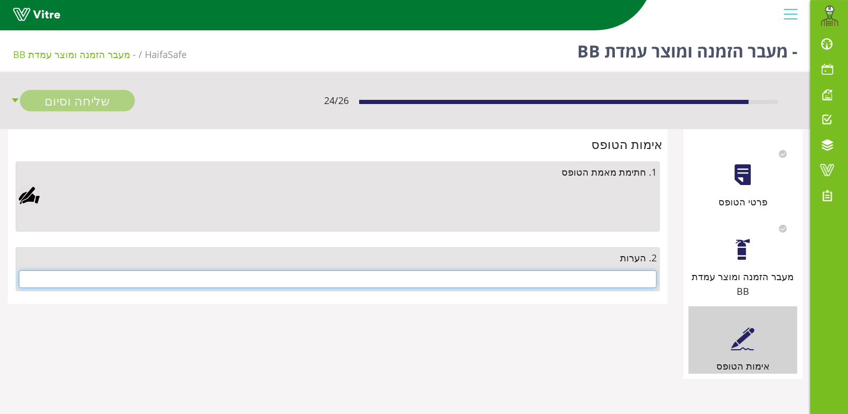
click at [593, 272] on input "text" at bounding box center [338, 279] width 638 height 18
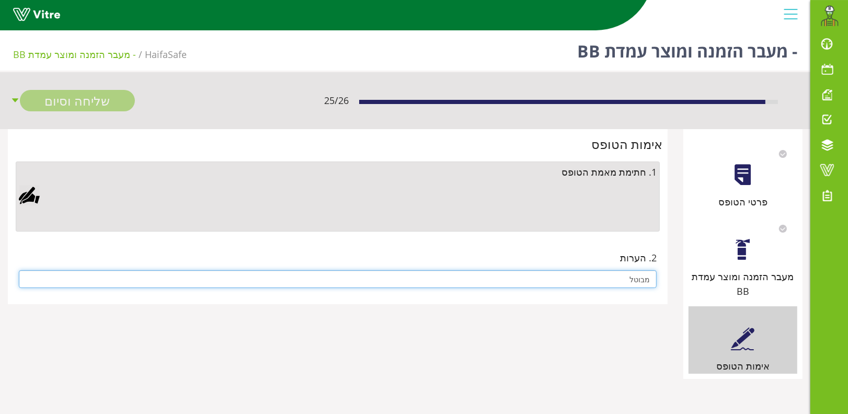
type input "מבוטל"
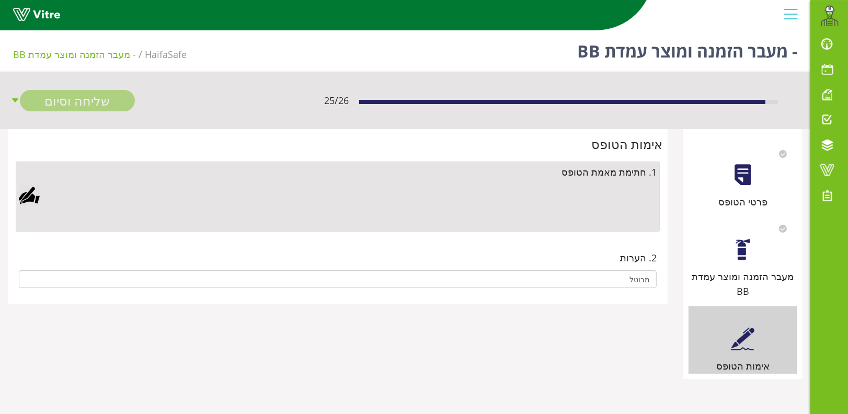
click at [23, 193] on div at bounding box center [29, 195] width 21 height 21
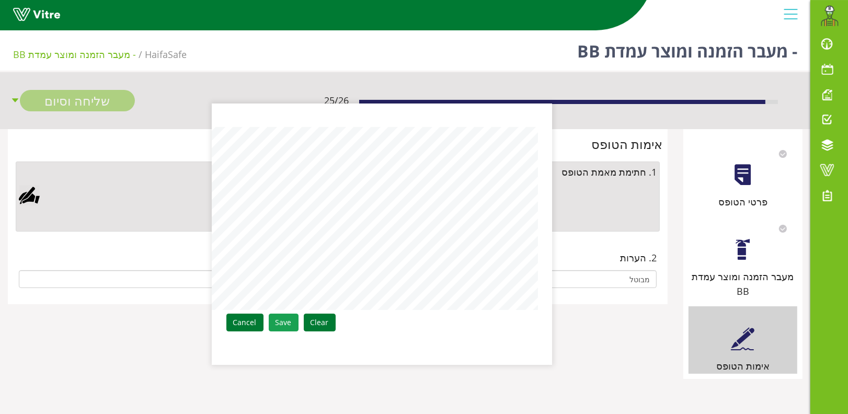
click at [283, 316] on link "Save" at bounding box center [284, 323] width 30 height 18
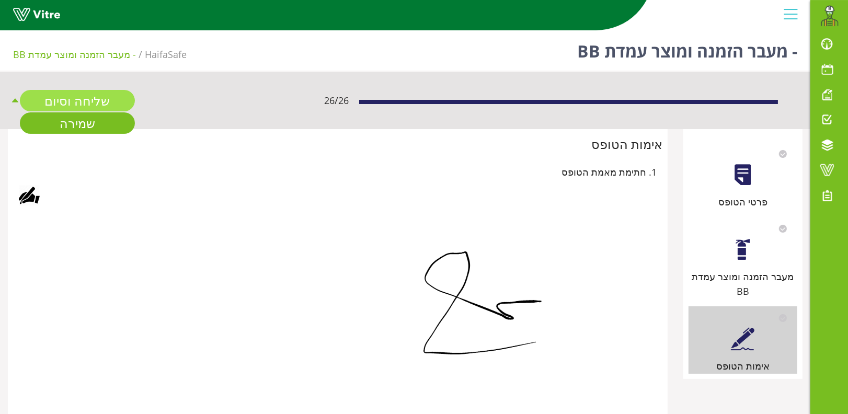
click at [83, 95] on link "שליחה וסיום" at bounding box center [77, 100] width 115 height 21
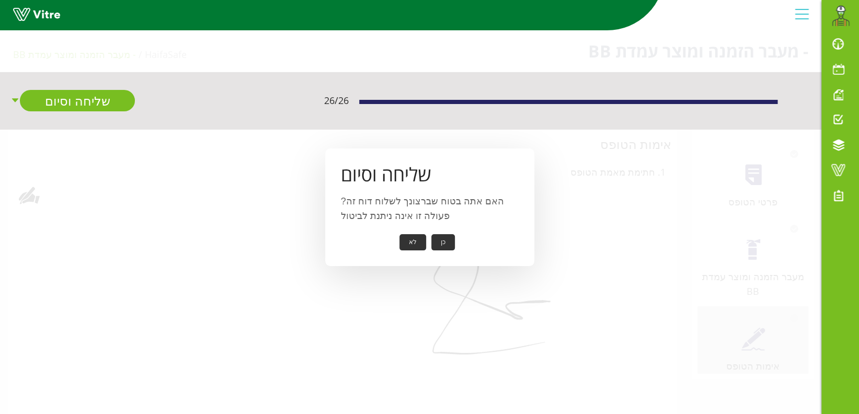
click at [443, 239] on button "כן" at bounding box center [443, 242] width 24 height 16
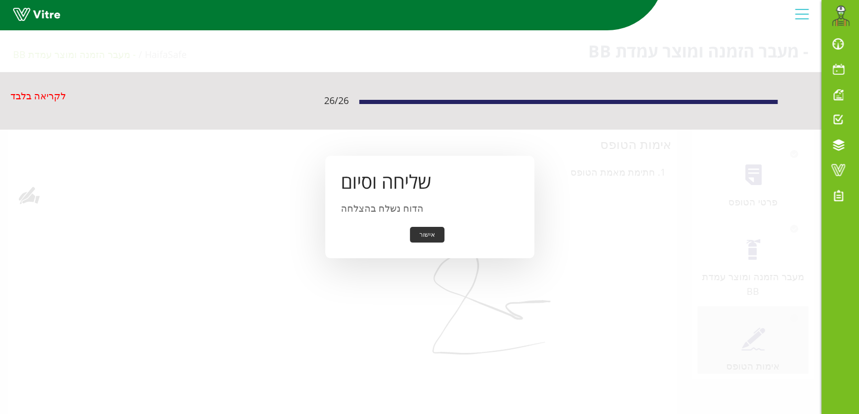
click at [415, 235] on button "אישור" at bounding box center [427, 235] width 34 height 16
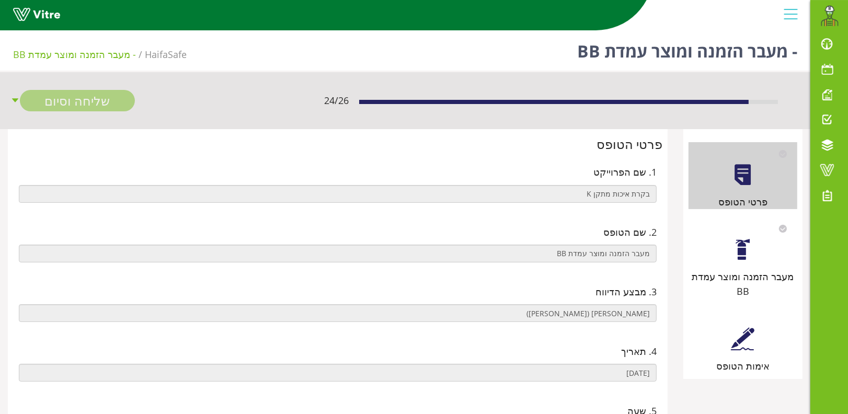
click at [724, 253] on div "מעבר הזמנה ומוצר עמדת BB" at bounding box center [742, 258] width 109 height 82
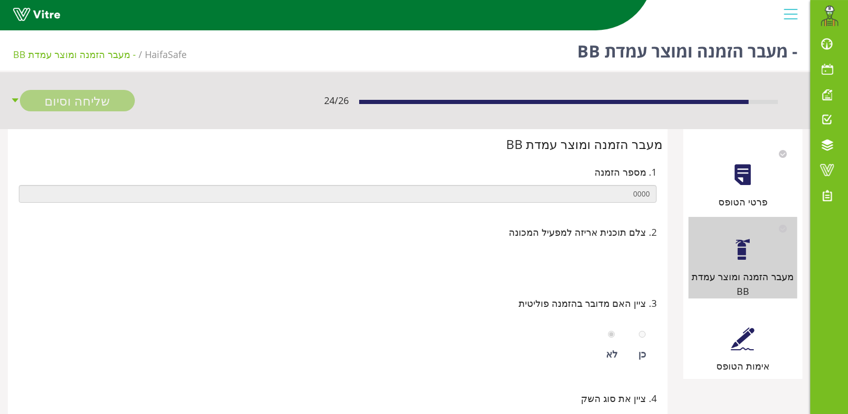
click at [755, 330] on div "אימות הטופס" at bounding box center [742, 339] width 109 height 67
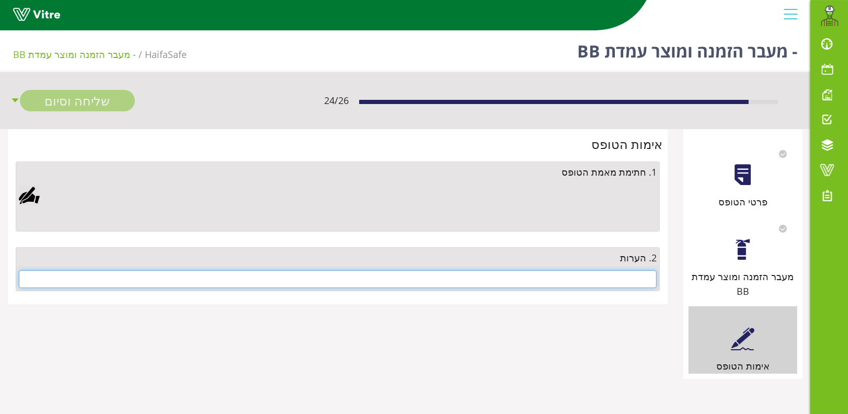
click at [614, 281] on input "text" at bounding box center [338, 279] width 638 height 18
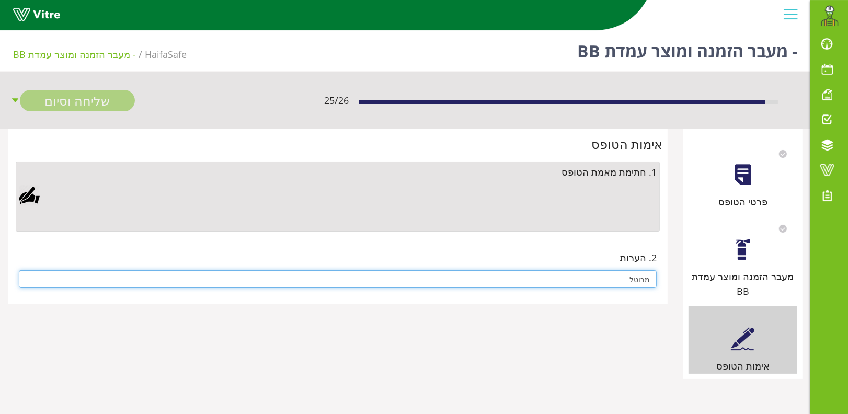
type input "מבוטל"
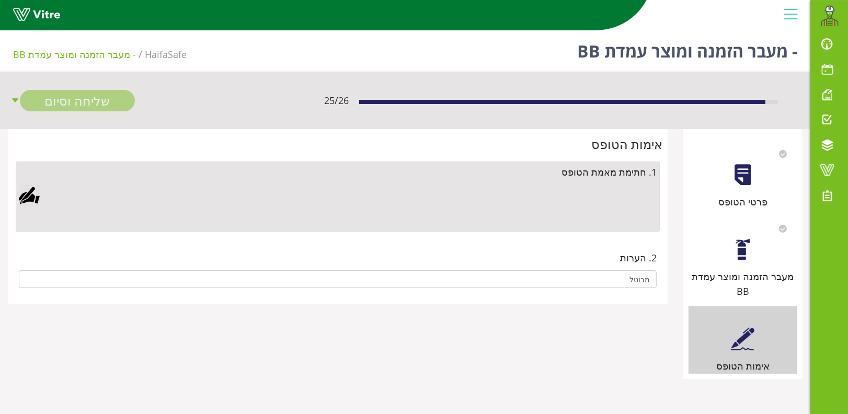
click at [42, 193] on div at bounding box center [338, 206] width 638 height 43
click at [31, 197] on div at bounding box center [29, 195] width 21 height 21
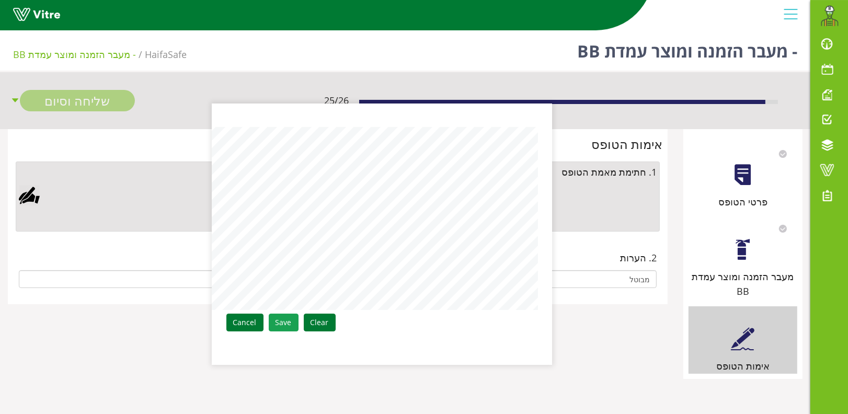
click at [280, 317] on link "Save" at bounding box center [284, 323] width 30 height 18
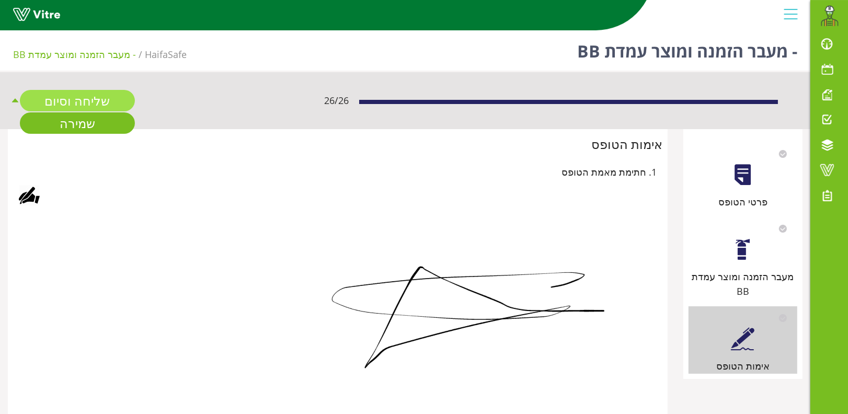
click at [81, 97] on link "שליחה וסיום" at bounding box center [77, 100] width 115 height 21
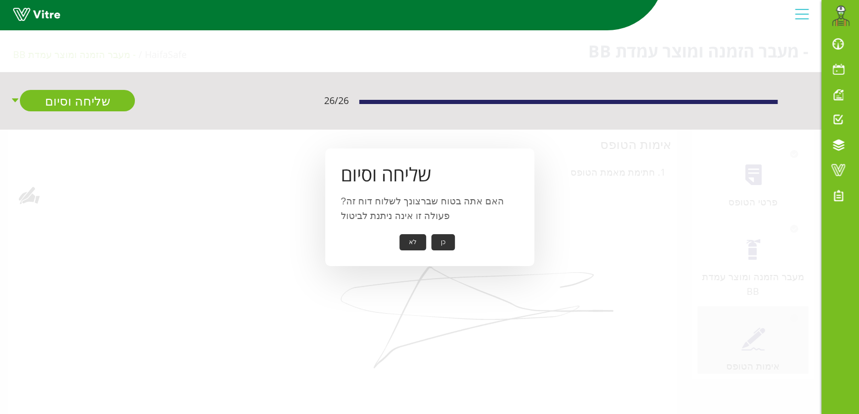
click at [443, 245] on button "כן" at bounding box center [443, 242] width 24 height 16
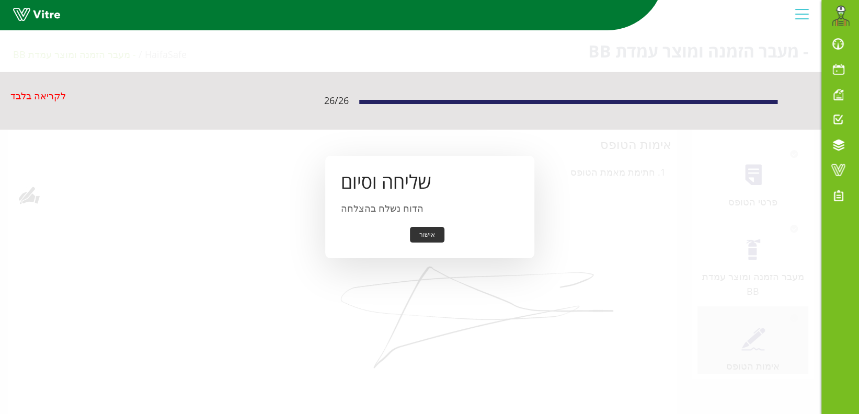
click at [418, 233] on button "אישור" at bounding box center [427, 235] width 34 height 16
